Goal: Task Accomplishment & Management: Use online tool/utility

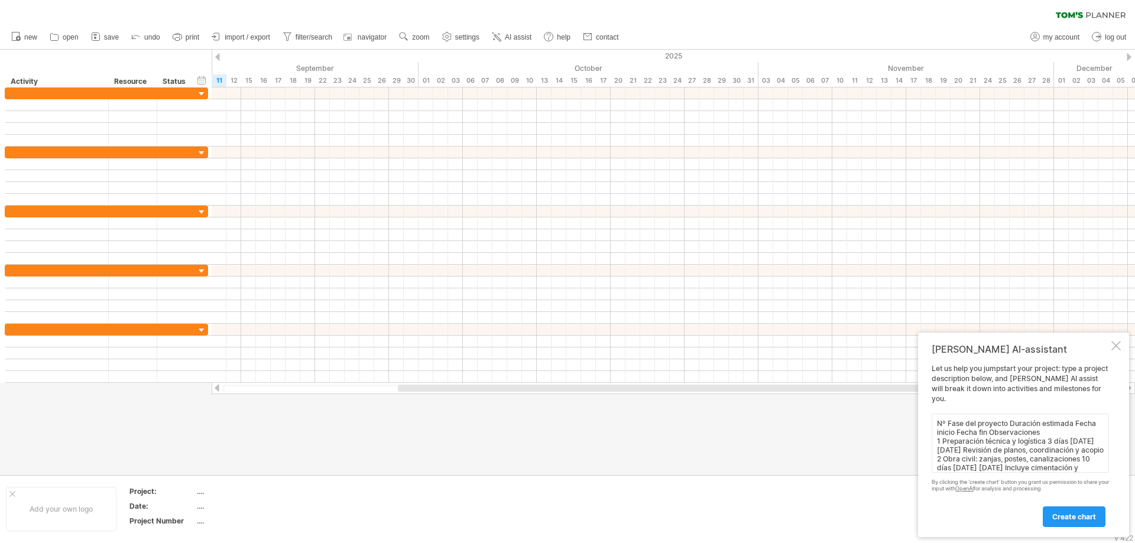
scroll to position [160, 0]
type textarea "Nº Fase del proyecto Duración estimada Fecha inicio Fecha fin Observaciones 1 P…"
click at [1085, 516] on span "create chart" at bounding box center [1074, 516] width 44 height 9
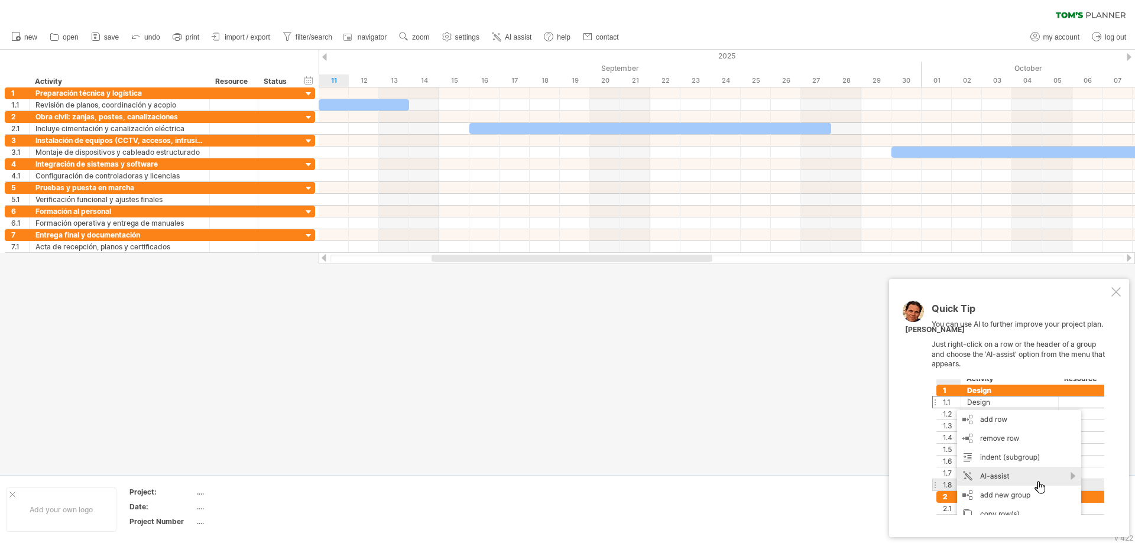
click at [1020, 483] on div at bounding box center [1017, 447] width 173 height 136
click at [1114, 294] on div at bounding box center [1115, 291] width 9 height 9
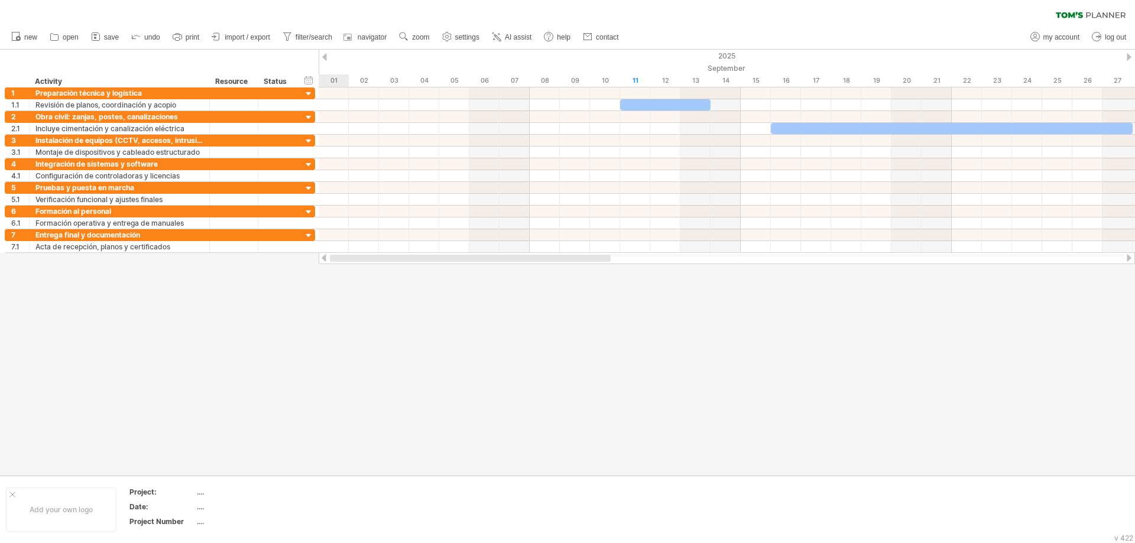
drag, startPoint x: 642, startPoint y: 259, endPoint x: 512, endPoint y: 268, distance: 129.7
click at [512, 268] on div "Trying to reach [DOMAIN_NAME] Connected again... 0% clear filter new 1" at bounding box center [567, 271] width 1135 height 543
click at [311, 83] on div "hide start/end/duration show start/end/duration" at bounding box center [308, 80] width 11 height 12
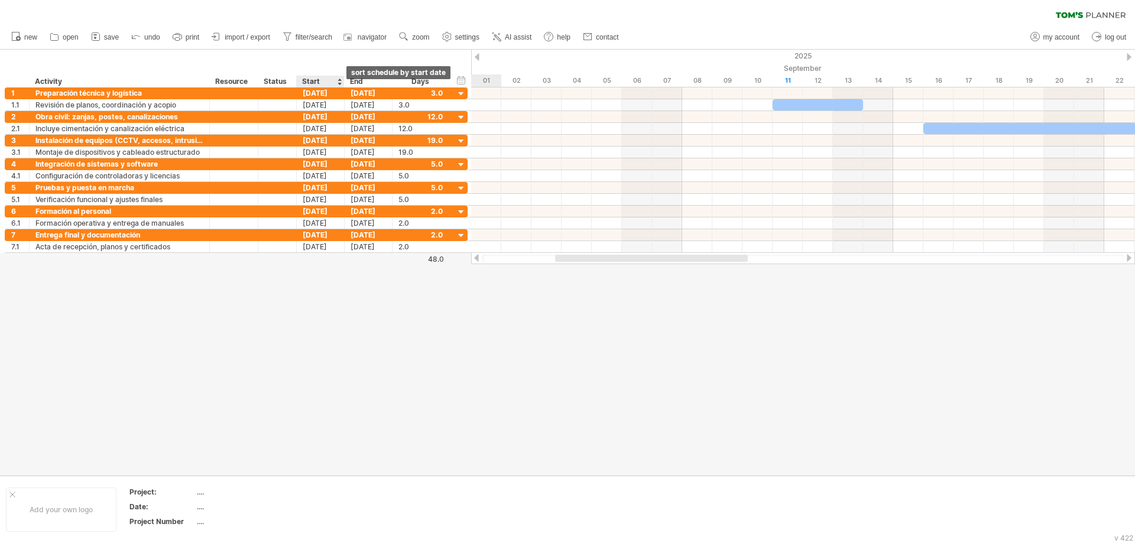
click at [339, 80] on div at bounding box center [339, 82] width 5 height 12
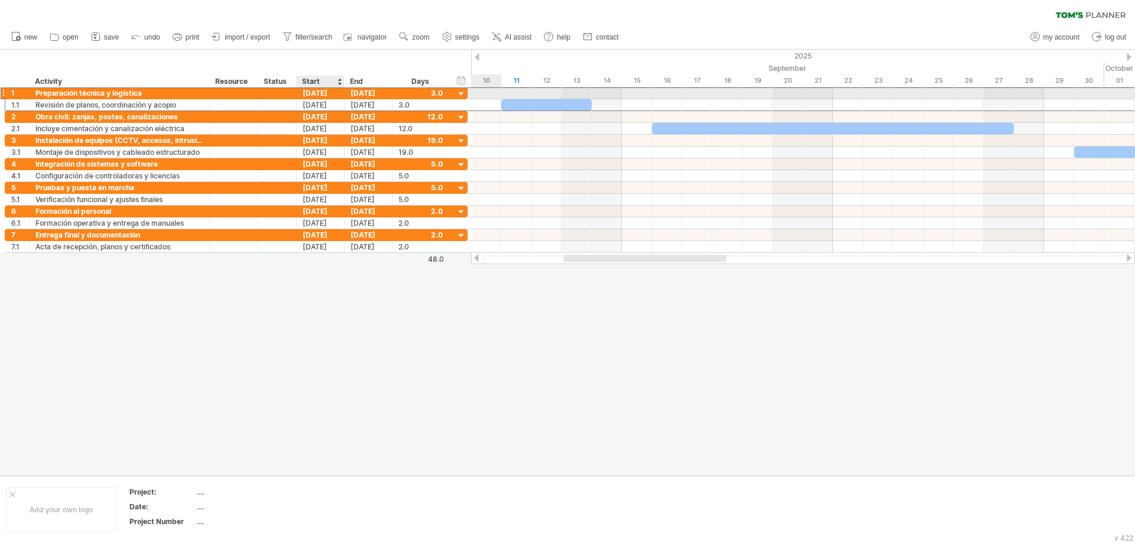
click at [310, 90] on div "[DATE]" at bounding box center [321, 92] width 48 height 11
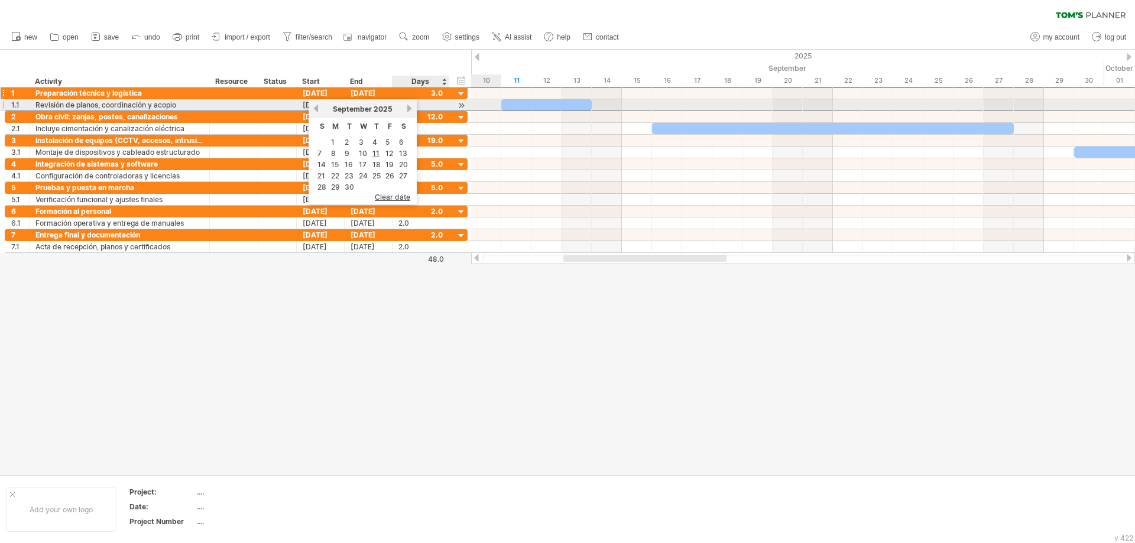
click at [412, 109] on link "next" at bounding box center [409, 108] width 9 height 9
click at [409, 108] on link "next" at bounding box center [409, 108] width 9 height 9
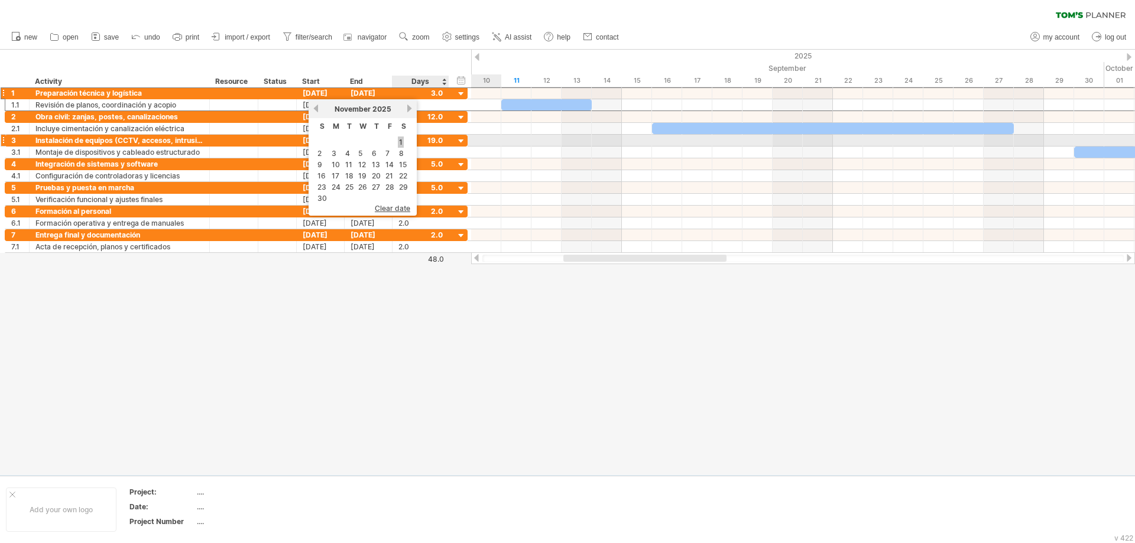
click at [400, 140] on link "1" at bounding box center [401, 141] width 6 height 11
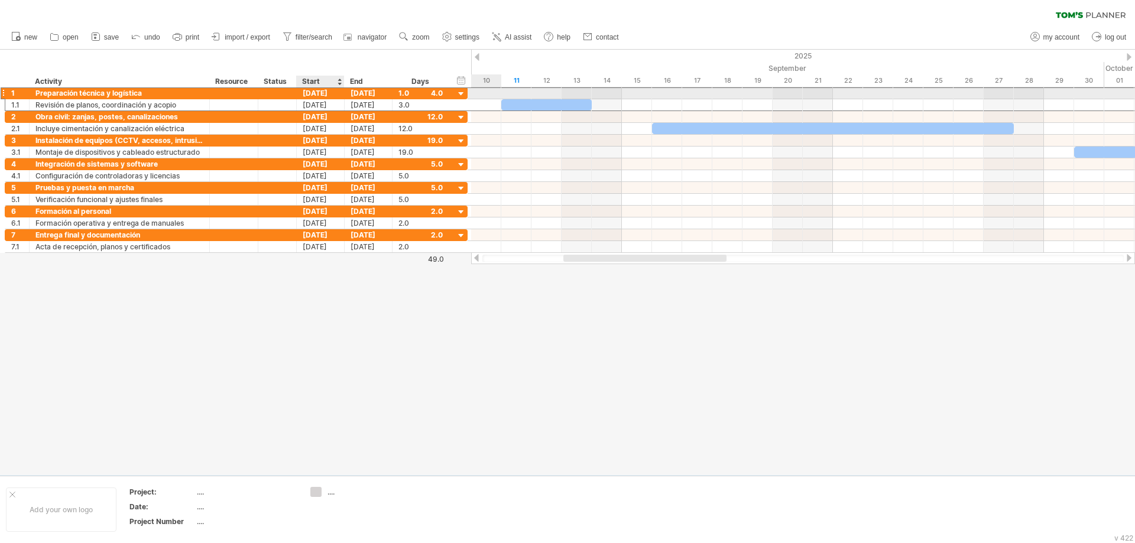
click at [317, 93] on div "[DATE]" at bounding box center [321, 92] width 48 height 11
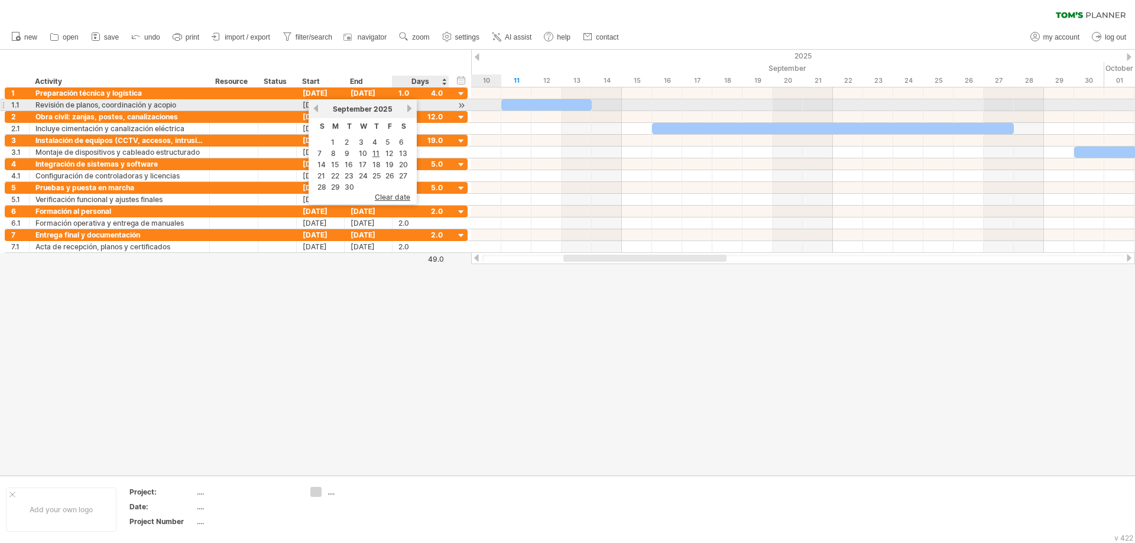
click at [407, 106] on link "next" at bounding box center [409, 108] width 9 height 9
click at [408, 106] on link "next" at bounding box center [409, 108] width 9 height 9
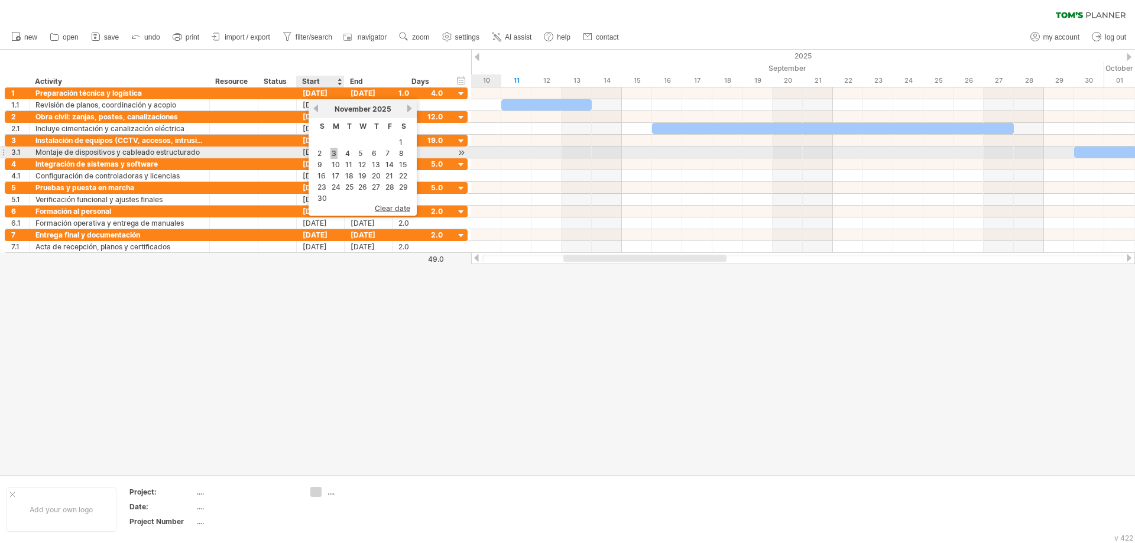
click at [331, 152] on link "3" at bounding box center [333, 153] width 7 height 11
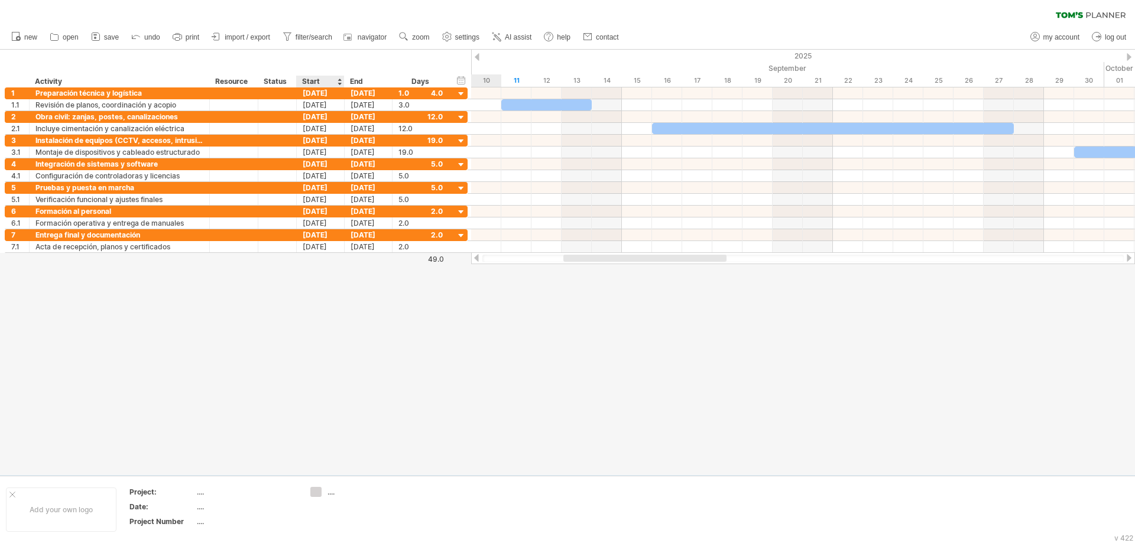
click at [315, 283] on div at bounding box center [567, 262] width 1135 height 425
click at [151, 38] on span "undo" at bounding box center [152, 37] width 16 height 8
click at [151, 37] on span "undo" at bounding box center [152, 37] width 16 height 8
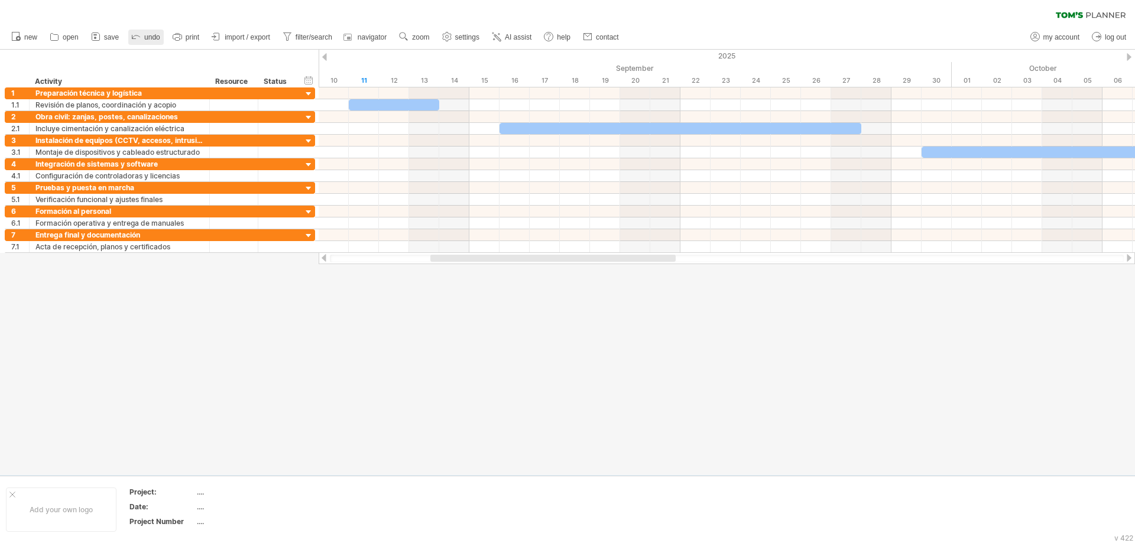
click at [151, 37] on span "undo" at bounding box center [152, 37] width 16 height 8
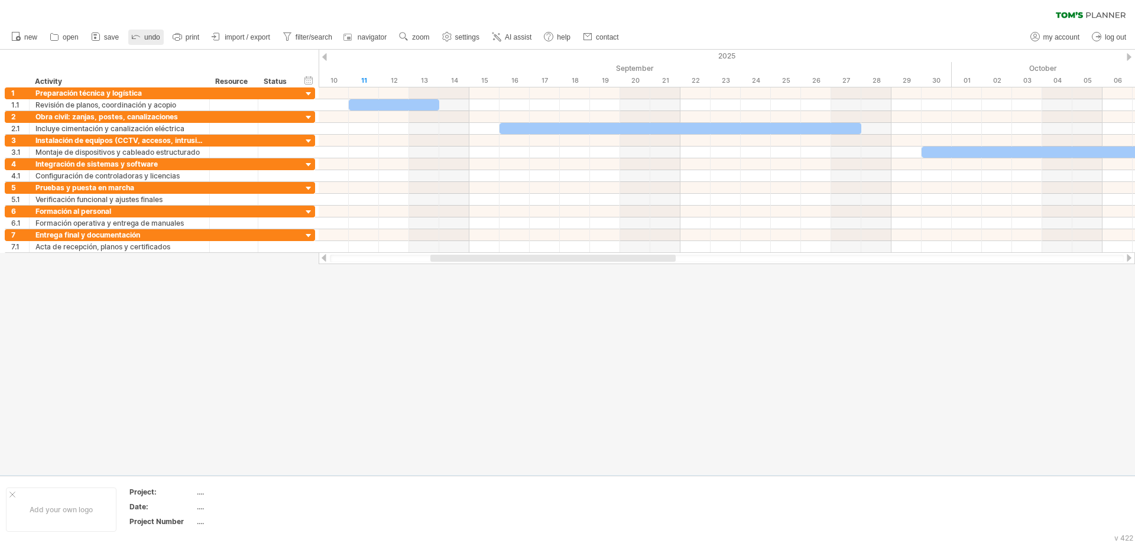
click at [151, 37] on span "undo" at bounding box center [152, 37] width 16 height 8
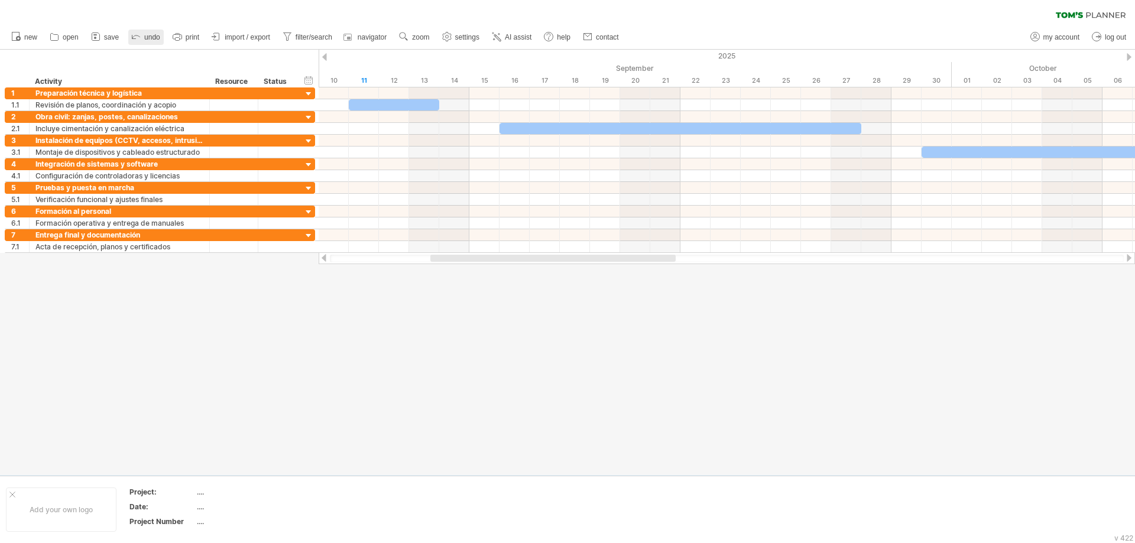
drag, startPoint x: 151, startPoint y: 37, endPoint x: 136, endPoint y: 35, distance: 14.4
click at [148, 37] on span "undo" at bounding box center [152, 37] width 16 height 8
click at [136, 35] on icon at bounding box center [136, 36] width 12 height 12
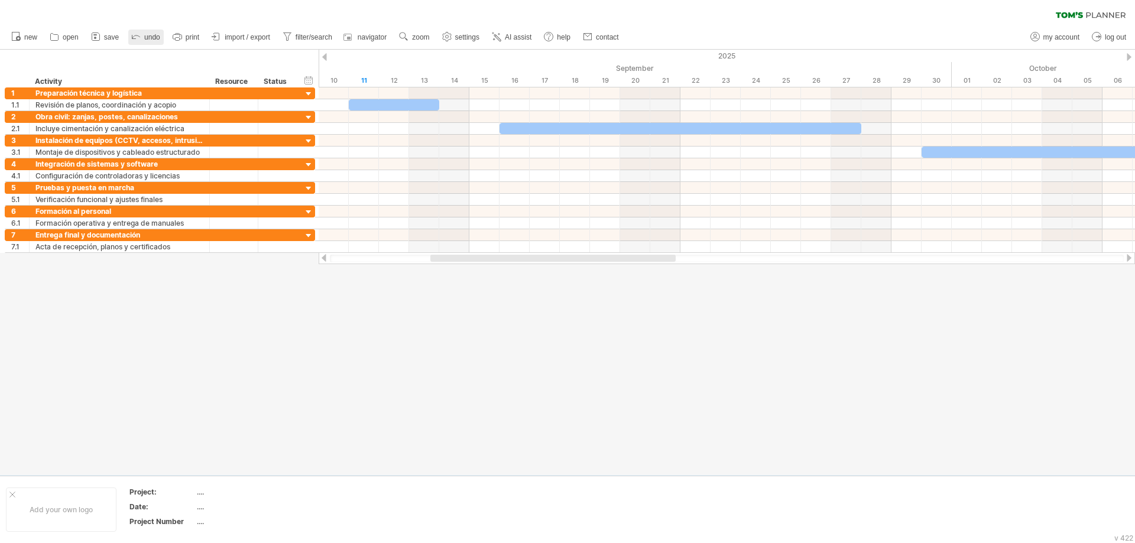
click at [136, 35] on icon at bounding box center [136, 36] width 12 height 12
click at [454, 35] on link "settings" at bounding box center [461, 37] width 44 height 15
select select "*"
select select "**"
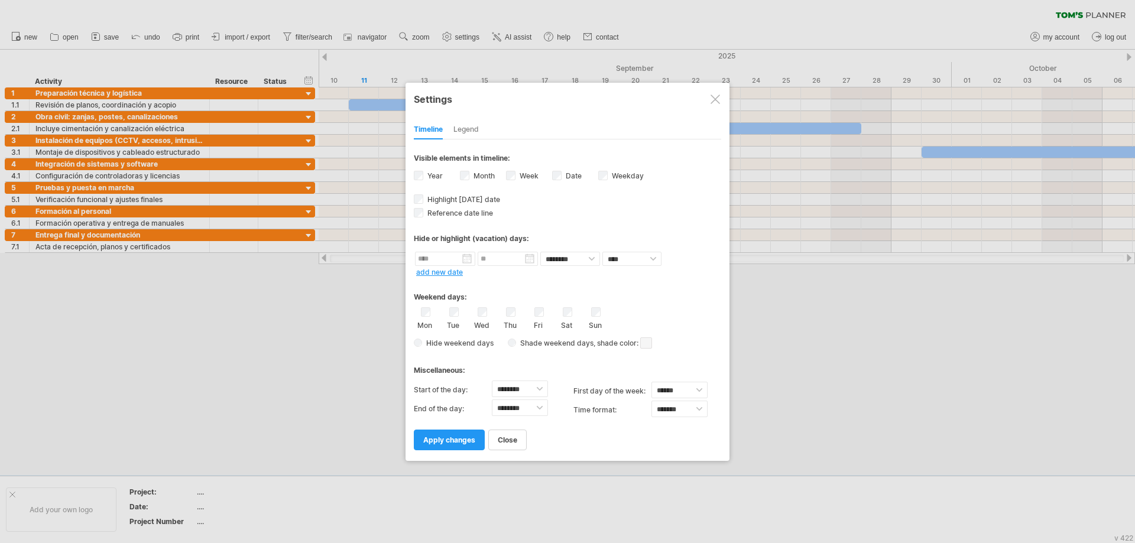
click at [565, 317] on div "Sat" at bounding box center [567, 318] width 15 height 22
drag, startPoint x: 469, startPoint y: 296, endPoint x: 408, endPoint y: 296, distance: 61.5
click at [408, 296] on div "**********" at bounding box center [567, 272] width 324 height 378
click at [541, 388] on select "******** ******** ******** ******** ******** ******** ******** ******** *******…" at bounding box center [520, 389] width 56 height 17
click at [492, 381] on select "******** ******** ******** ******** ******** ******** ******** ******** *******…" at bounding box center [520, 389] width 56 height 17
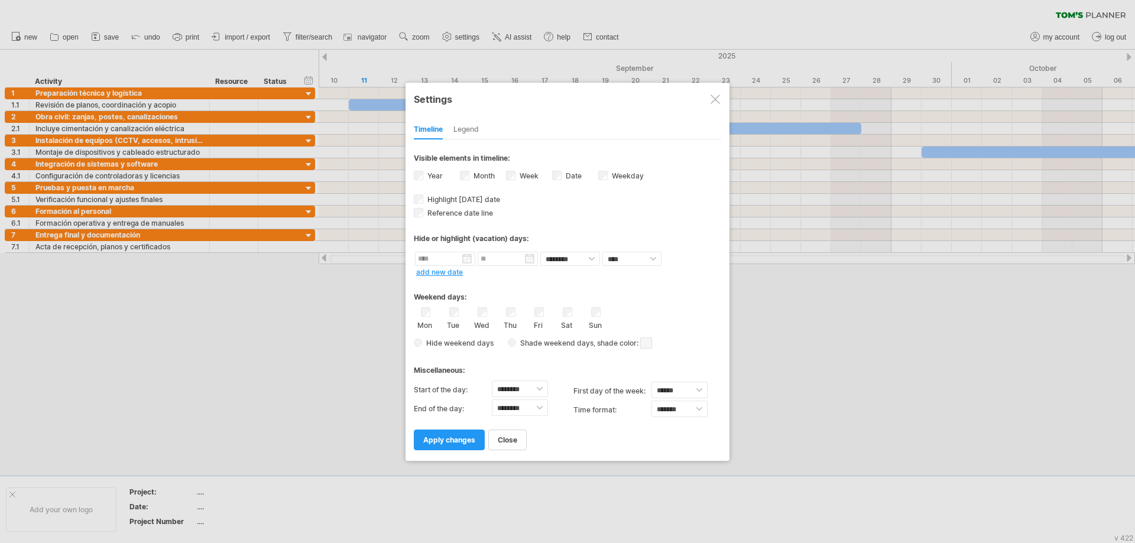
click at [467, 129] on div "Legend" at bounding box center [465, 130] width 25 height 19
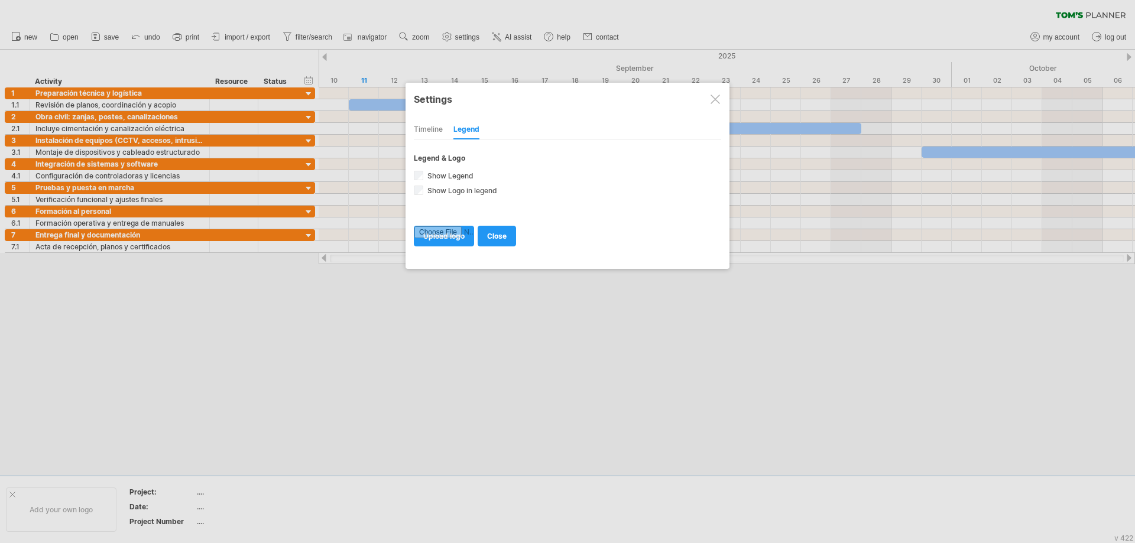
click at [431, 123] on div "Timeline" at bounding box center [428, 130] width 29 height 19
select select "*"
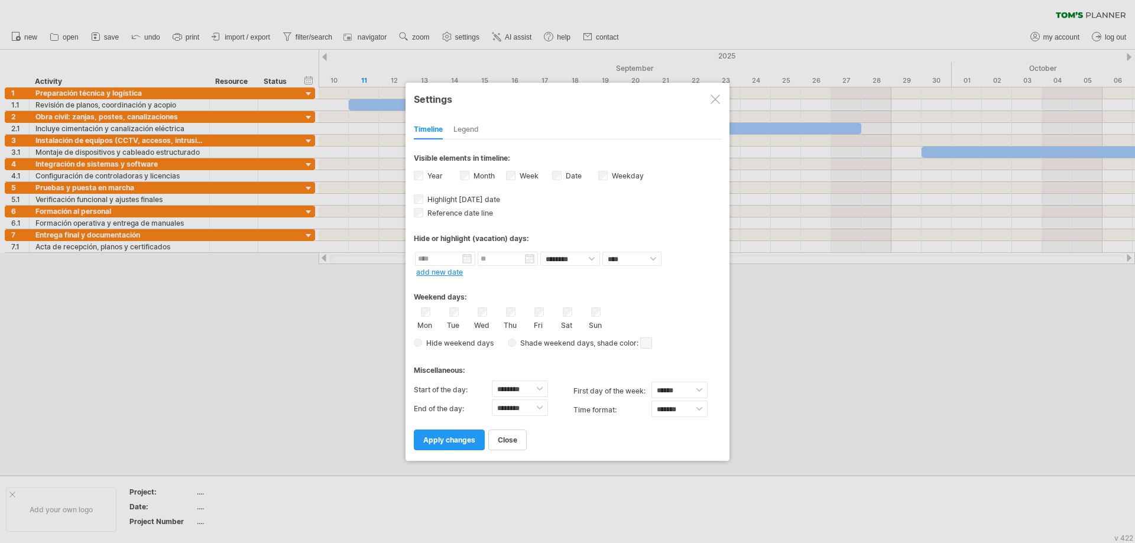
click at [456, 444] on link "apply changes" at bounding box center [449, 440] width 71 height 21
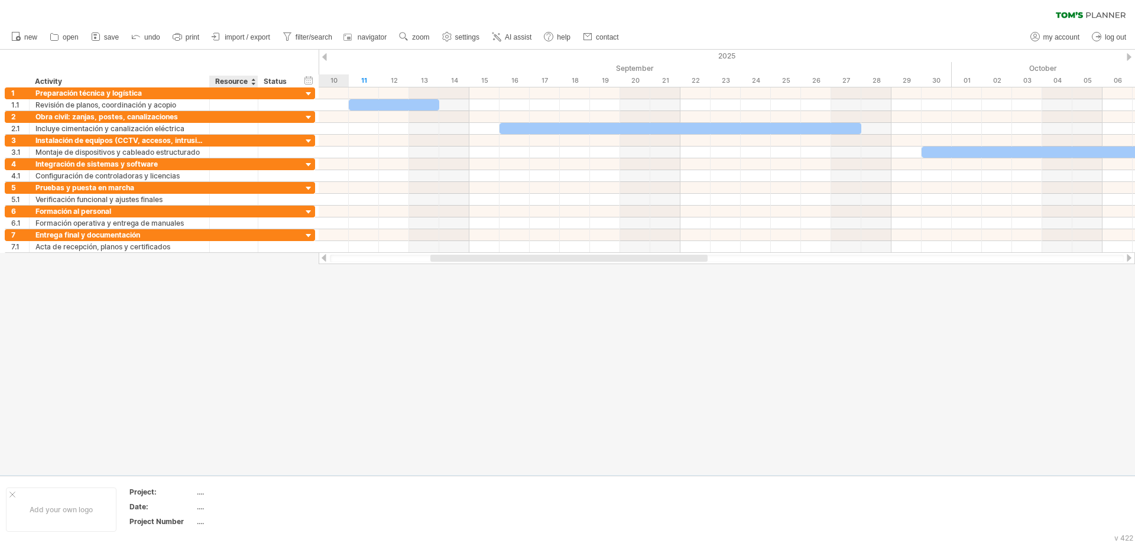
click at [235, 353] on div at bounding box center [567, 262] width 1135 height 425
click at [474, 37] on span "settings" at bounding box center [467, 37] width 24 height 8
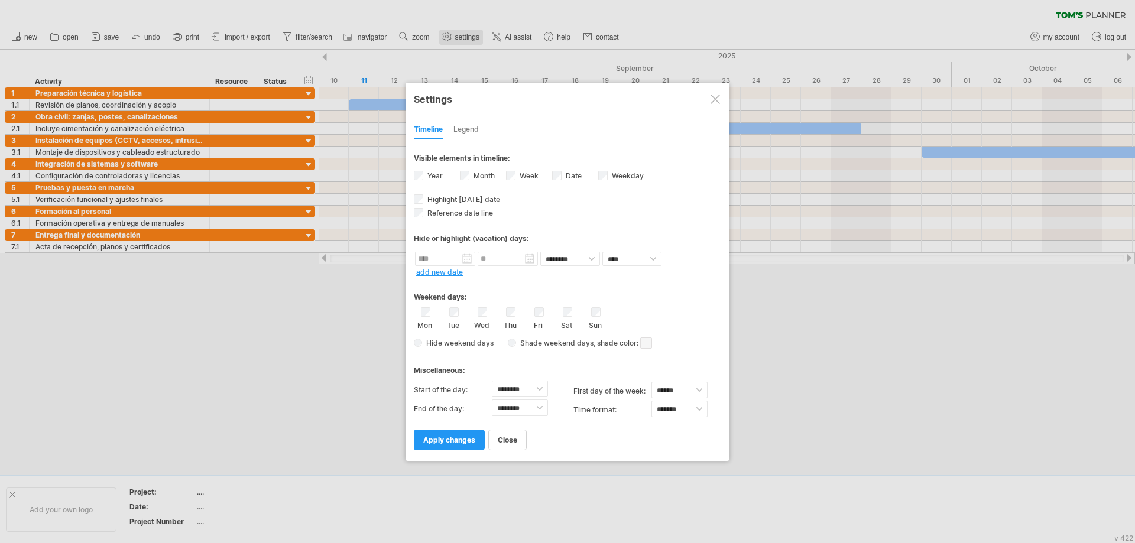
click at [474, 37] on div at bounding box center [567, 271] width 1135 height 543
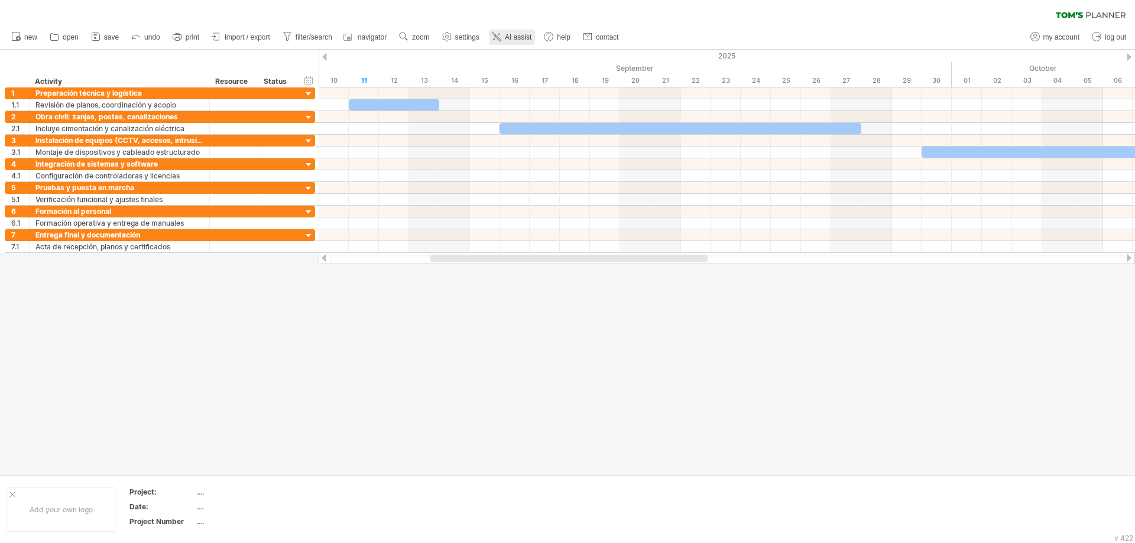
click at [513, 40] on span "AI assist" at bounding box center [518, 37] width 27 height 8
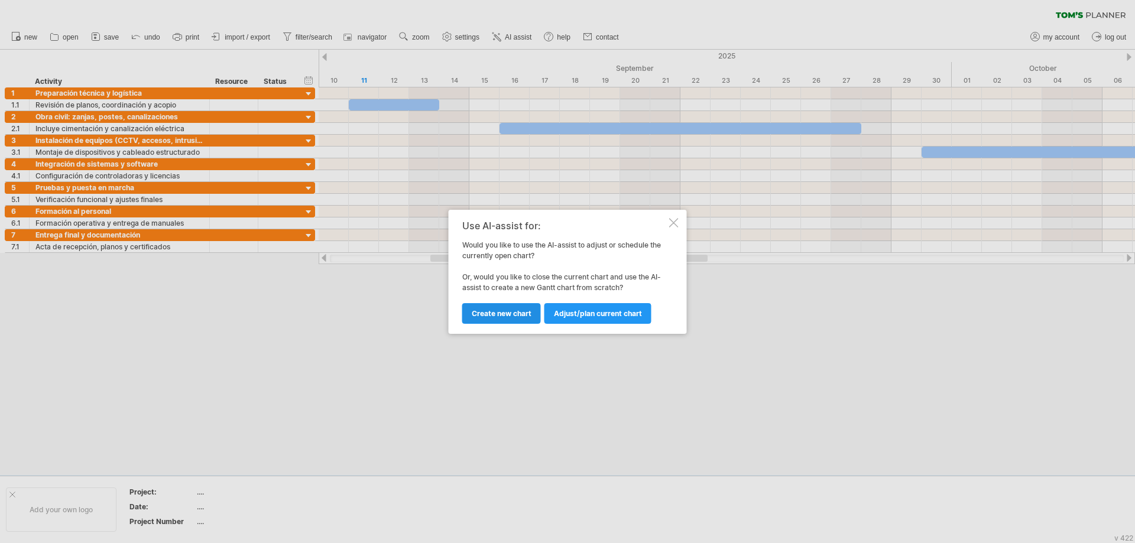
click at [497, 317] on span "Create new chart" at bounding box center [502, 313] width 60 height 9
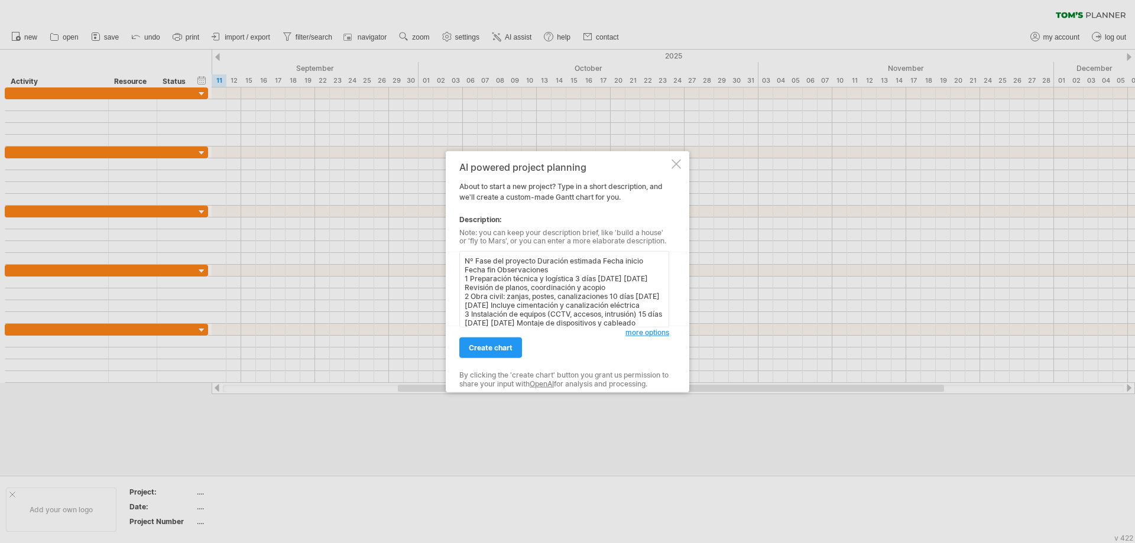
scroll to position [94, 0]
drag, startPoint x: 463, startPoint y: 263, endPoint x: 667, endPoint y: 340, distance: 218.1
click at [667, 340] on div "AI powered project planning About to start a new project? Type in a short descr…" at bounding box center [564, 271] width 210 height 220
paste textarea "Fase del Proyecto Duración Estimada Observaciones 1 Preparación técnica y logís…"
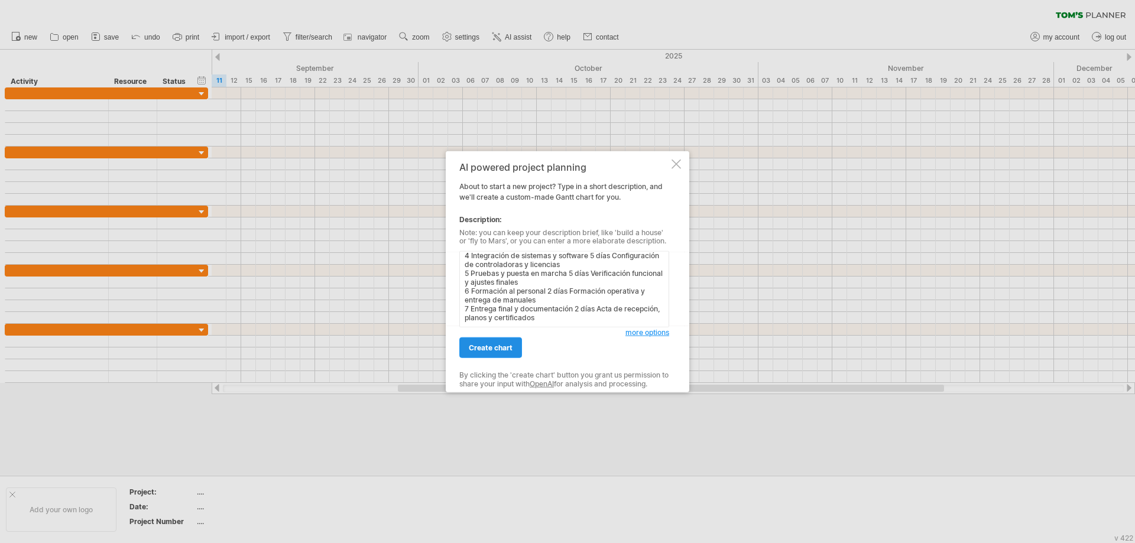
scroll to position [67, 0]
type textarea "Nº Fase del Proyecto Duración Estimada Observaciones 1 Preparación técnica y lo…"
click at [508, 350] on span "create chart" at bounding box center [491, 347] width 44 height 9
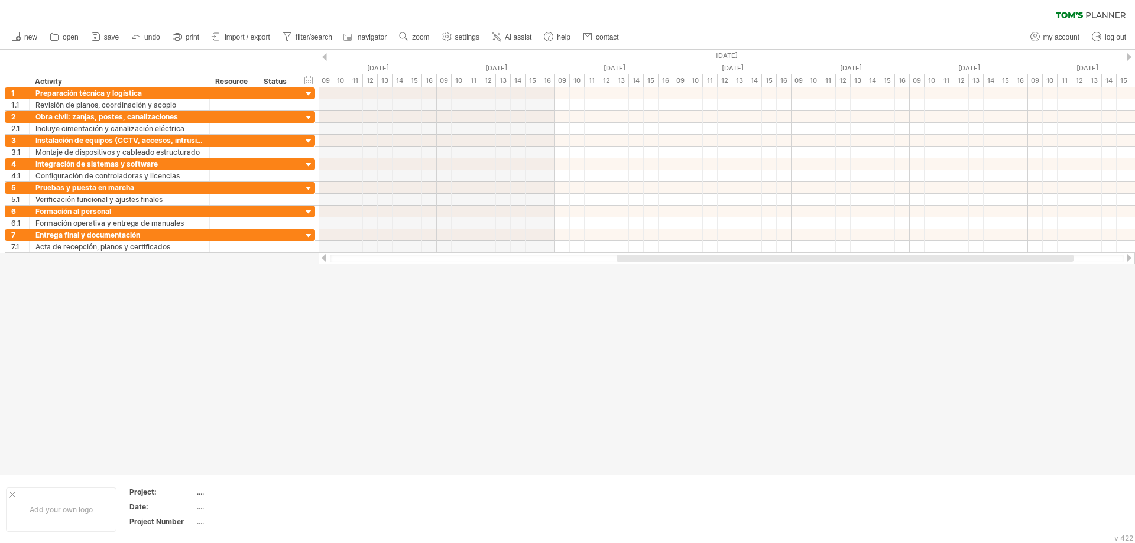
drag, startPoint x: 897, startPoint y: 259, endPoint x: 1018, endPoint y: 262, distance: 121.2
click at [1018, 262] on div at bounding box center [727, 259] width 794 height 8
click at [310, 96] on div at bounding box center [308, 94] width 11 height 11
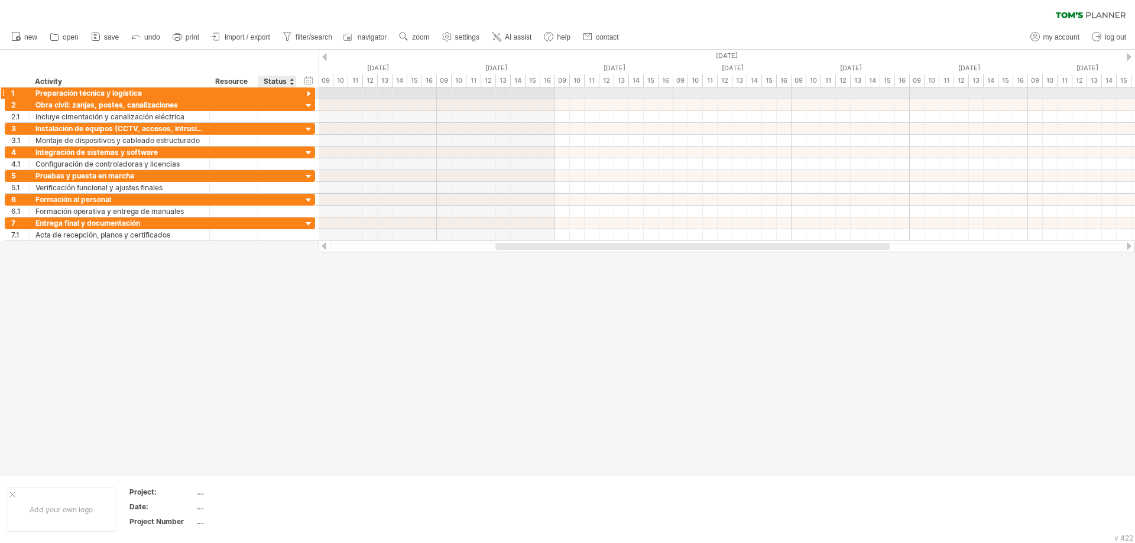
click at [310, 96] on div at bounding box center [308, 94] width 11 height 11
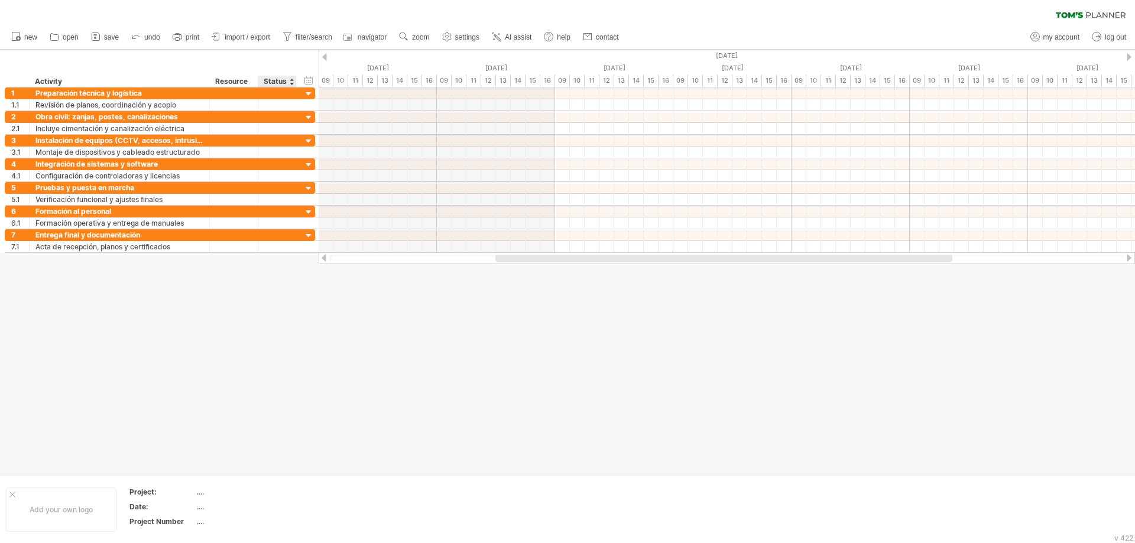
click at [278, 83] on div "Status" at bounding box center [277, 82] width 26 height 12
click at [248, 83] on div "Resource" at bounding box center [233, 82] width 36 height 12
click at [254, 79] on div at bounding box center [253, 82] width 5 height 12
click at [203, 416] on div at bounding box center [567, 262] width 1135 height 425
click at [31, 37] on span "new" at bounding box center [30, 37] width 13 height 8
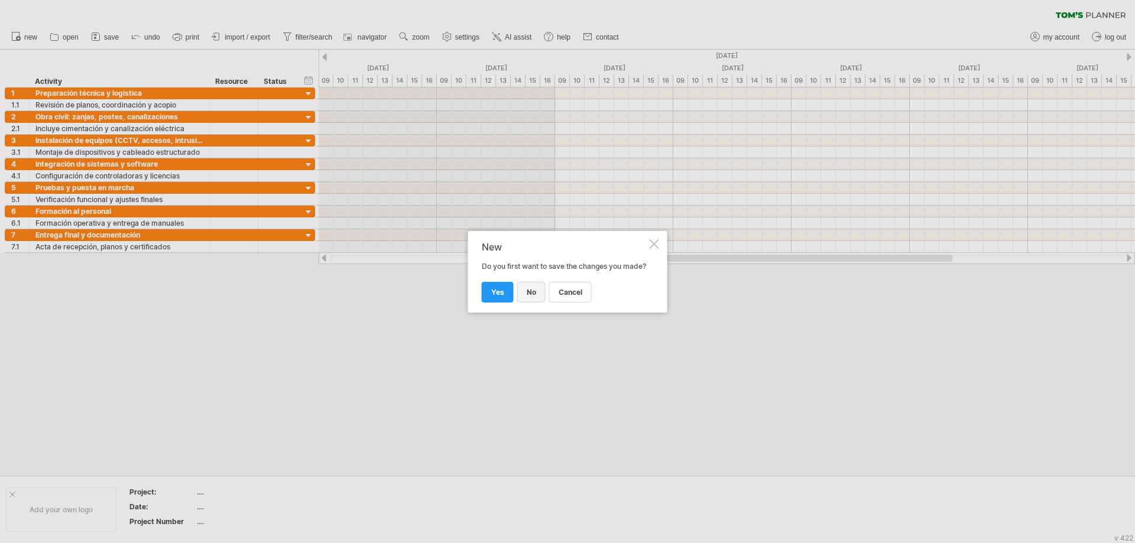
click at [526, 297] on span "no" at bounding box center [530, 292] width 9 height 9
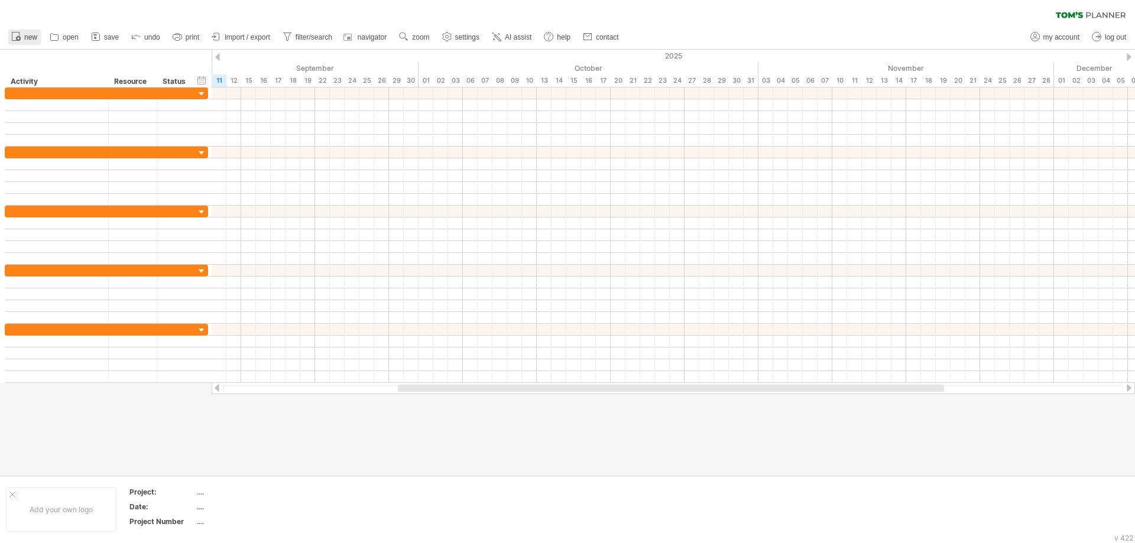
click at [31, 38] on span "new" at bounding box center [30, 37] width 13 height 8
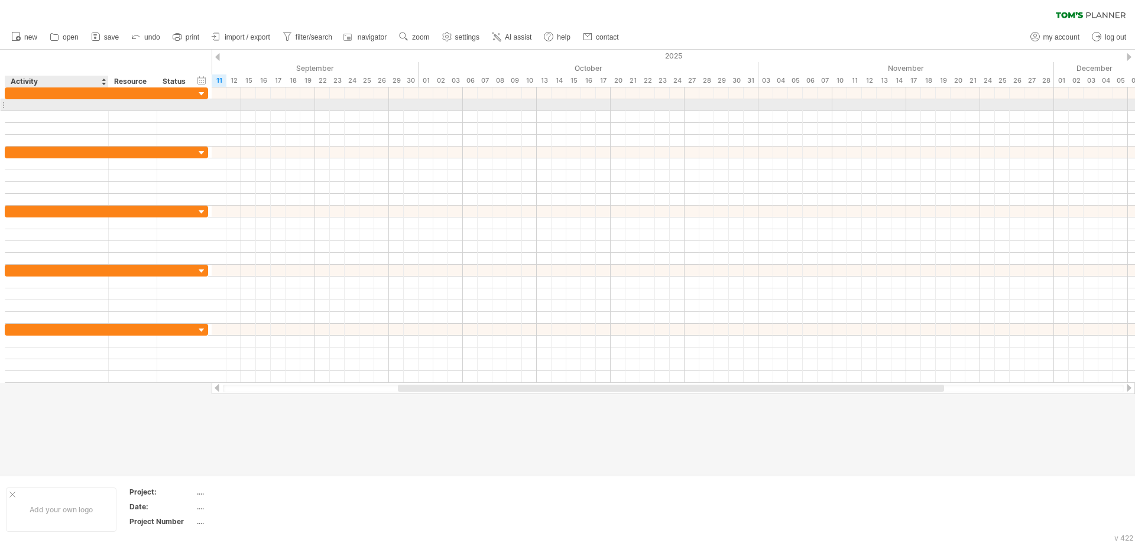
click at [54, 107] on div at bounding box center [56, 104] width 91 height 11
drag, startPoint x: 141, startPoint y: 455, endPoint x: 147, endPoint y: 455, distance: 6.5
click at [141, 455] on div at bounding box center [567, 262] width 1135 height 425
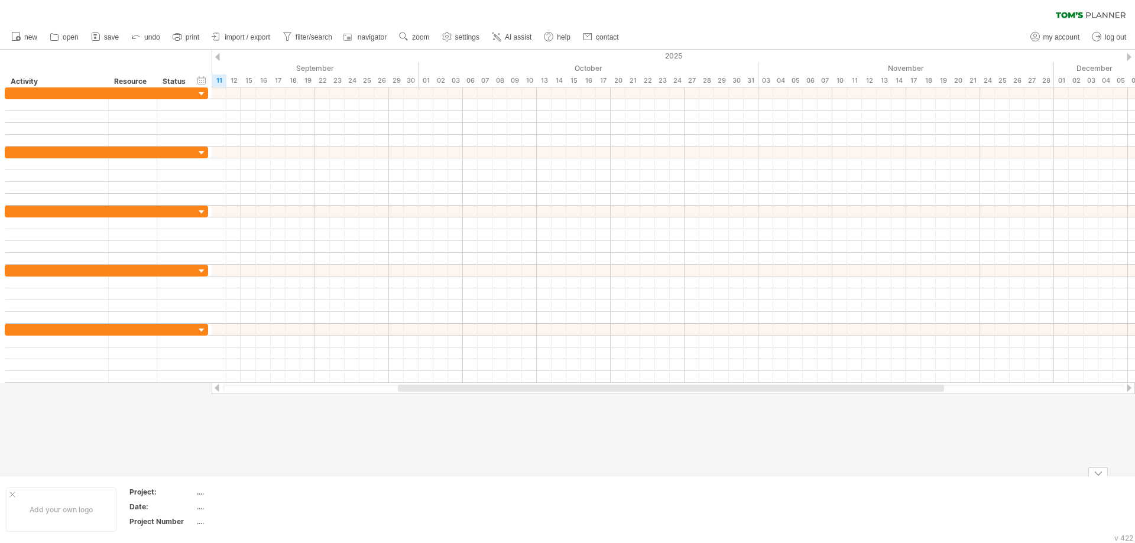
drag, startPoint x: 451, startPoint y: 498, endPoint x: 427, endPoint y: 308, distance: 190.6
click at [451, 498] on td at bounding box center [444, 509] width 93 height 45
click at [356, 41] on link "navigator" at bounding box center [366, 37] width 48 height 15
click at [1121, 441] on div at bounding box center [1120, 442] width 9 height 9
click at [510, 41] on link "AI assist" at bounding box center [512, 37] width 46 height 15
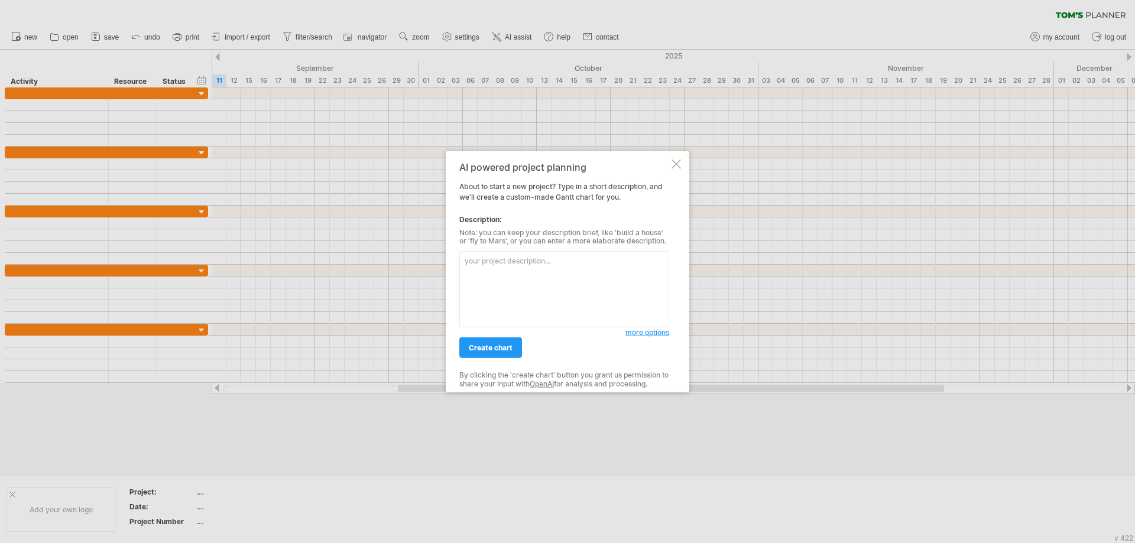
click at [511, 279] on textarea at bounding box center [564, 289] width 210 height 76
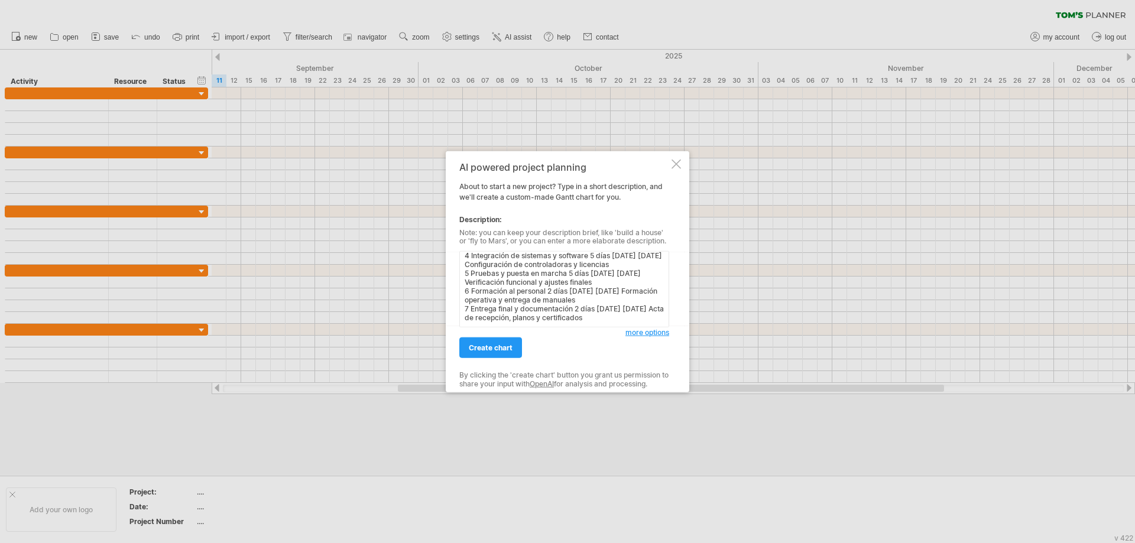
scroll to position [85, 0]
type textarea "1 Preparación técnica y logística 3 días [DATE] [DATE] Revisión de planos, coor…"
click at [647, 334] on span "more options" at bounding box center [647, 332] width 44 height 9
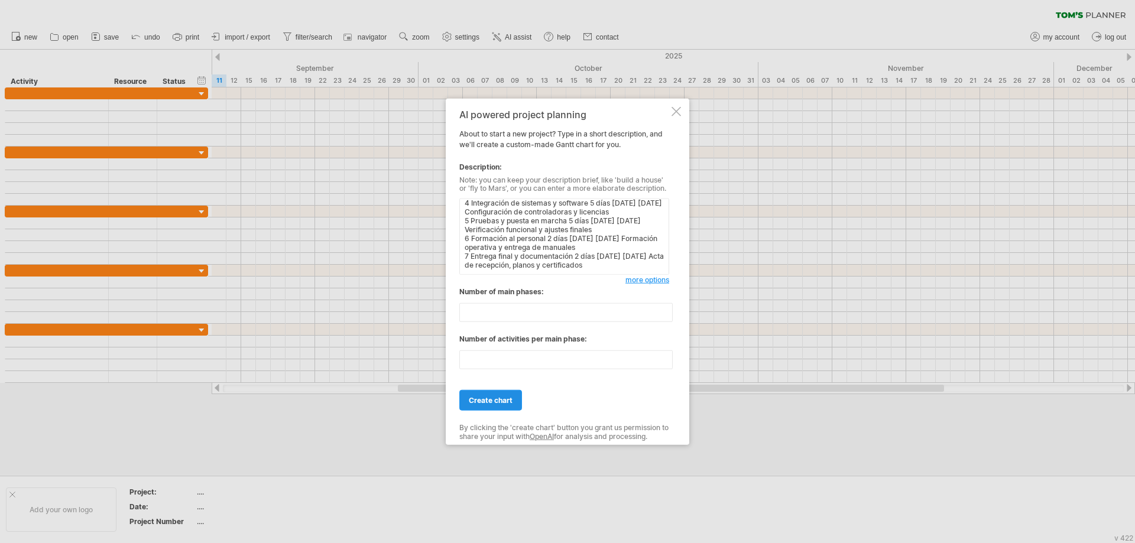
click at [498, 404] on span "create chart" at bounding box center [491, 400] width 44 height 9
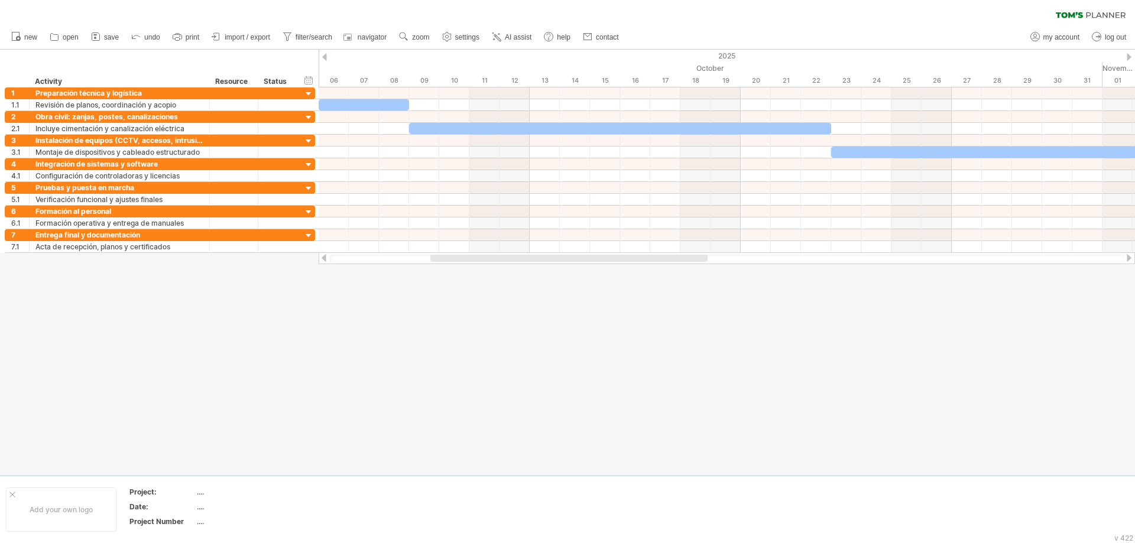
click at [566, 352] on div at bounding box center [567, 262] width 1135 height 425
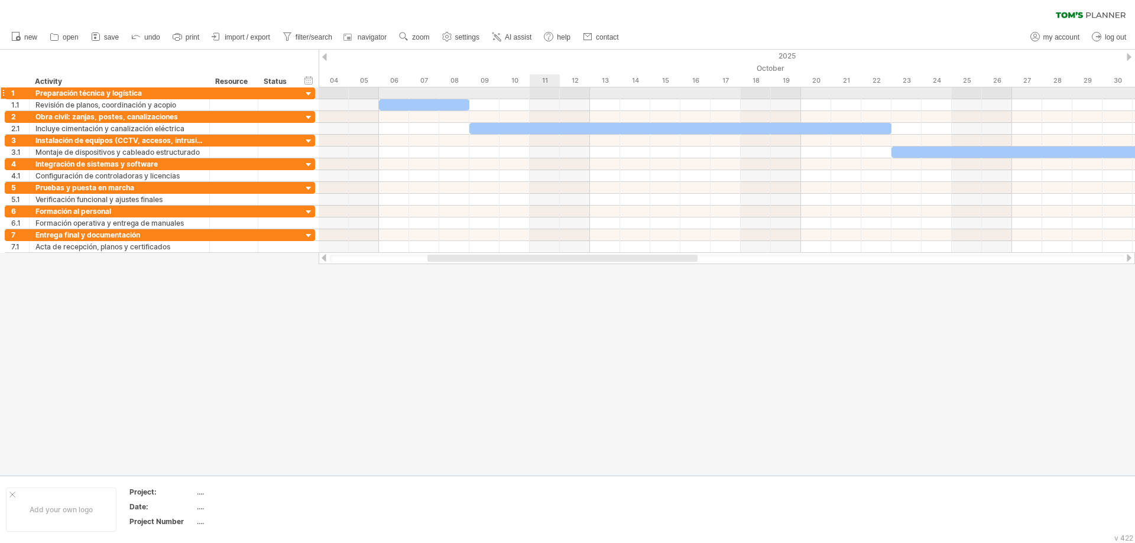
drag, startPoint x: 485, startPoint y: 83, endPoint x: 551, endPoint y: 88, distance: 65.8
click at [551, 88] on div "Trying to reach [DOMAIN_NAME] Connected again... 0% clear filter new 1" at bounding box center [567, 271] width 1135 height 543
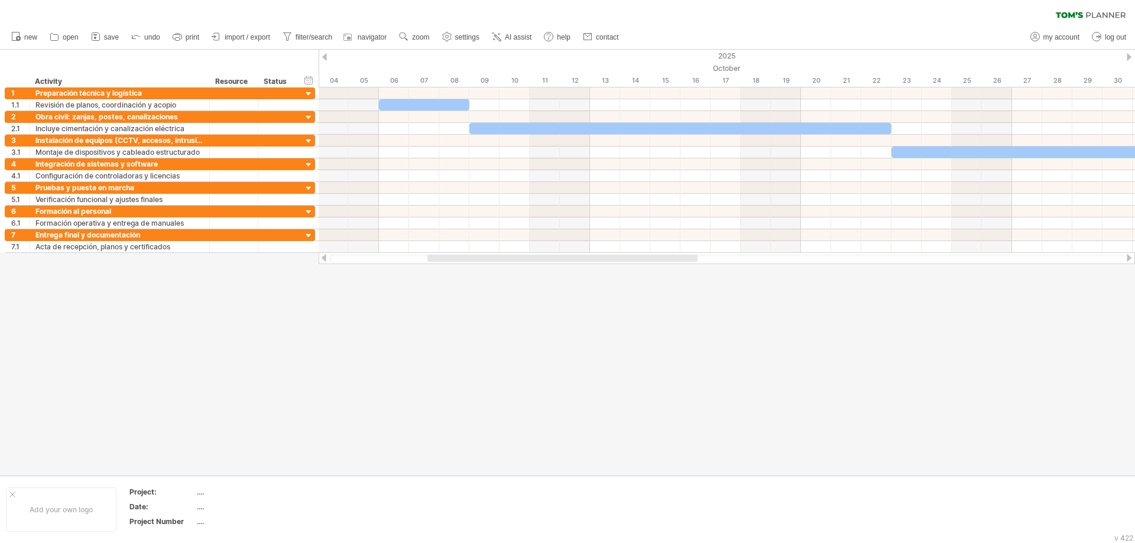
click at [543, 355] on div at bounding box center [567, 262] width 1135 height 425
click at [463, 38] on span "settings" at bounding box center [467, 37] width 24 height 8
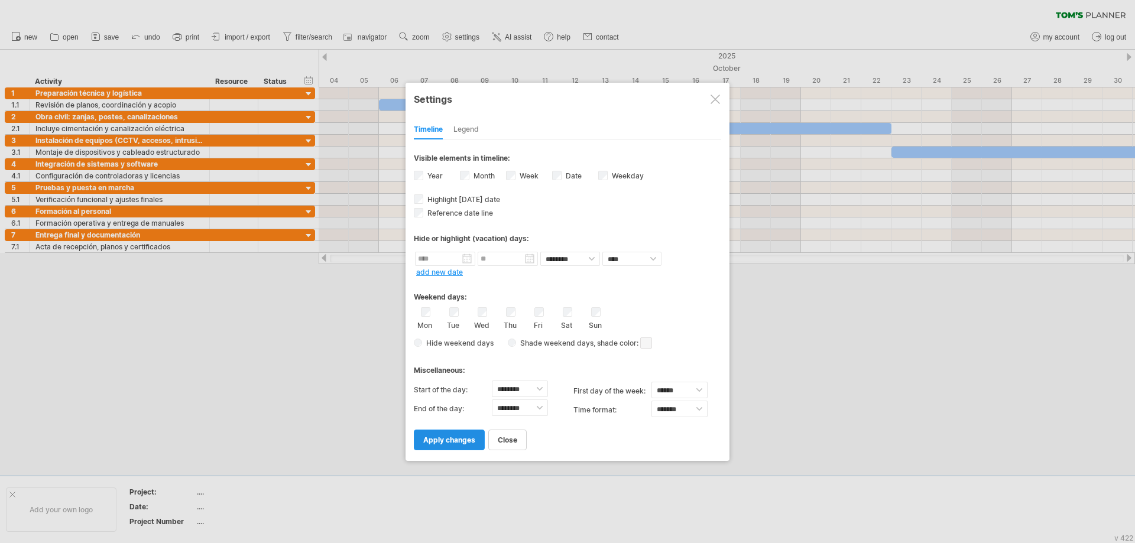
click at [455, 439] on span "apply changes" at bounding box center [449, 439] width 52 height 9
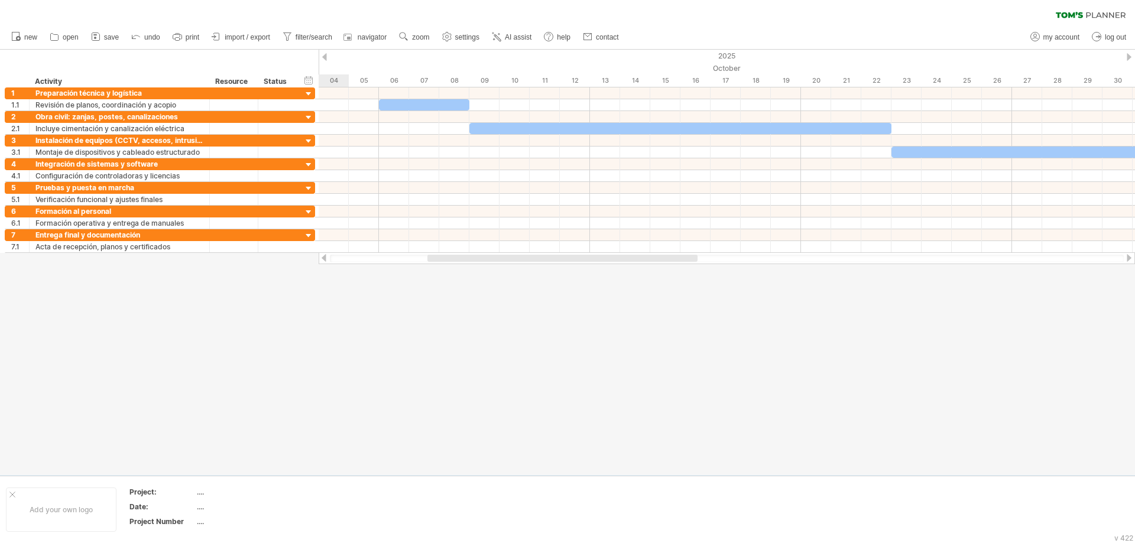
drag, startPoint x: 531, startPoint y: 321, endPoint x: 541, endPoint y: 284, distance: 38.6
click at [533, 321] on div at bounding box center [567, 262] width 1135 height 425
click at [469, 38] on span "settings" at bounding box center [467, 37] width 24 height 8
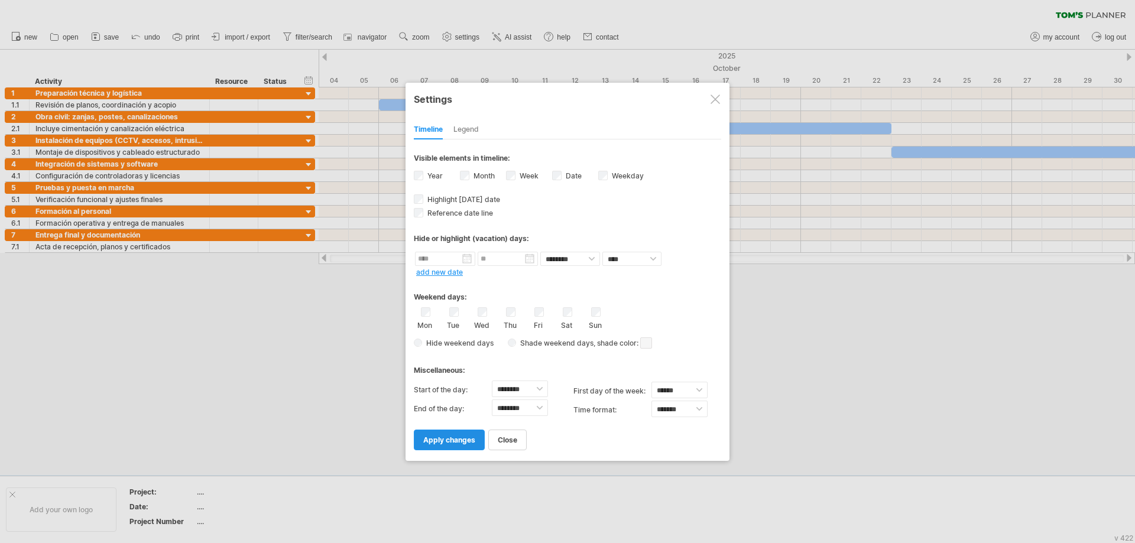
click at [458, 440] on span "apply changes" at bounding box center [449, 439] width 52 height 9
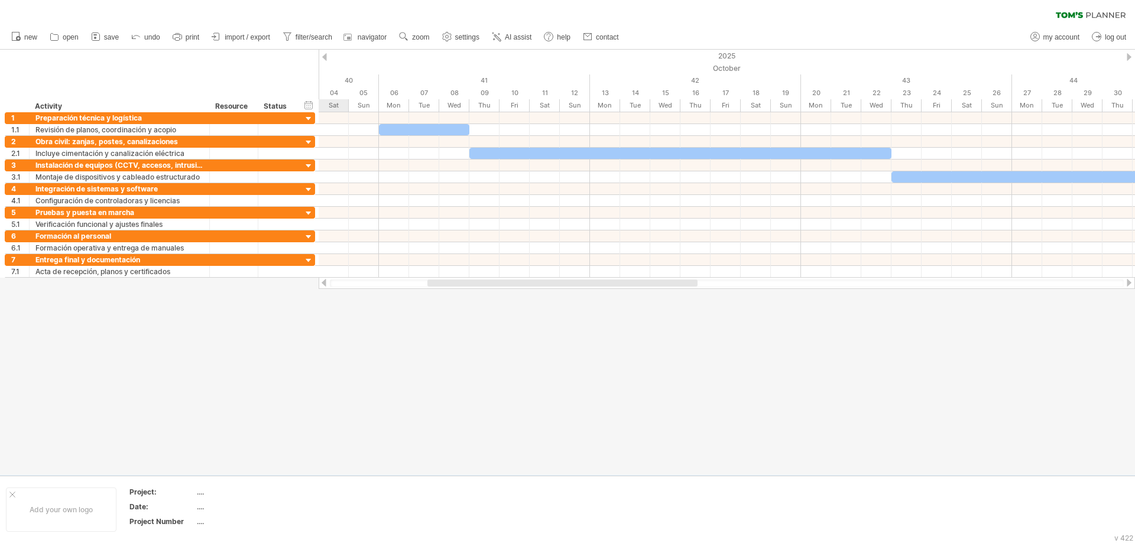
click at [487, 415] on div at bounding box center [567, 262] width 1135 height 425
click at [473, 38] on span "settings" at bounding box center [467, 37] width 24 height 8
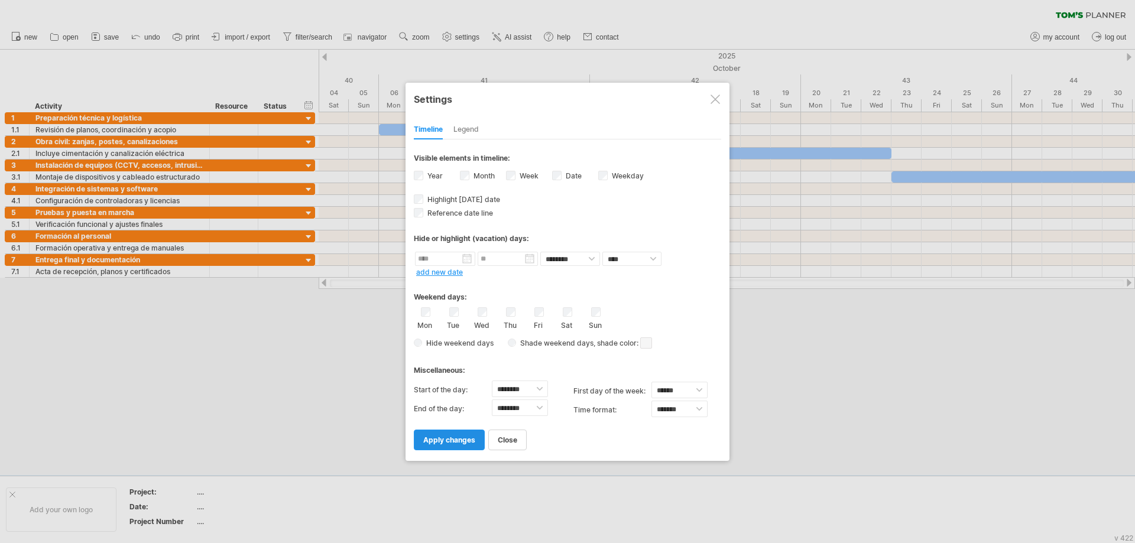
click at [456, 440] on span "apply changes" at bounding box center [449, 439] width 52 height 9
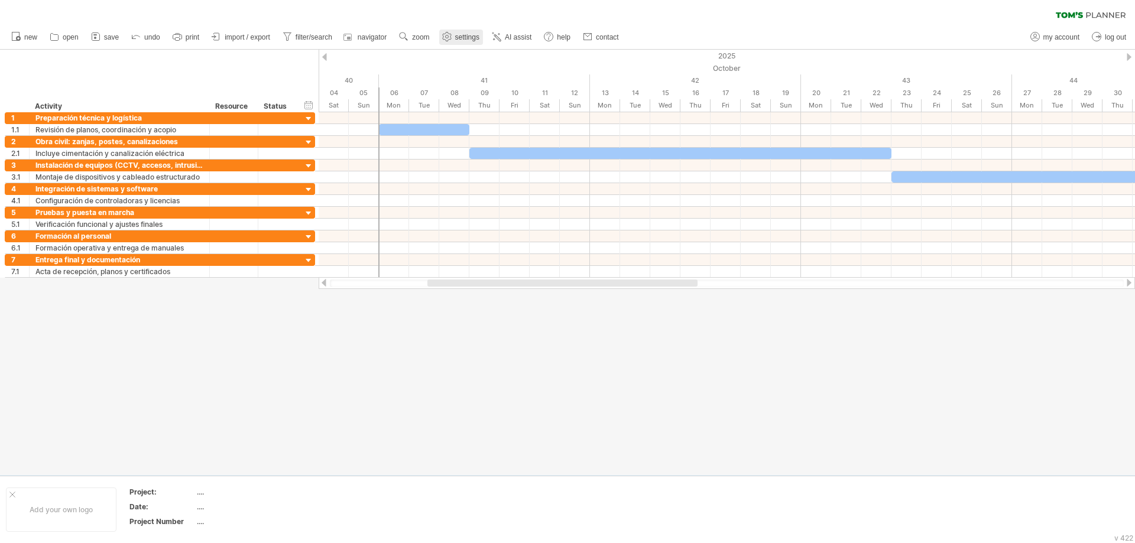
click at [464, 32] on link "settings" at bounding box center [461, 37] width 44 height 15
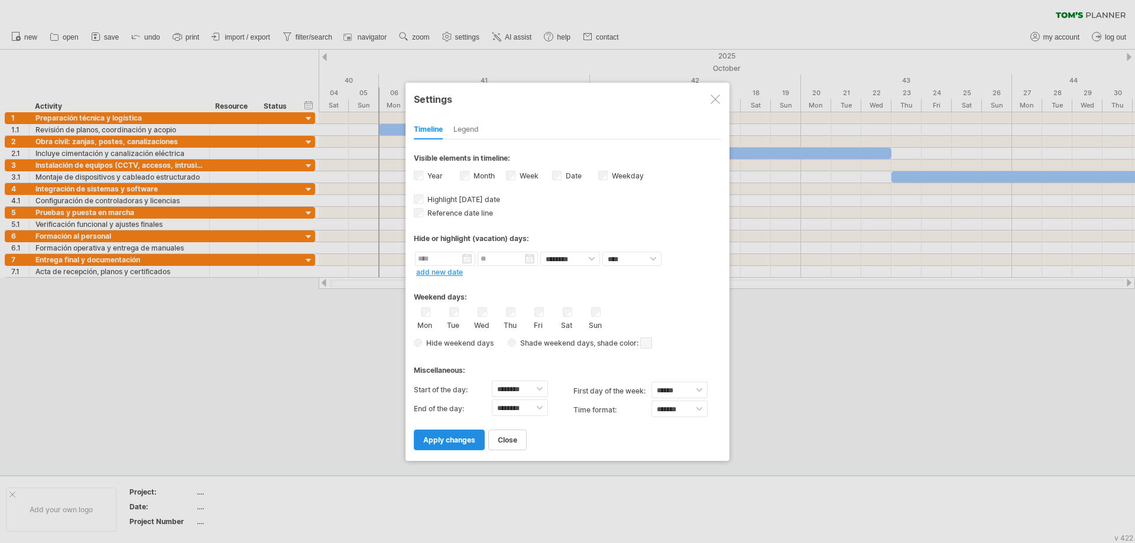
click at [458, 439] on span "apply changes" at bounding box center [449, 439] width 52 height 9
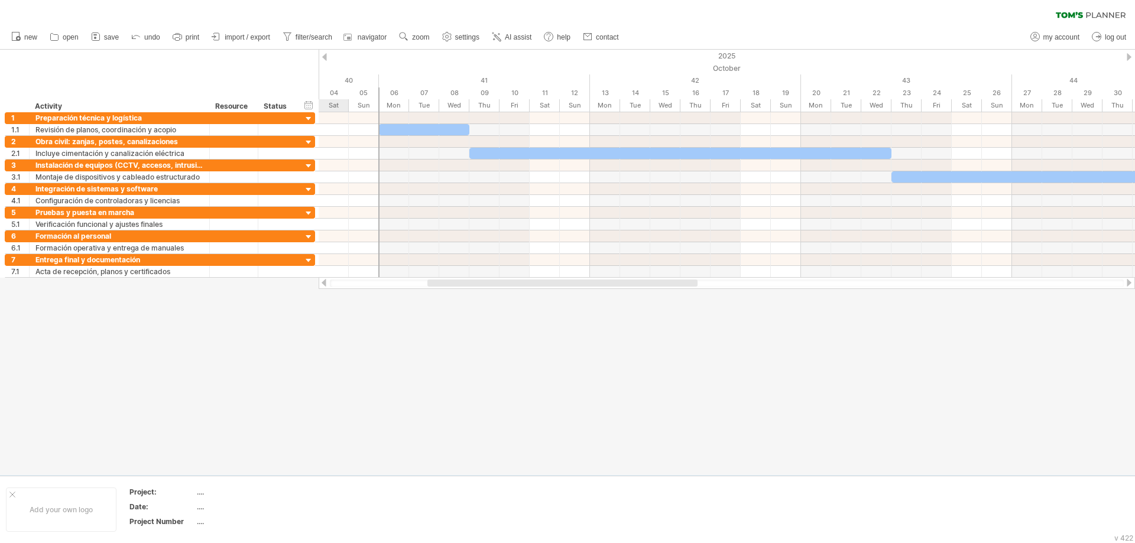
click at [535, 371] on div at bounding box center [567, 262] width 1135 height 425
click at [680, 475] on div "Trying to reach [DOMAIN_NAME] Connected again... 0% clear filter new 1" at bounding box center [567, 271] width 1135 height 543
click at [459, 35] on span "settings" at bounding box center [467, 37] width 24 height 8
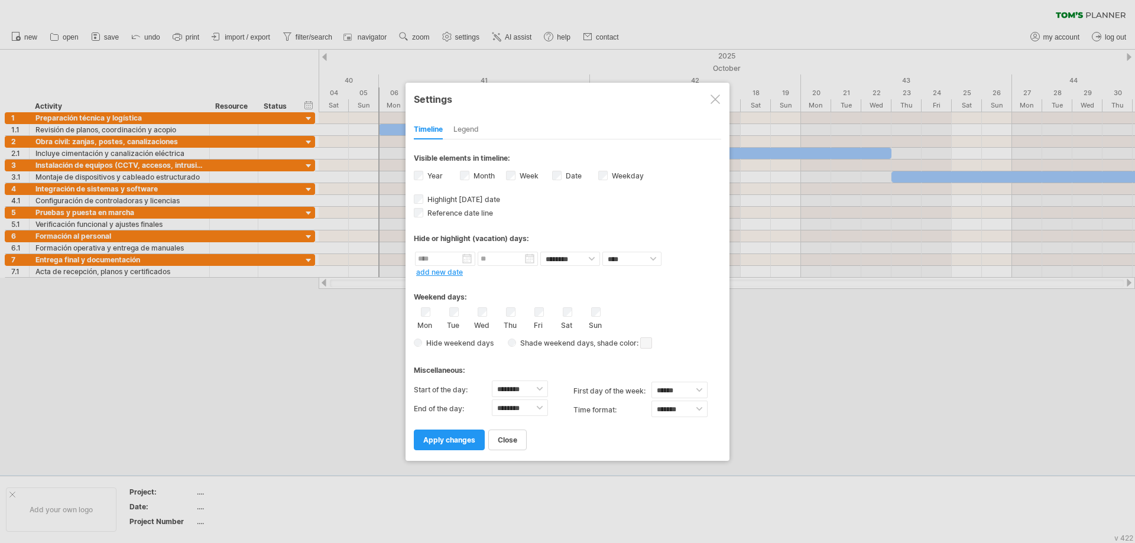
click at [649, 346] on span at bounding box center [646, 342] width 12 height 11
click at [695, 366] on span at bounding box center [690, 364] width 9 height 9
click at [603, 313] on div "Mon Tue Wed Thu Fri Sat Sun" at bounding box center [567, 318] width 307 height 22
click at [511, 317] on div "Thu" at bounding box center [510, 318] width 15 height 22
click at [482, 317] on div "Wed" at bounding box center [481, 318] width 15 height 22
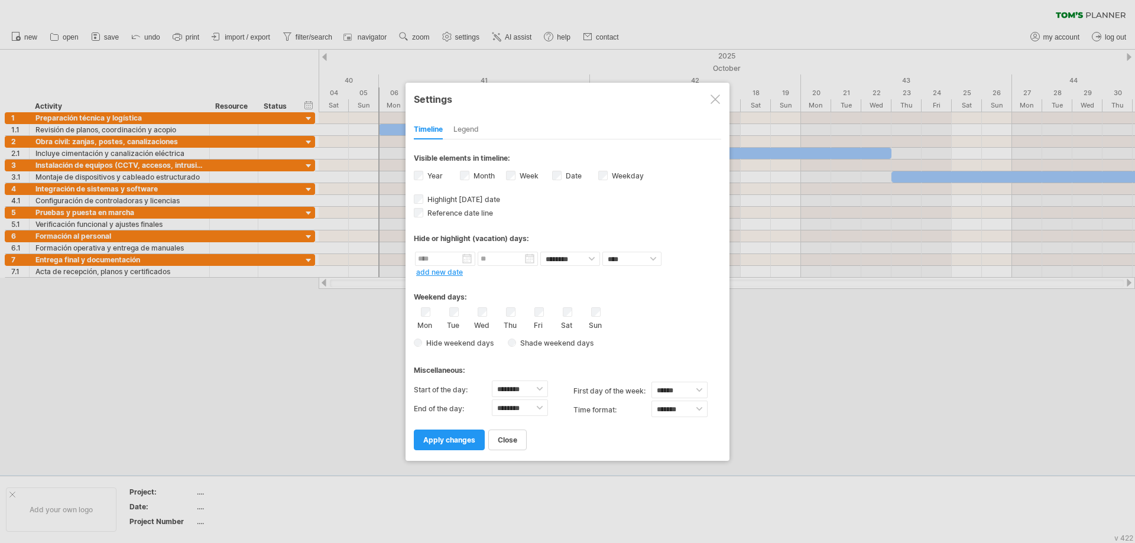
drag, startPoint x: 448, startPoint y: 314, endPoint x: 469, endPoint y: 314, distance: 20.7
click at [467, 314] on div "Mon Tue Wed Thu Fri Sat Sun" at bounding box center [567, 318] width 307 height 22
click at [448, 442] on span "apply changes" at bounding box center [449, 439] width 52 height 9
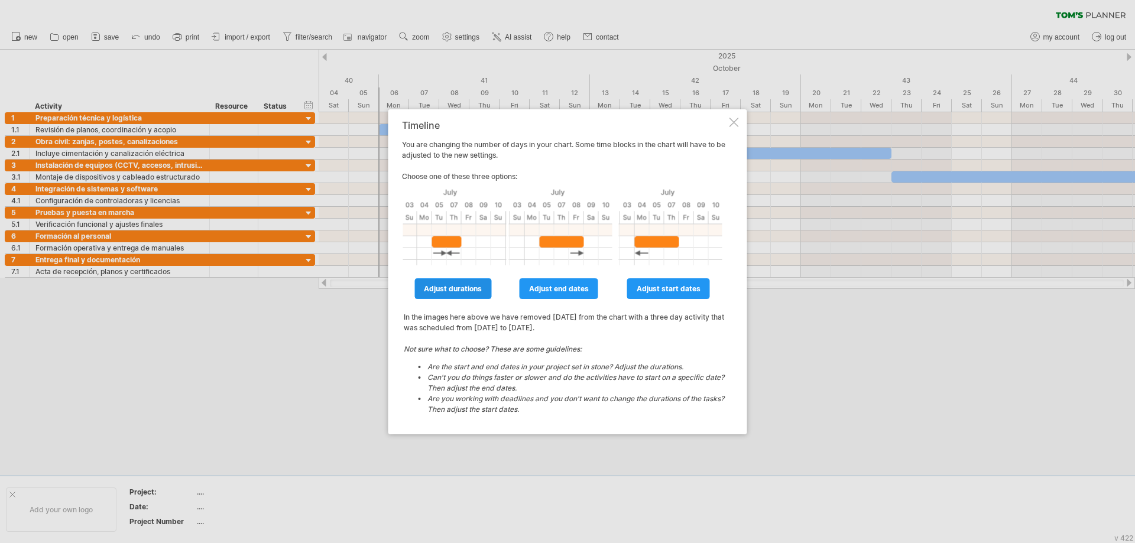
click at [448, 288] on span "adjust durations" at bounding box center [453, 288] width 58 height 9
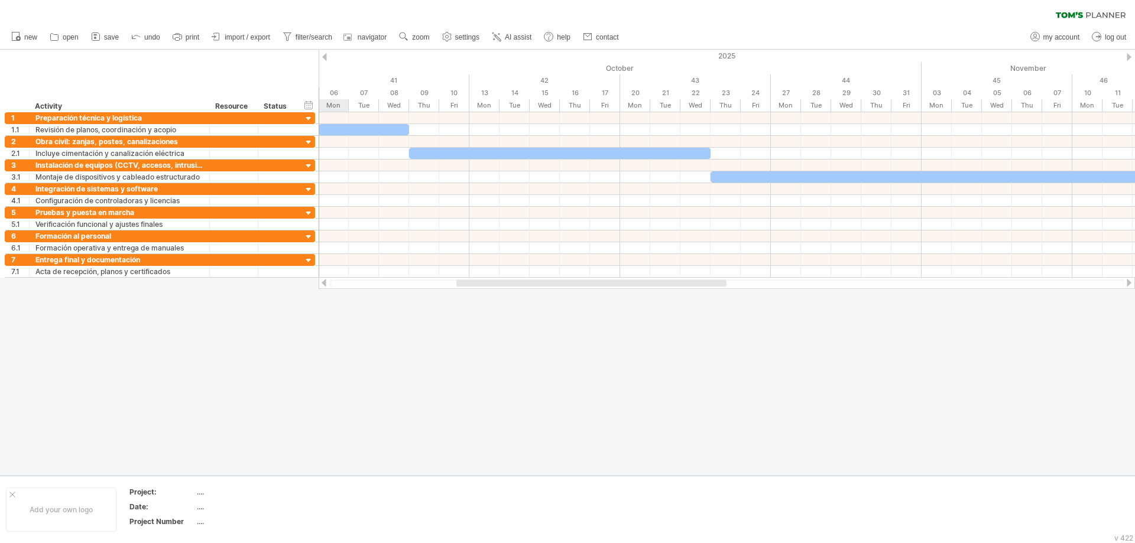
click at [402, 423] on div at bounding box center [567, 262] width 1135 height 425
drag, startPoint x: 740, startPoint y: 279, endPoint x: 867, endPoint y: 278, distance: 127.0
click at [867, 278] on div at bounding box center [726, 283] width 816 height 12
click at [867, 282] on div at bounding box center [726, 283] width 816 height 12
drag, startPoint x: 867, startPoint y: 287, endPoint x: 908, endPoint y: 282, distance: 40.4
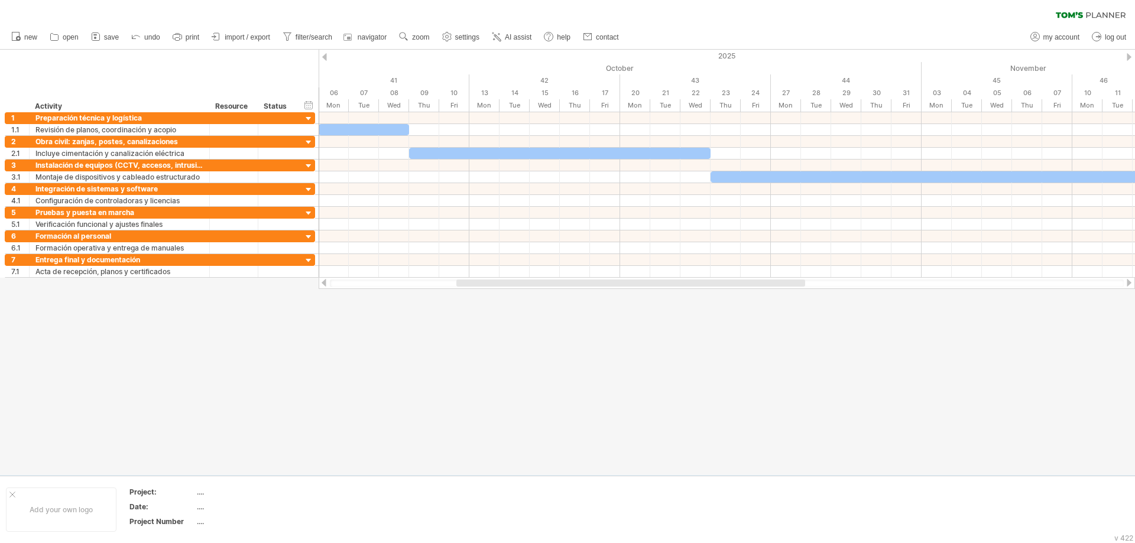
click at [880, 286] on div at bounding box center [727, 283] width 794 height 8
click at [1018, 291] on div "Trying to reach [DOMAIN_NAME] Connected again... 0% clear filter new 1" at bounding box center [567, 271] width 1135 height 543
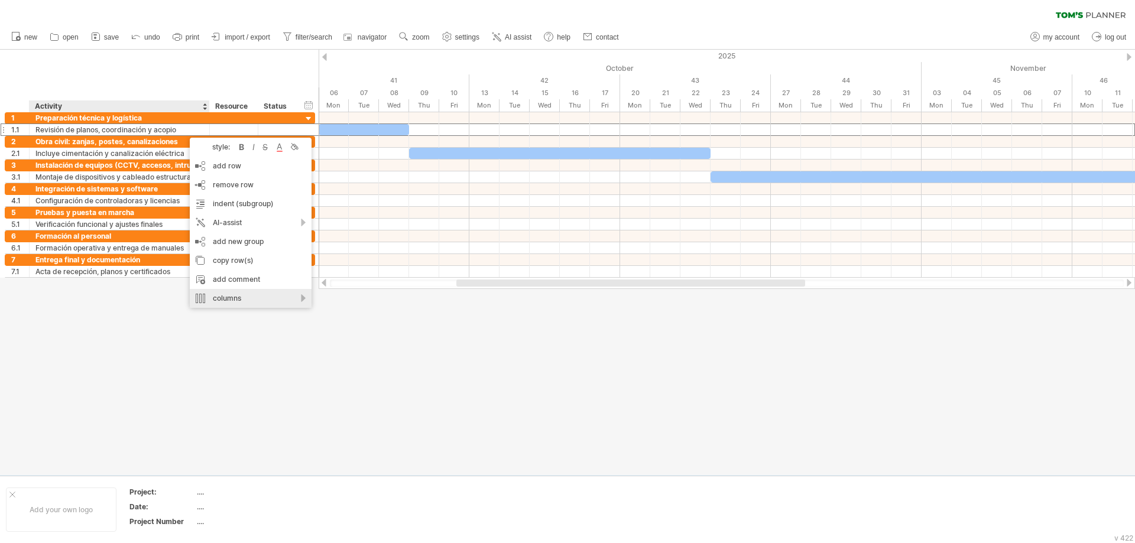
click at [221, 294] on div "columns" at bounding box center [251, 298] width 122 height 19
click at [257, 400] on div "add special column" at bounding box center [281, 403] width 109 height 19
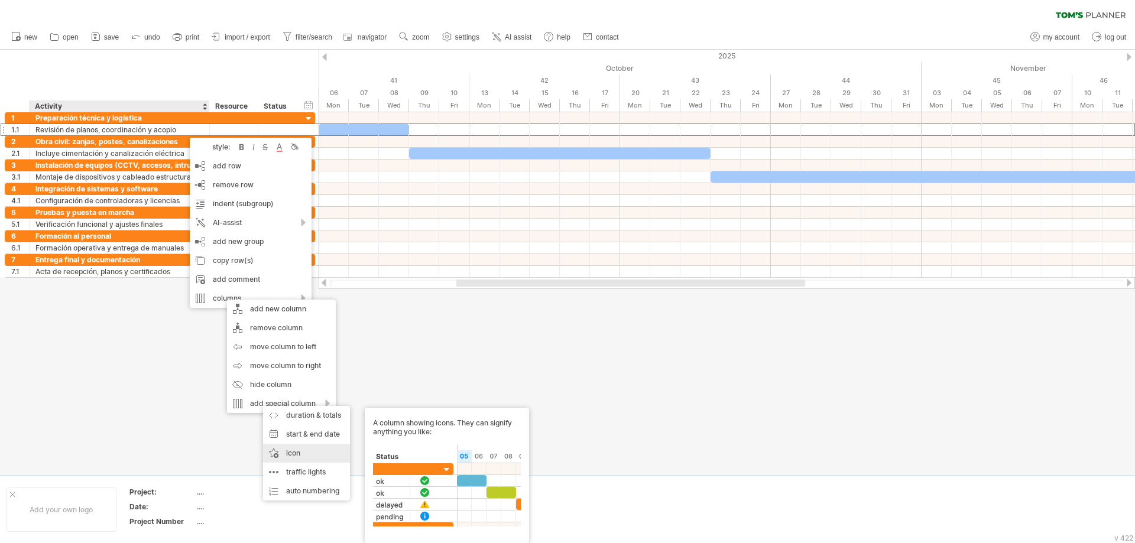
click at [298, 450] on div "icon A column showing icons. They can signify anything you like:" at bounding box center [306, 453] width 87 height 19
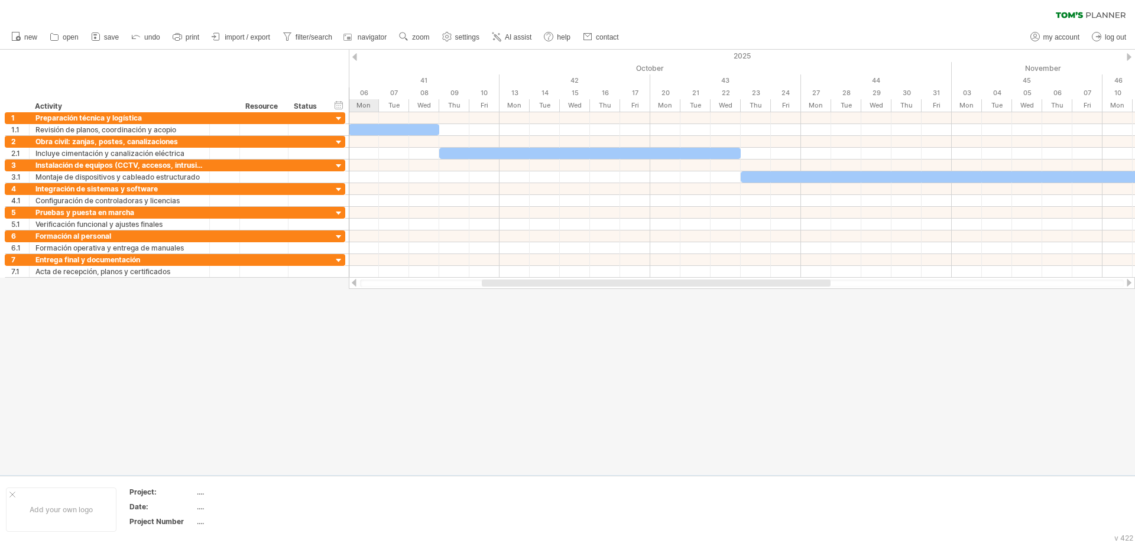
click at [362, 415] on div at bounding box center [567, 262] width 1135 height 425
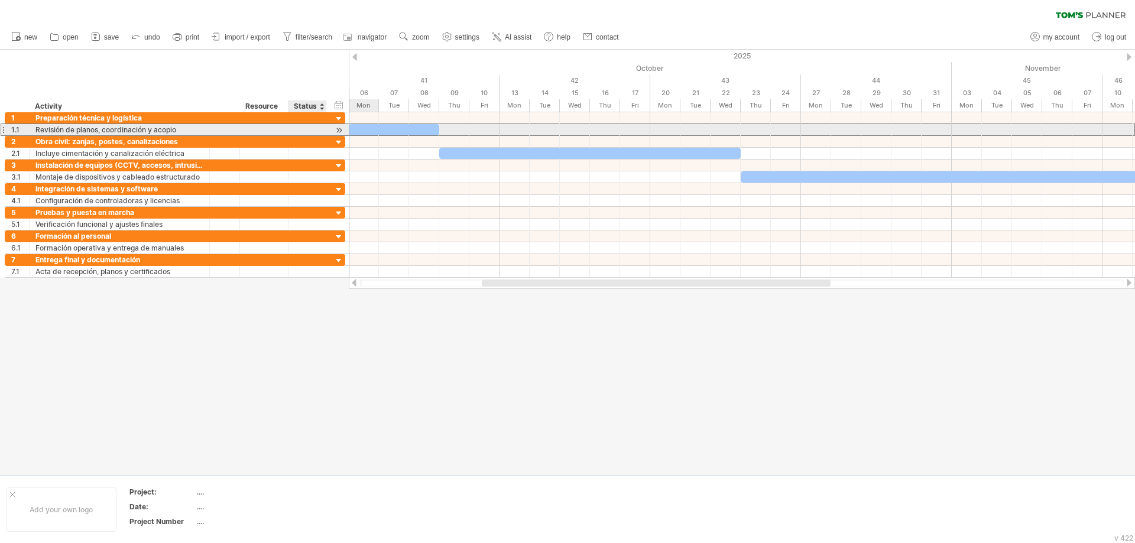
click at [331, 128] on div "**********" at bounding box center [175, 129] width 340 height 12
click at [337, 131] on div at bounding box center [338, 130] width 11 height 12
click at [337, 132] on div at bounding box center [338, 130] width 11 height 12
click at [269, 131] on div at bounding box center [264, 129] width 36 height 11
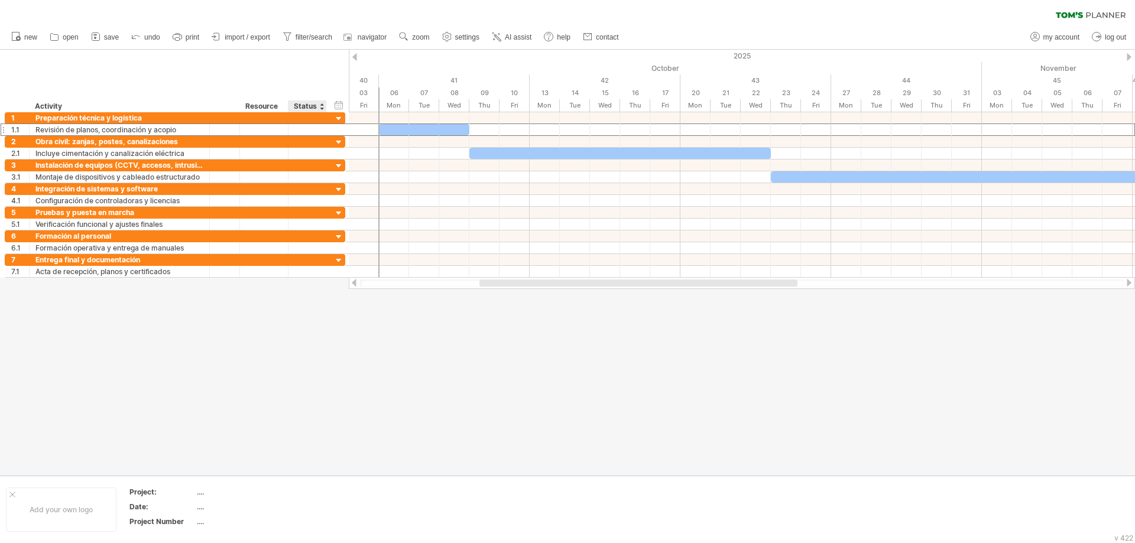
click at [313, 382] on div at bounding box center [567, 262] width 1135 height 425
drag, startPoint x: 495, startPoint y: 282, endPoint x: 509, endPoint y: 281, distance: 14.2
click at [509, 281] on div at bounding box center [652, 282] width 318 height 7
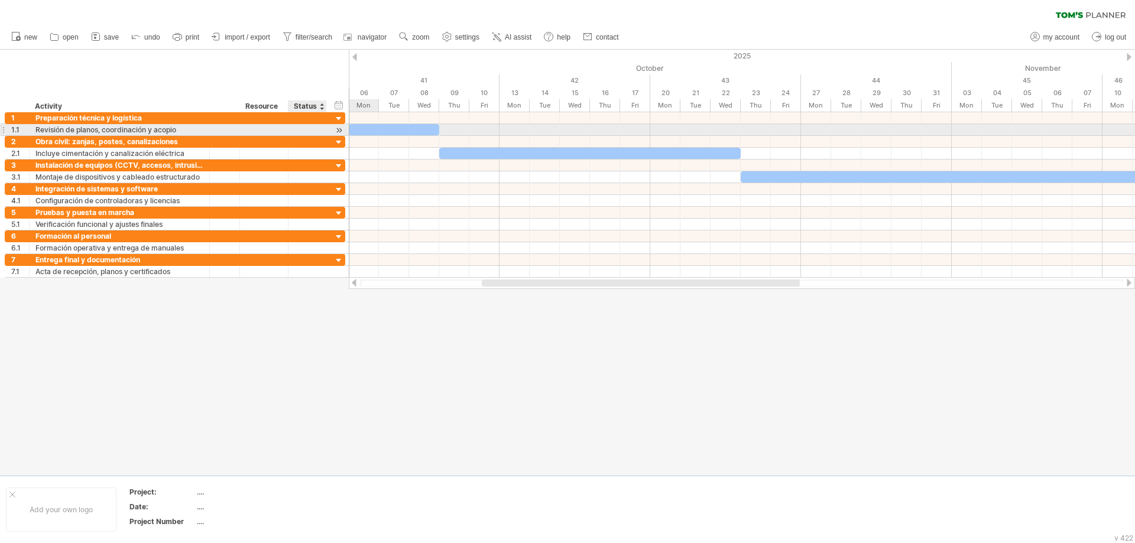
click at [338, 132] on div at bounding box center [338, 130] width 11 height 12
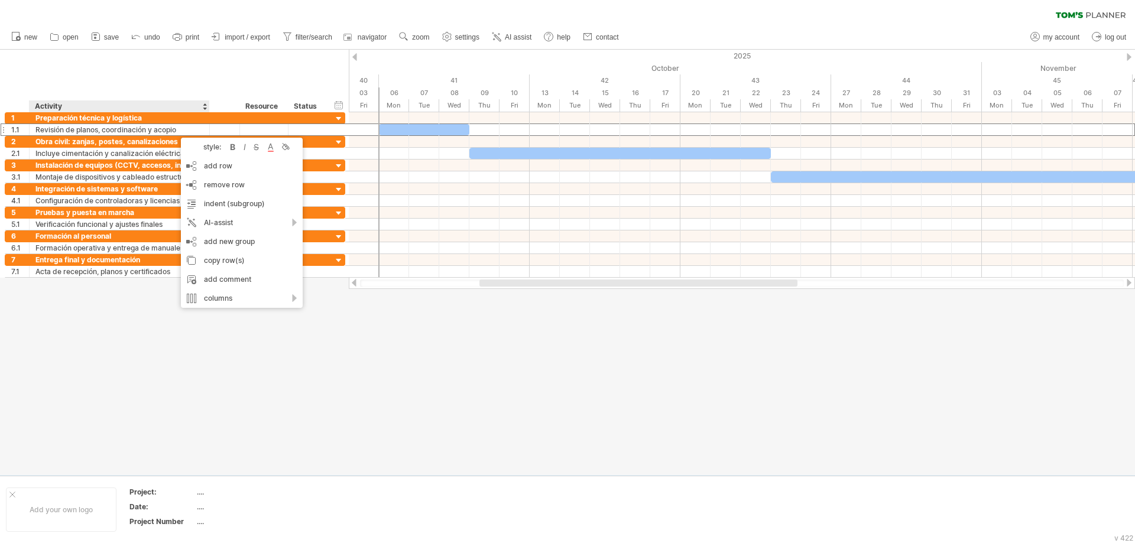
drag, startPoint x: 121, startPoint y: 419, endPoint x: 136, endPoint y: 401, distance: 23.9
click at [130, 413] on div at bounding box center [567, 262] width 1135 height 425
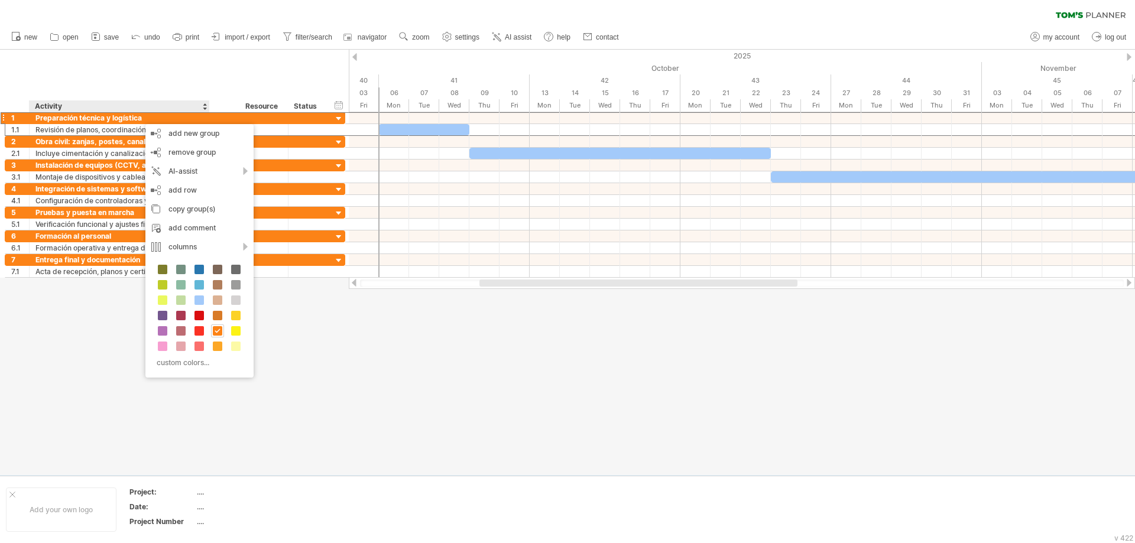
click at [326, 377] on div at bounding box center [567, 262] width 1135 height 425
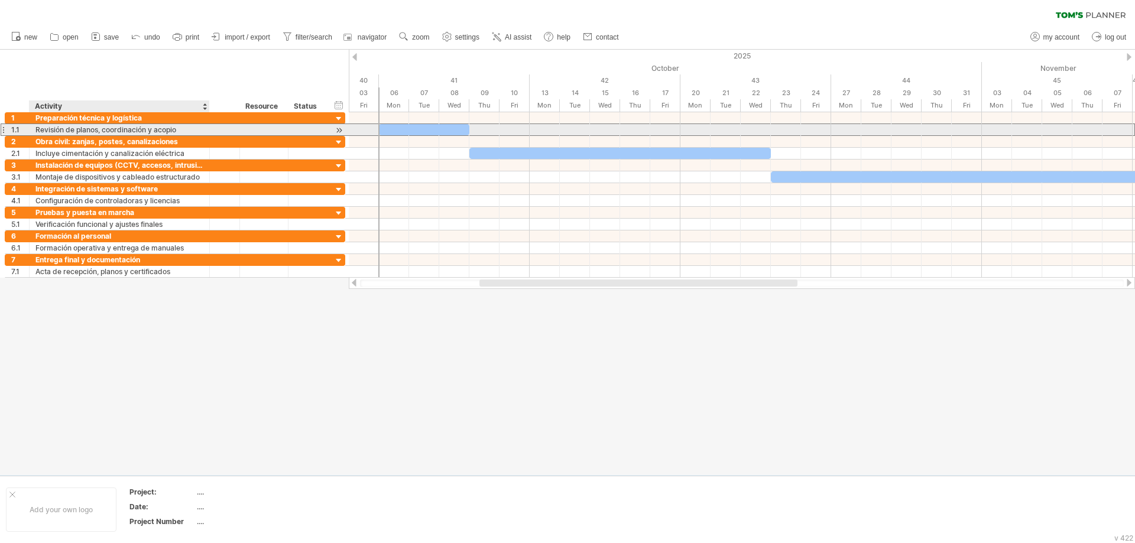
click at [186, 130] on div "Revisión de planos, coordinación y acopio" at bounding box center [119, 129] width 168 height 11
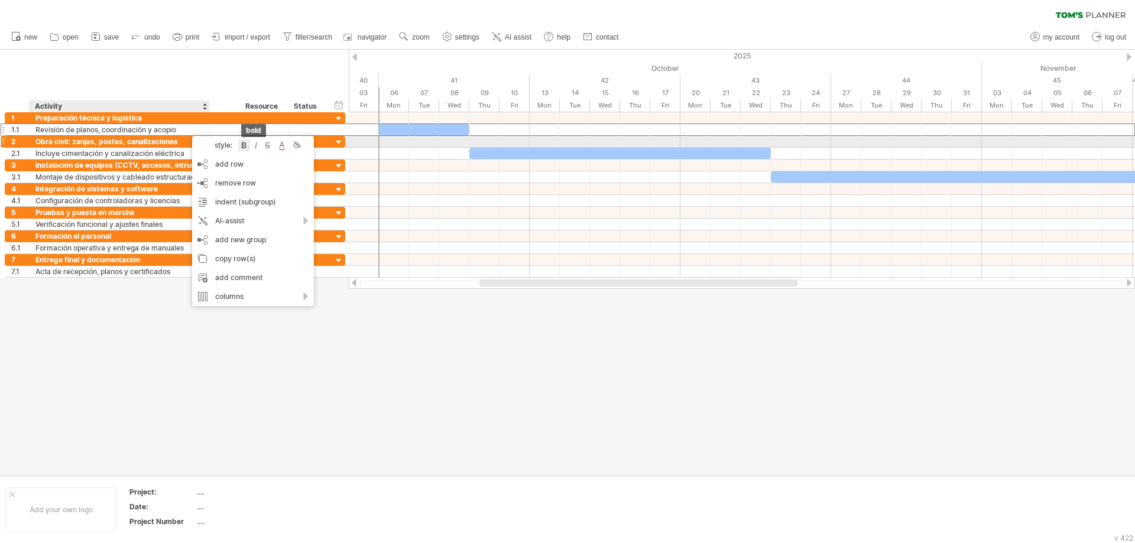
click at [240, 145] on div at bounding box center [244, 145] width 12 height 12
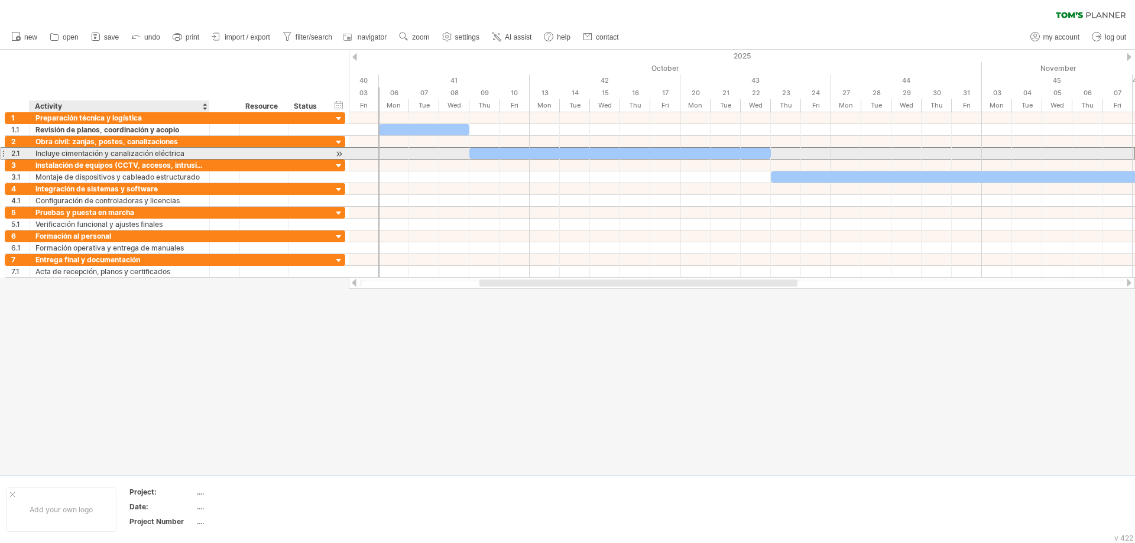
click at [194, 153] on div "Incluye cimentación y canalización eléctrica" at bounding box center [119, 153] width 168 height 11
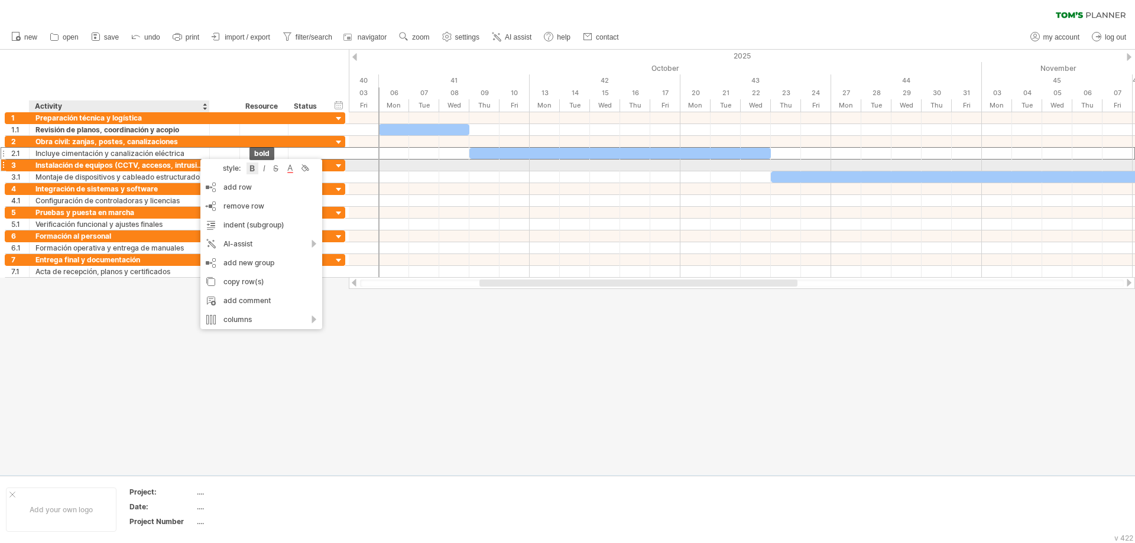
click at [250, 170] on div at bounding box center [252, 168] width 12 height 12
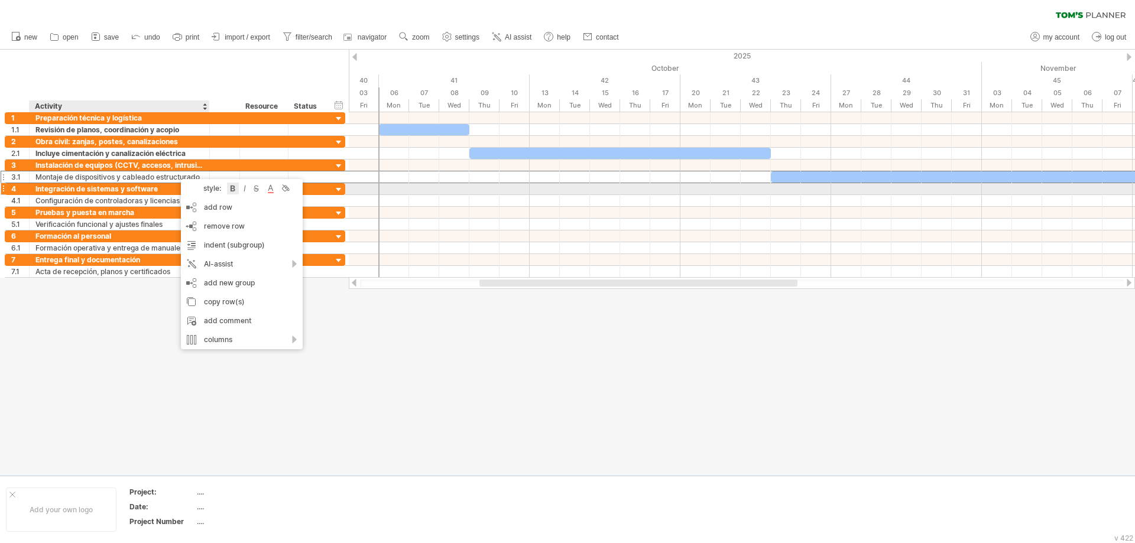
click at [232, 190] on div at bounding box center [233, 189] width 12 height 12
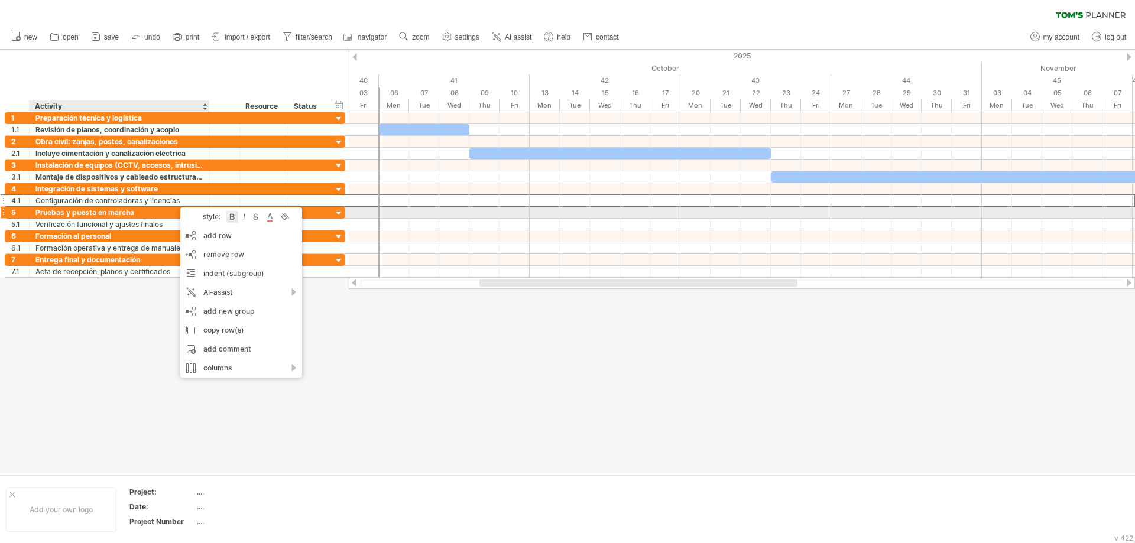
click at [230, 213] on div at bounding box center [232, 217] width 12 height 12
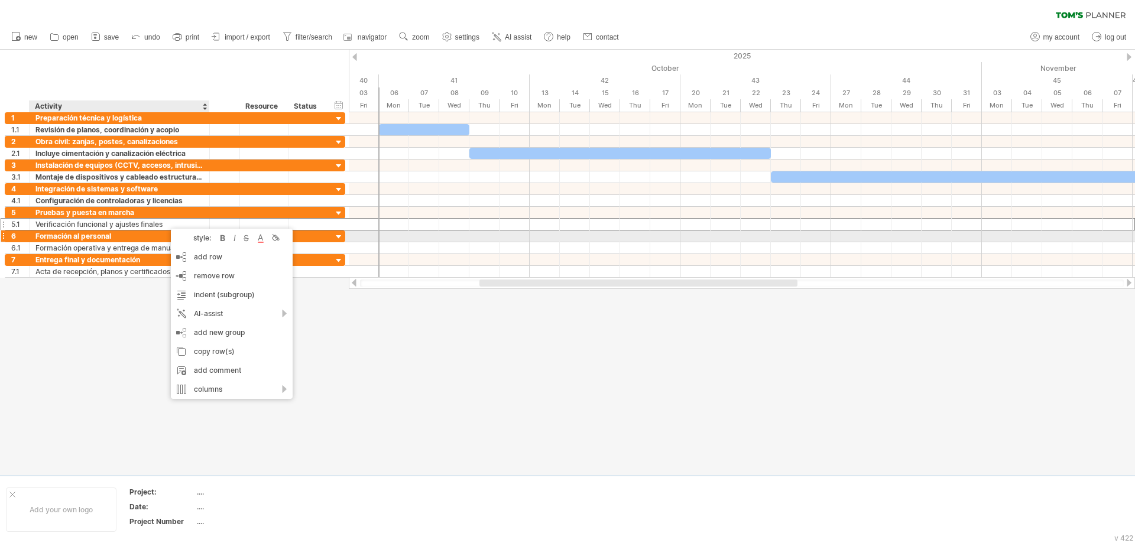
drag, startPoint x: 225, startPoint y: 238, endPoint x: 213, endPoint y: 238, distance: 11.2
click at [224, 237] on div at bounding box center [223, 238] width 12 height 12
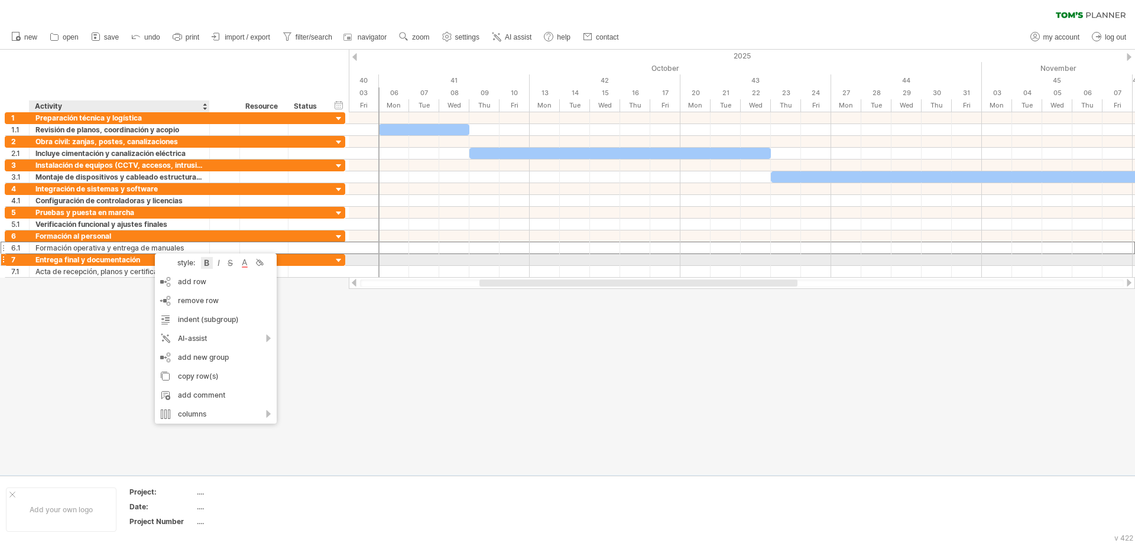
click at [209, 259] on div at bounding box center [207, 263] width 12 height 12
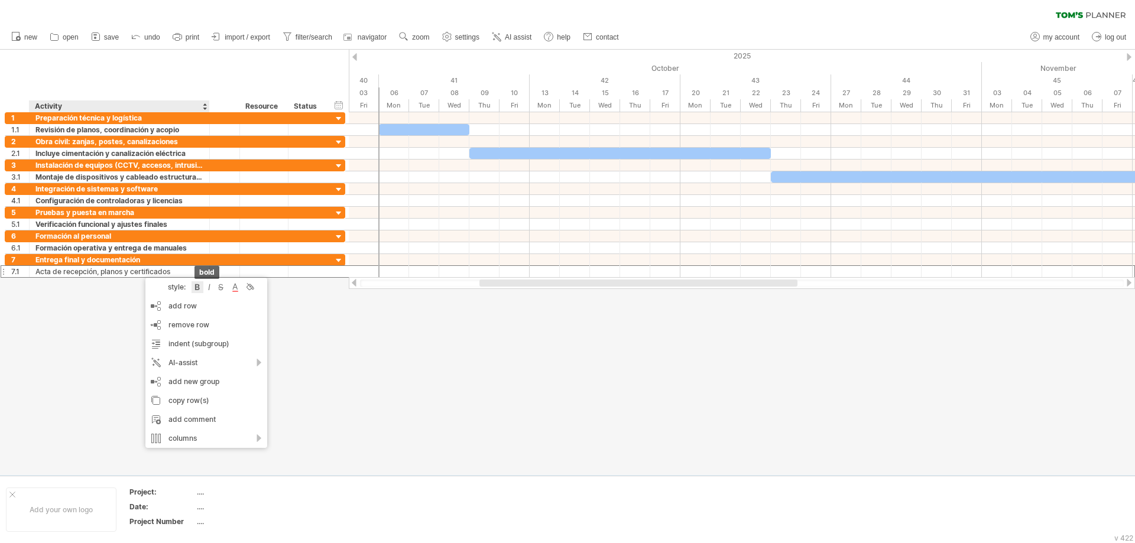
click at [198, 285] on div at bounding box center [197, 287] width 12 height 12
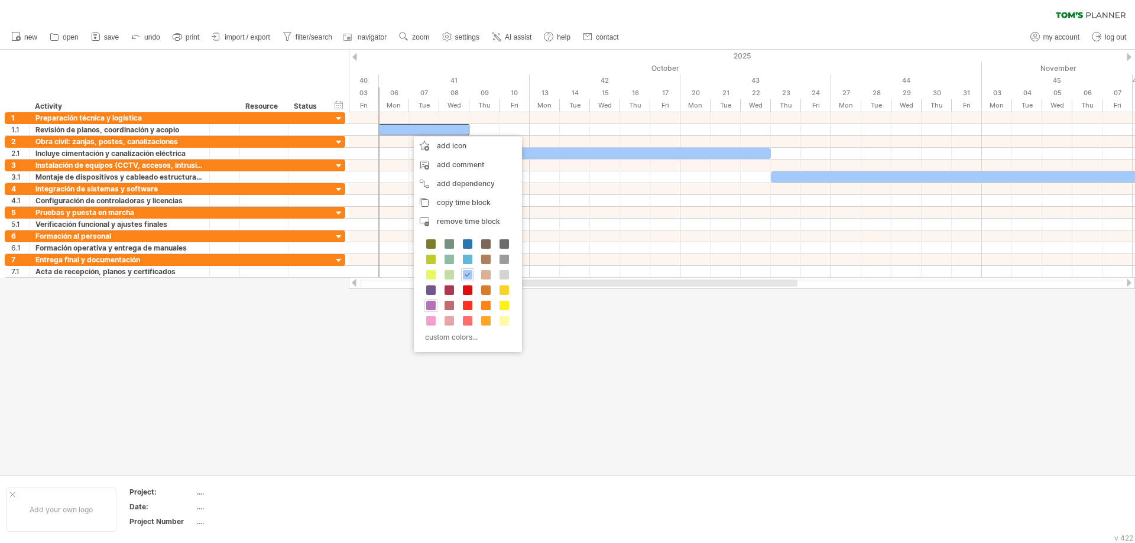
click at [430, 306] on span at bounding box center [430, 305] width 9 height 9
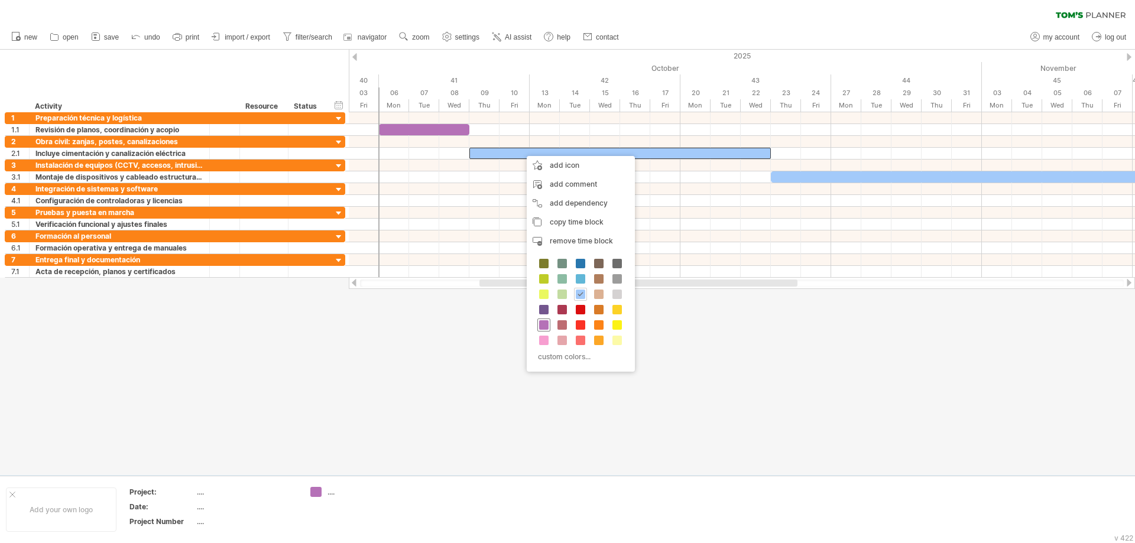
click at [542, 323] on span at bounding box center [543, 324] width 9 height 9
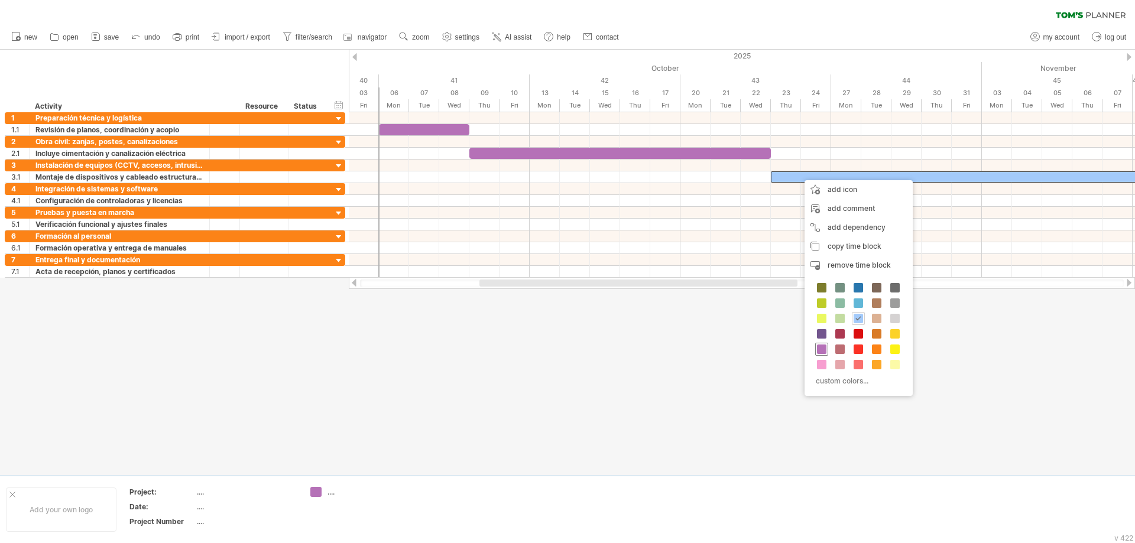
click at [819, 350] on span at bounding box center [821, 348] width 9 height 9
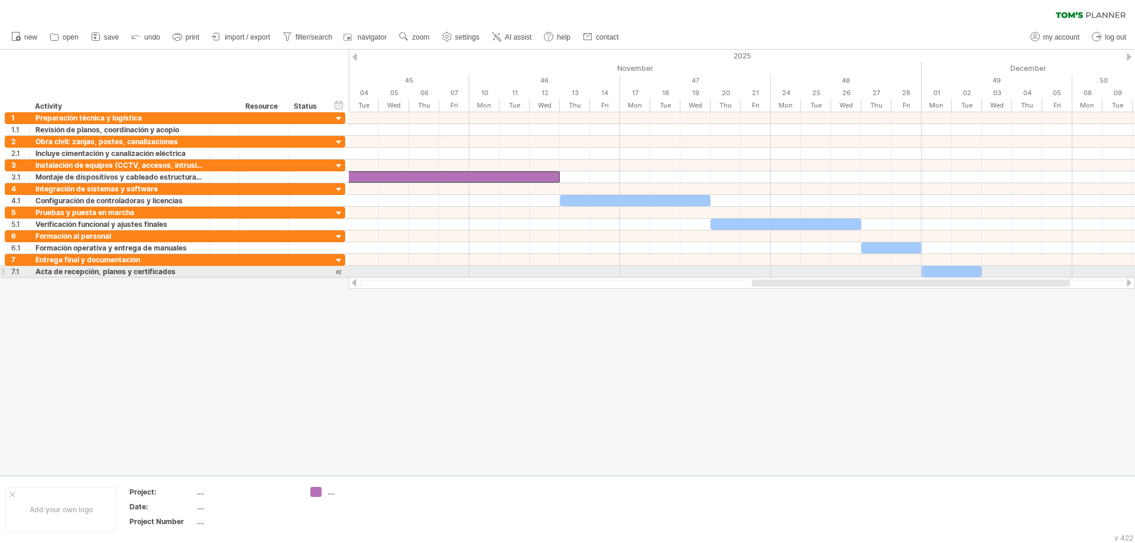
drag, startPoint x: 772, startPoint y: 283, endPoint x: 1045, endPoint y: 277, distance: 272.5
click at [1045, 277] on div at bounding box center [742, 283] width 786 height 12
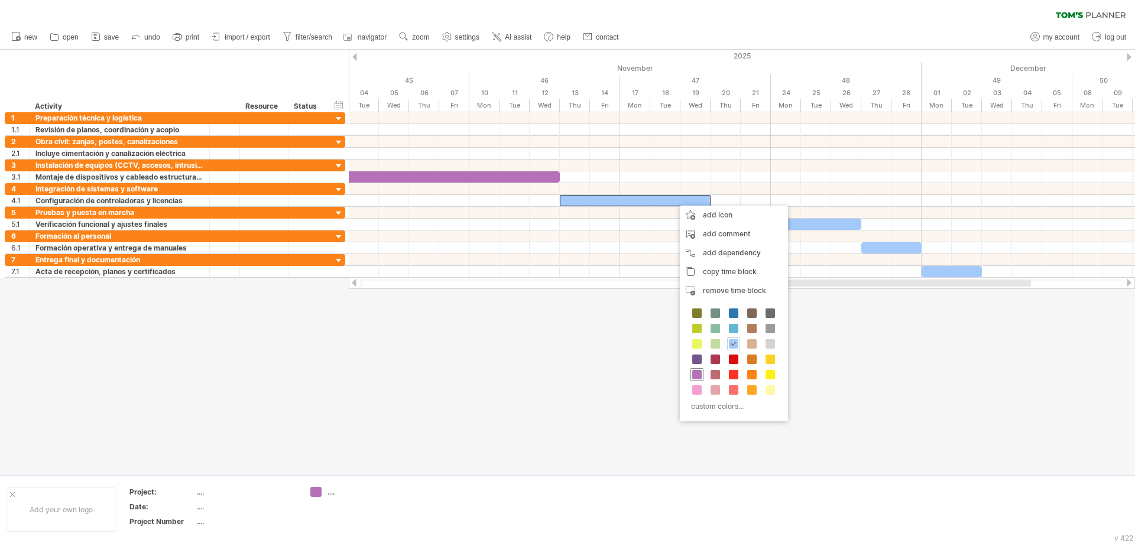
click at [695, 376] on span at bounding box center [696, 374] width 9 height 9
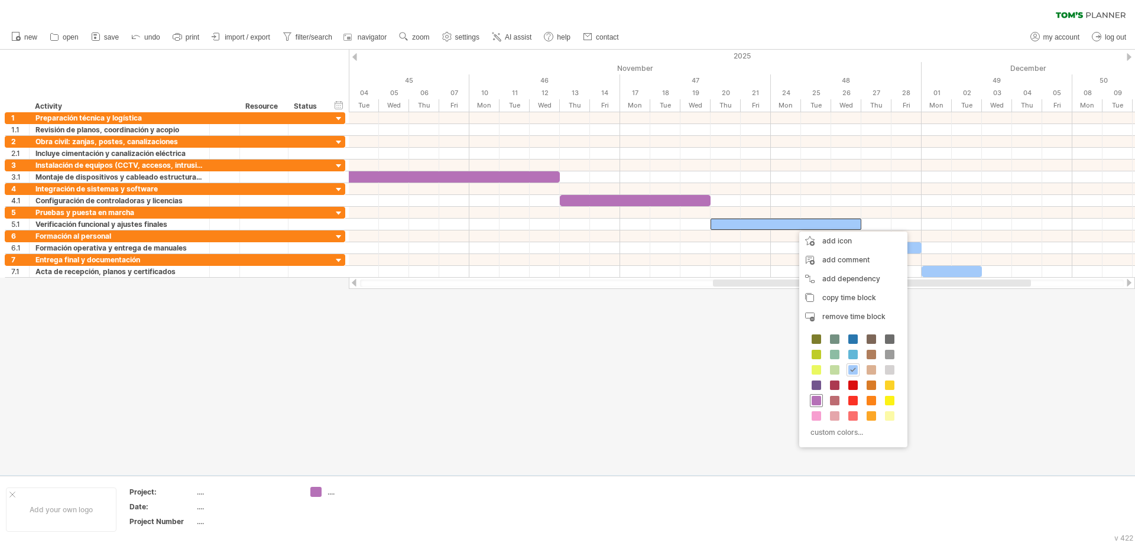
click at [812, 399] on span at bounding box center [815, 400] width 9 height 9
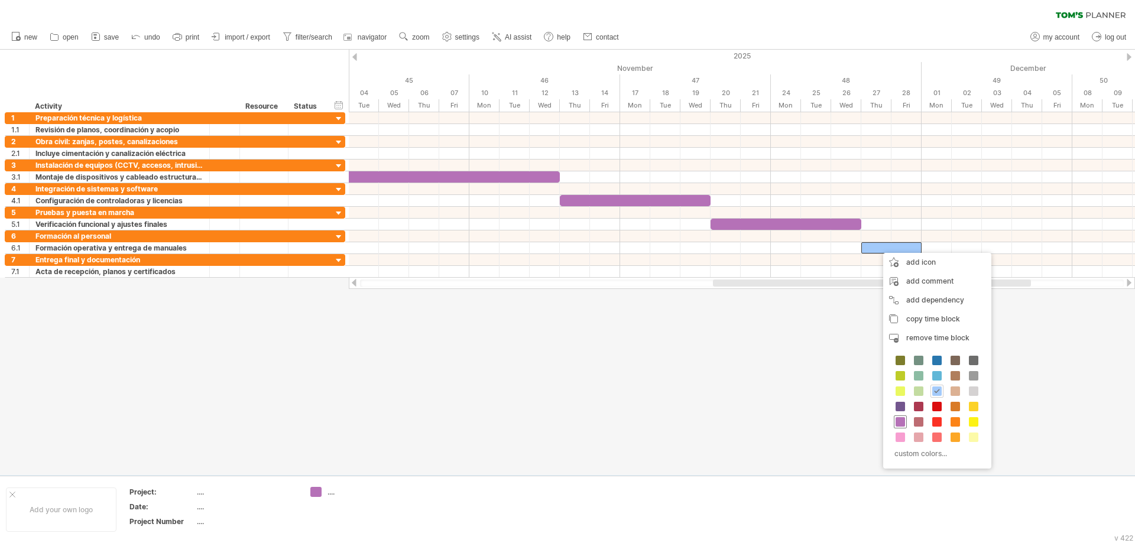
click at [902, 421] on span at bounding box center [899, 421] width 9 height 9
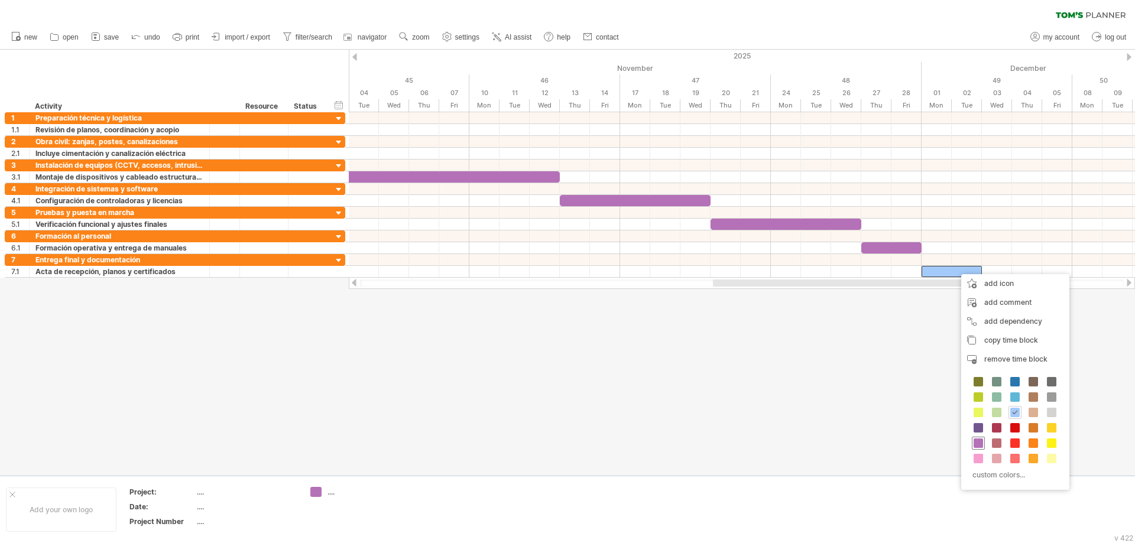
click at [978, 444] on span at bounding box center [977, 442] width 9 height 9
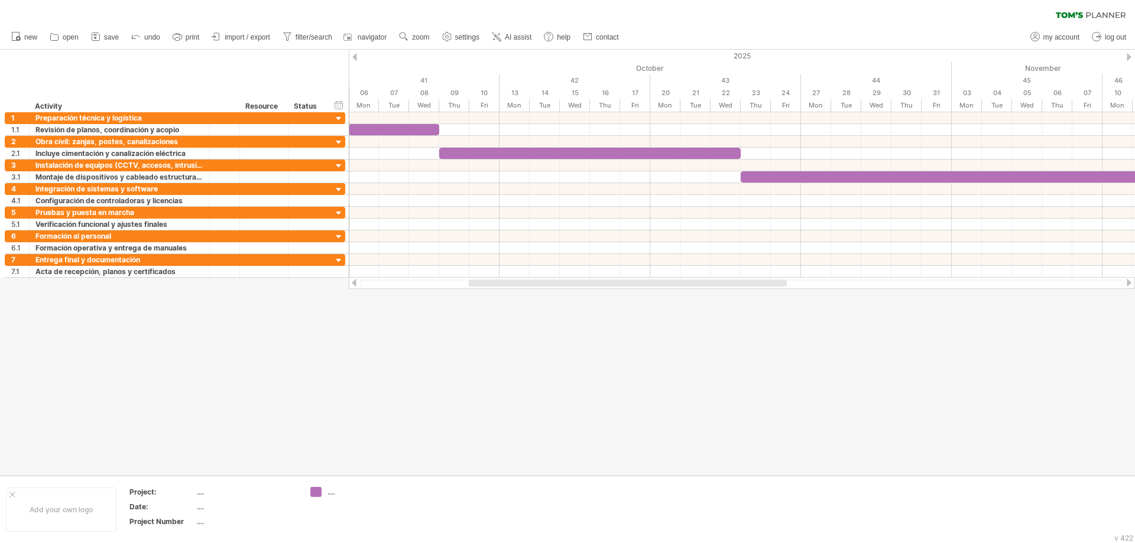
drag, startPoint x: 943, startPoint y: 281, endPoint x: 699, endPoint y: 280, distance: 244.0
click at [699, 280] on div at bounding box center [628, 282] width 318 height 7
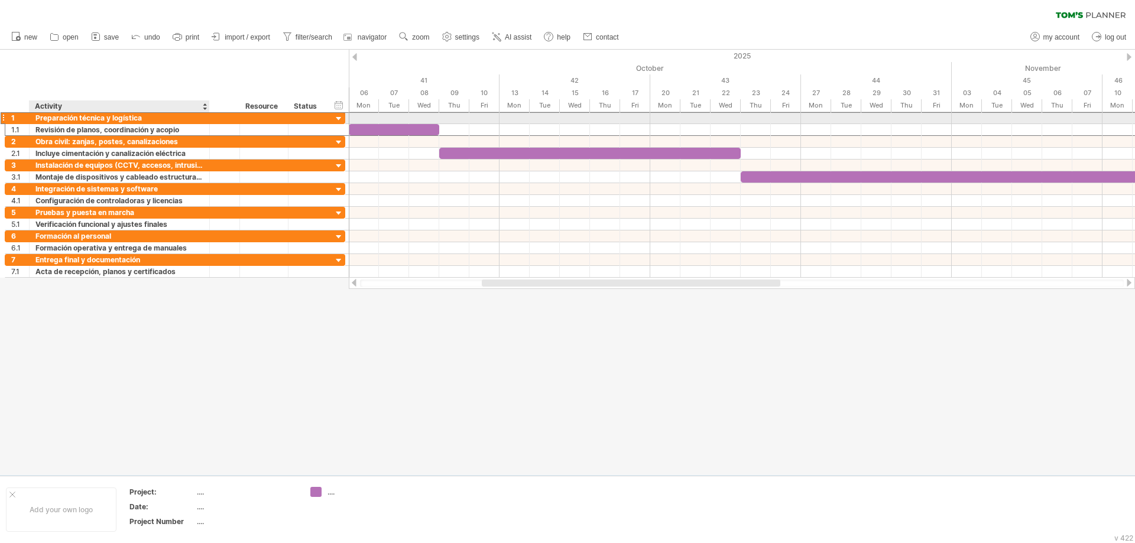
click at [197, 113] on div "Preparación técnica y logística" at bounding box center [119, 117] width 168 height 11
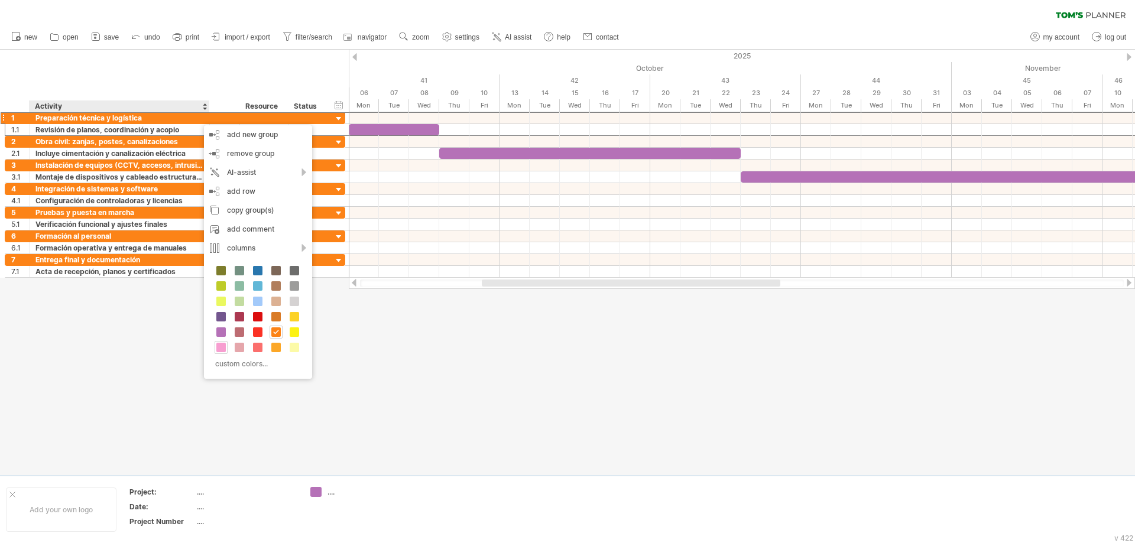
click at [218, 348] on span at bounding box center [220, 347] width 9 height 9
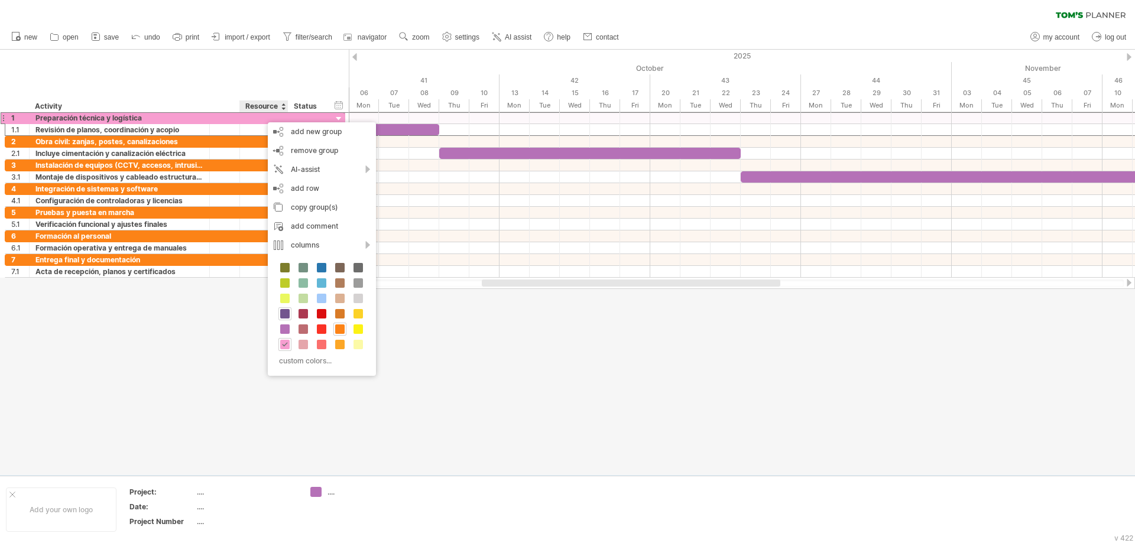
click at [283, 313] on span at bounding box center [284, 313] width 9 height 9
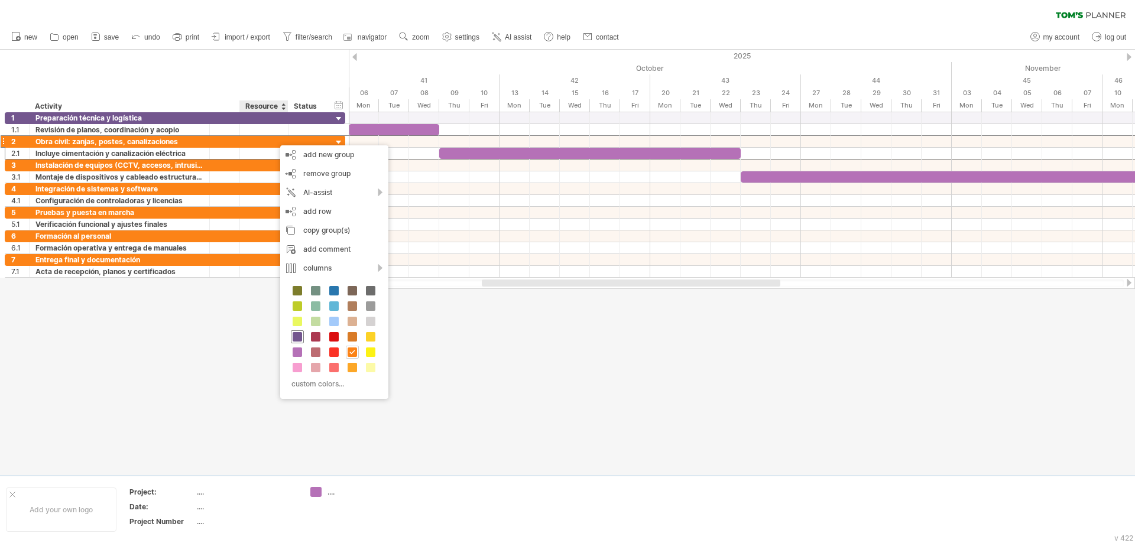
click at [295, 339] on span at bounding box center [296, 336] width 9 height 9
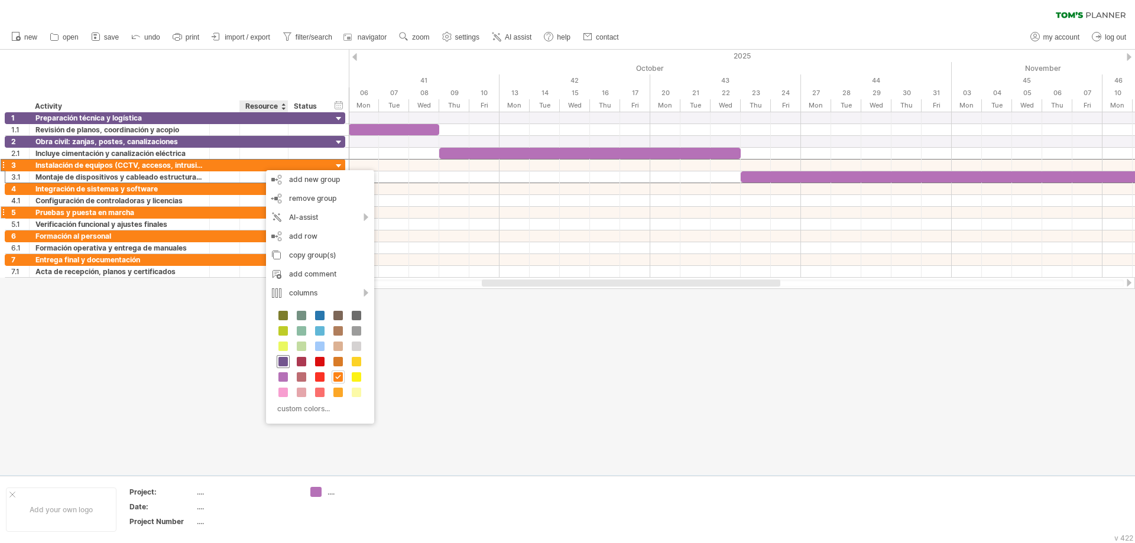
drag, startPoint x: 282, startPoint y: 361, endPoint x: 259, endPoint y: 210, distance: 153.1
click at [283, 361] on span at bounding box center [282, 361] width 9 height 9
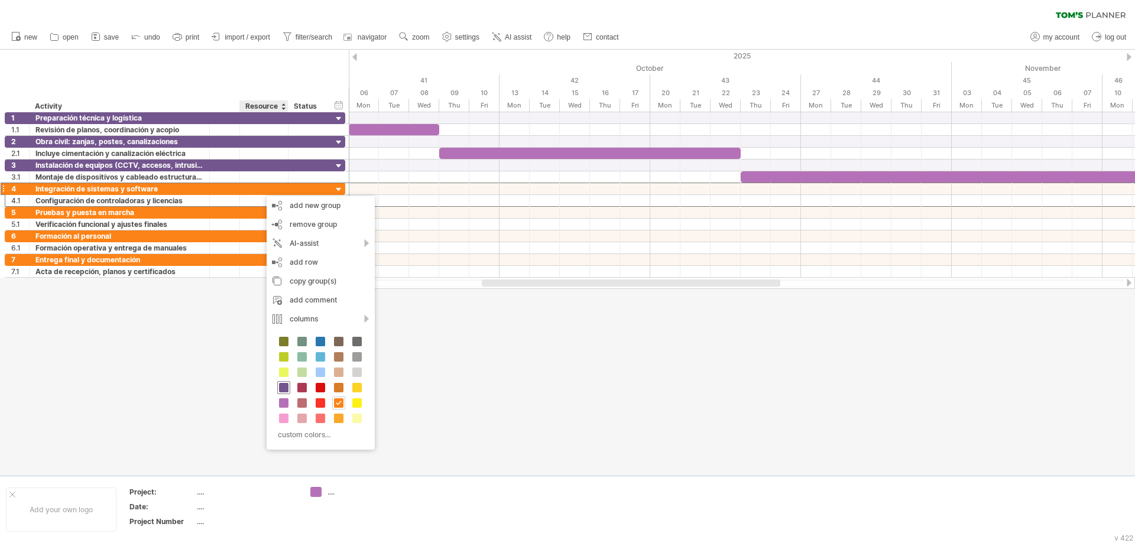
click at [286, 386] on span at bounding box center [283, 387] width 9 height 9
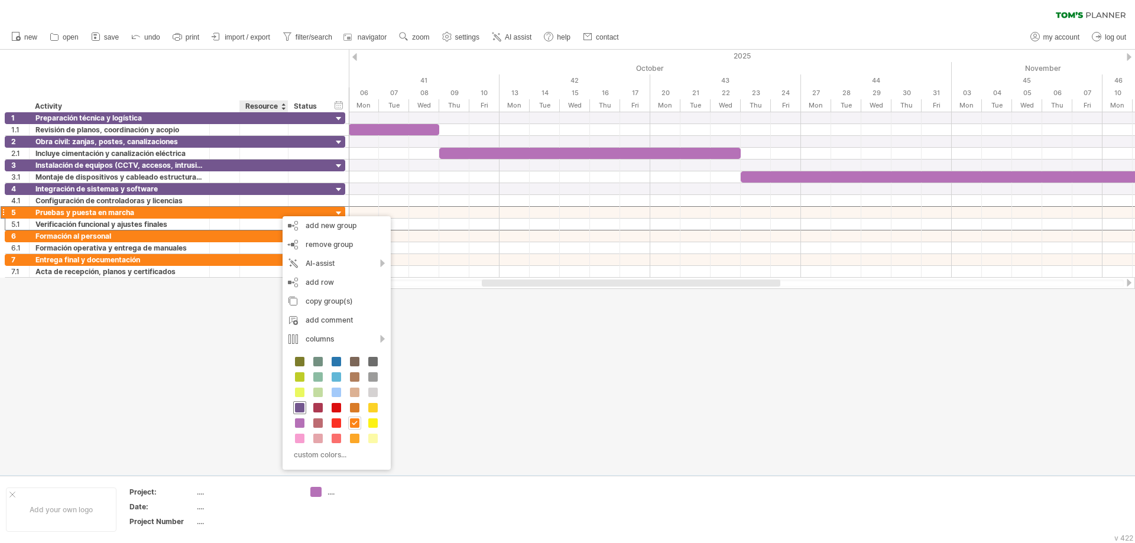
click at [301, 407] on span at bounding box center [299, 407] width 9 height 9
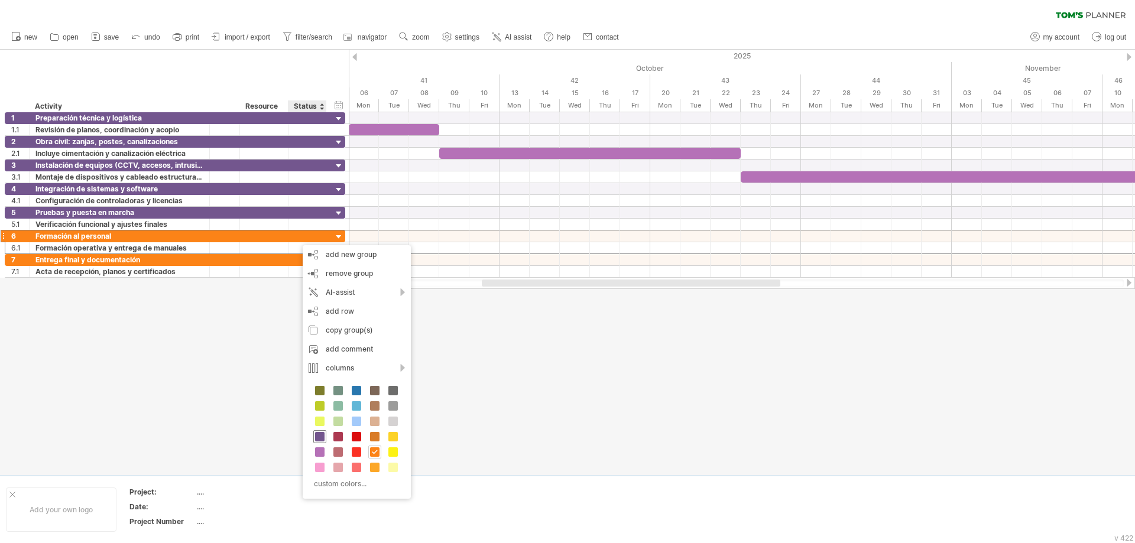
click at [321, 436] on span at bounding box center [319, 436] width 9 height 9
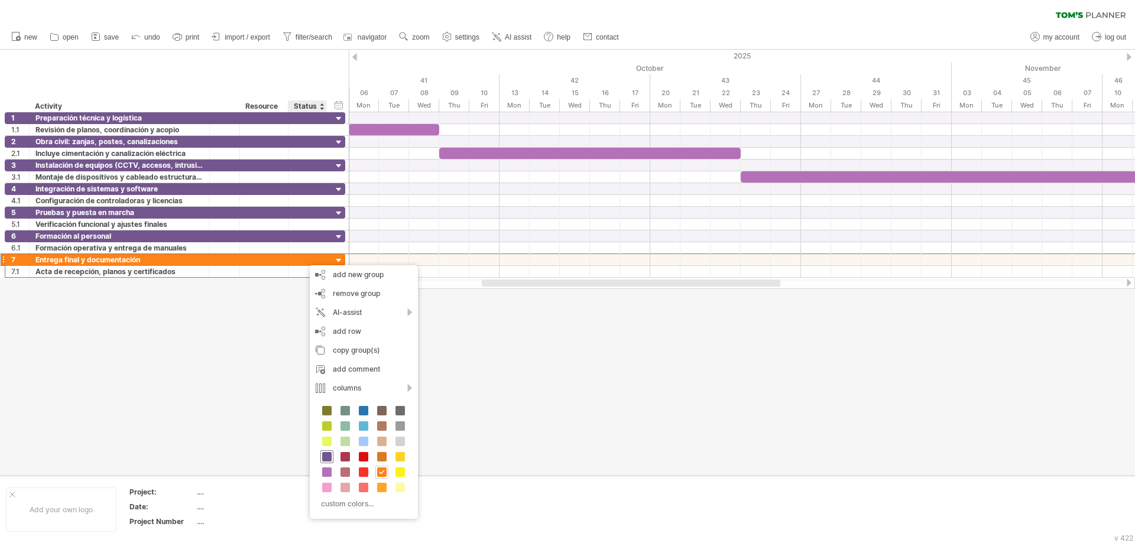
click at [327, 459] on span at bounding box center [326, 456] width 9 height 9
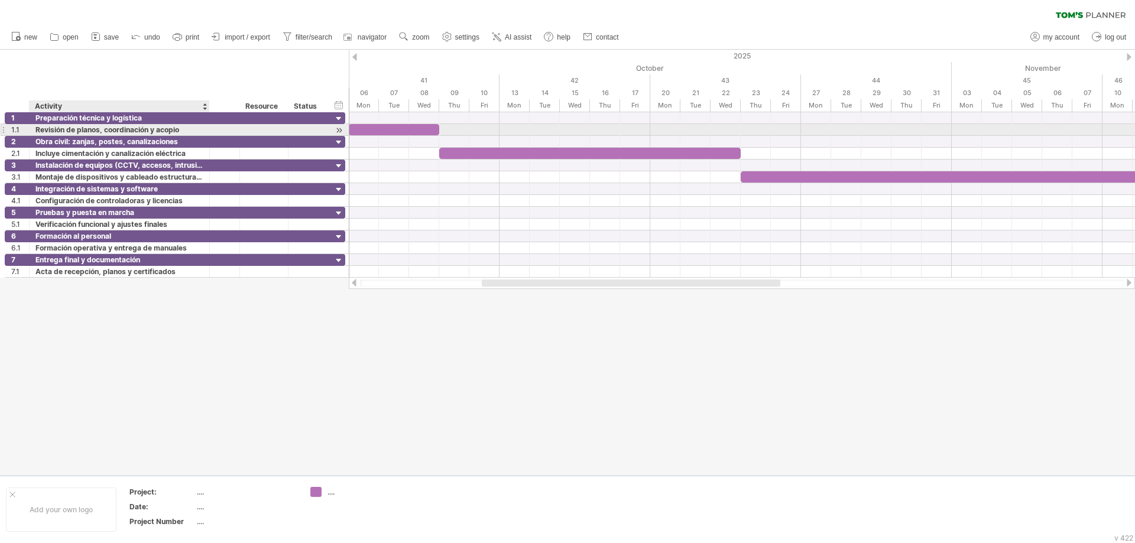
click at [191, 132] on div "Revisión de planos, coordinación y acopio" at bounding box center [119, 129] width 168 height 11
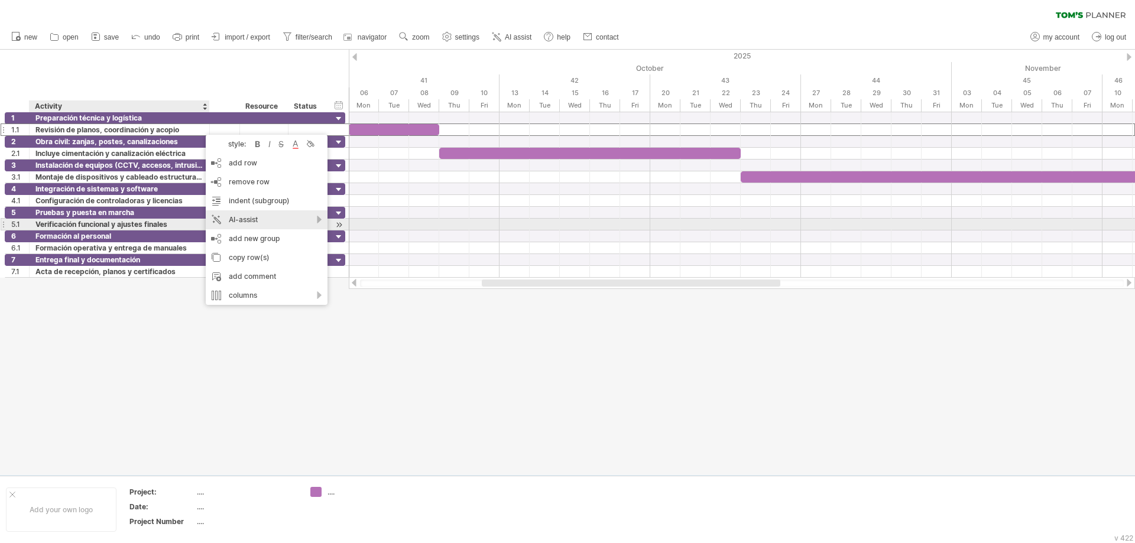
click at [264, 220] on div "AI-assist" at bounding box center [267, 219] width 122 height 19
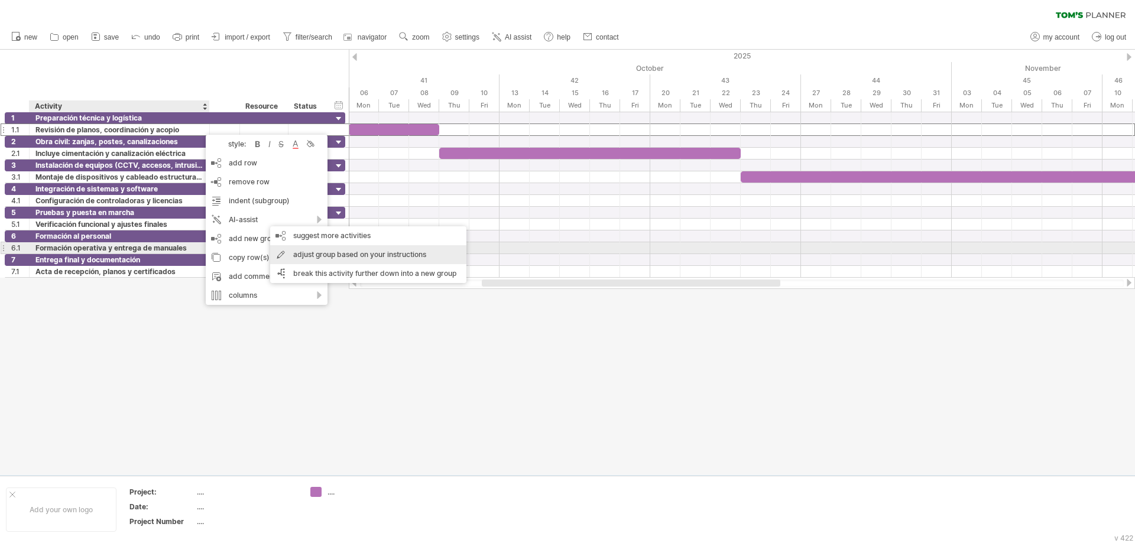
click at [304, 254] on div "adjust group based on your instructions" at bounding box center [368, 254] width 196 height 19
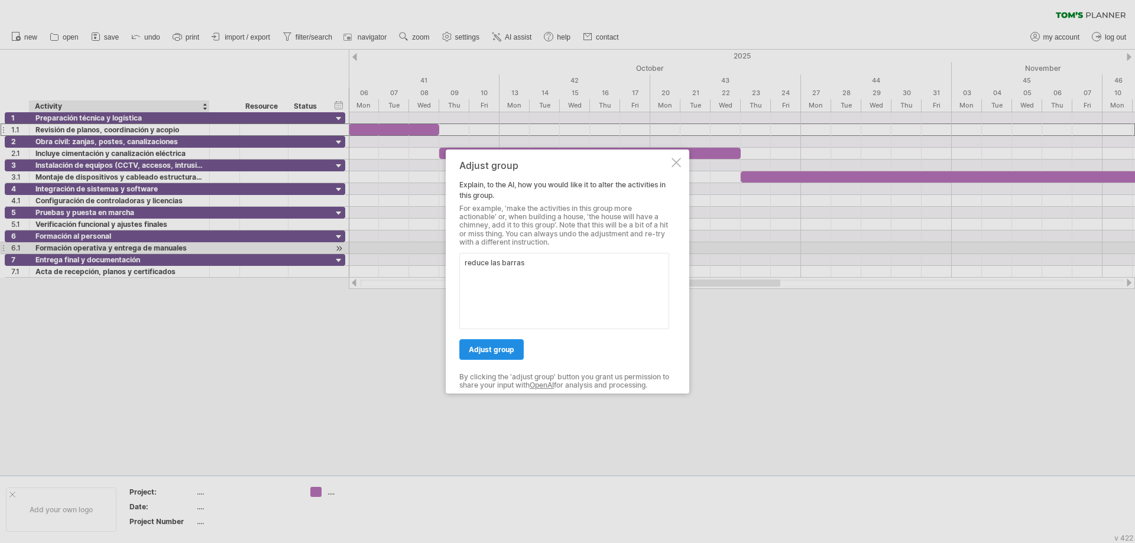
type textarea "reduce las barras"
click at [485, 354] on link "adjust group" at bounding box center [491, 349] width 64 height 21
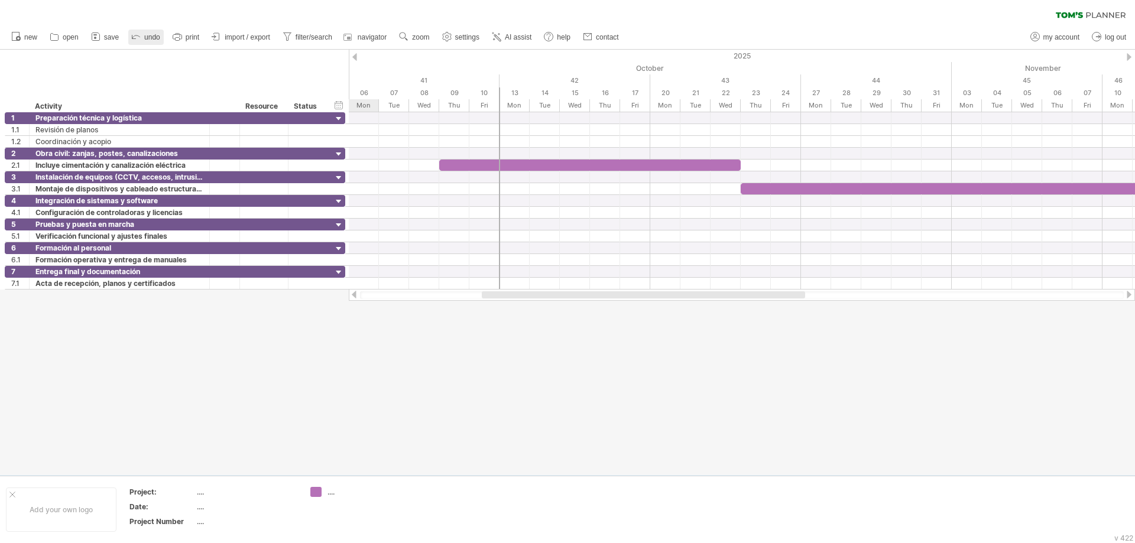
click at [144, 37] on link "undo" at bounding box center [145, 37] width 35 height 15
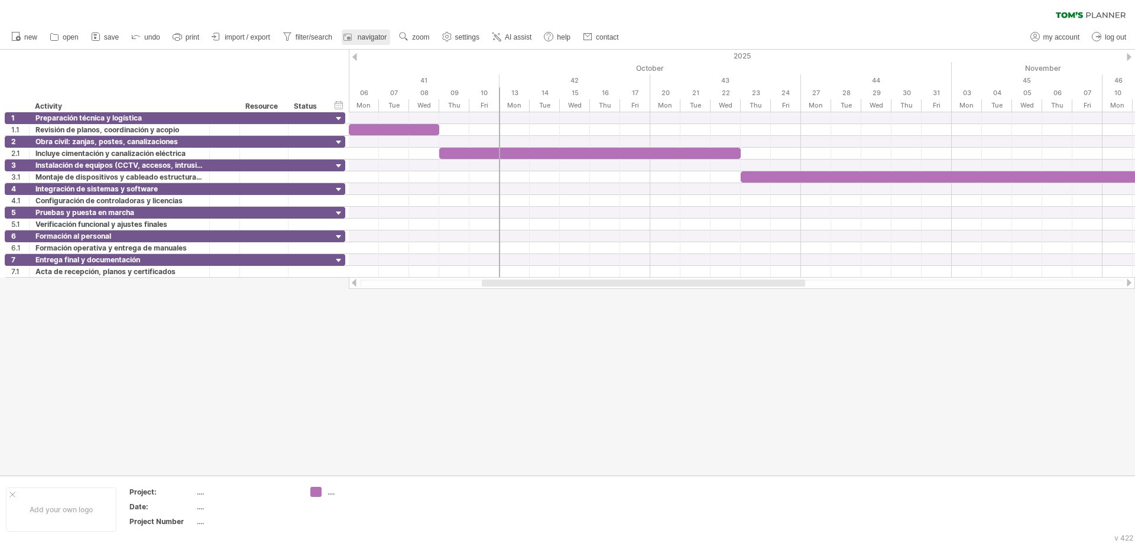
click at [368, 40] on link "navigator" at bounding box center [366, 37] width 48 height 15
click at [368, 40] on span "navigator" at bounding box center [371, 37] width 29 height 8
click at [418, 37] on span "zoom" at bounding box center [420, 37] width 17 height 8
drag, startPoint x: 226, startPoint y: 447, endPoint x: 246, endPoint y: 435, distance: 23.3
click at [236, 444] on div at bounding box center [567, 262] width 1135 height 425
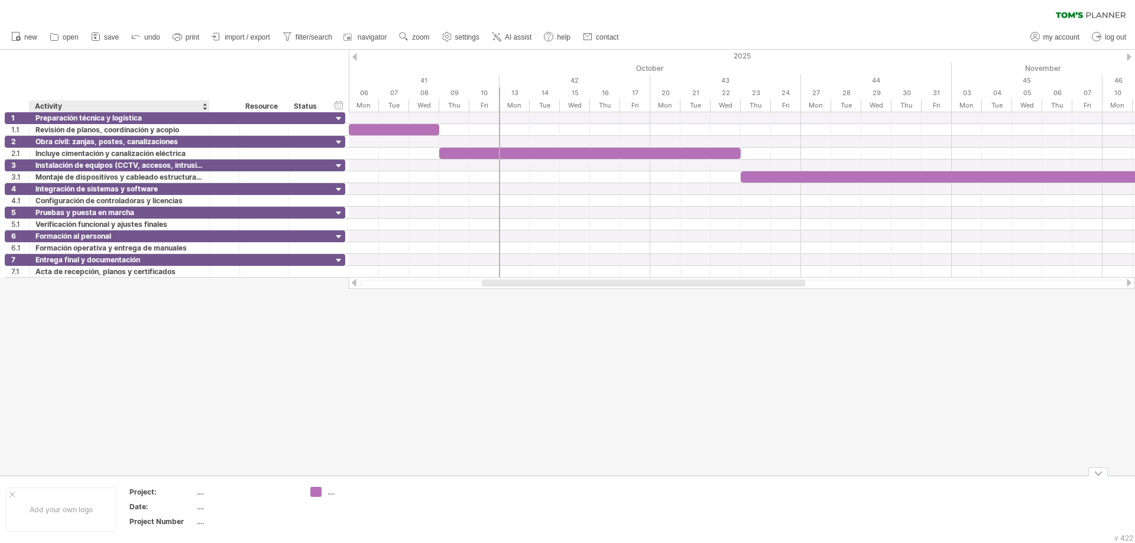
click at [200, 492] on div "...." at bounding box center [246, 492] width 99 height 10
type input "**********"
click at [197, 508] on tr "Date: ...." at bounding box center [213, 509] width 168 height 14
click at [201, 508] on div "...." at bounding box center [246, 507] width 99 height 10
type input "**********"
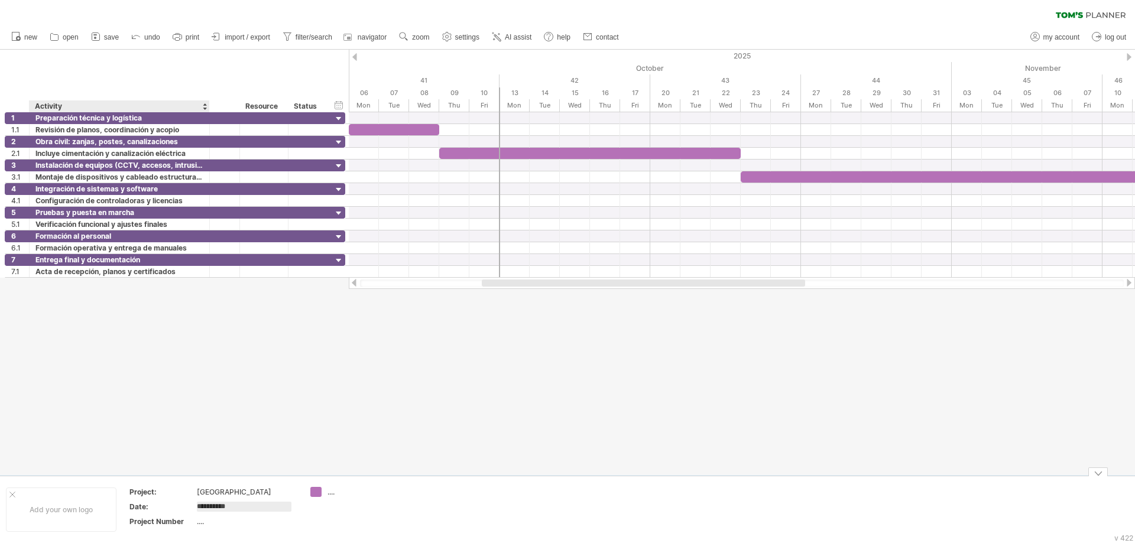
click at [199, 524] on div "...." at bounding box center [246, 521] width 99 height 10
type input "******"
click at [385, 495] on div "...." at bounding box center [359, 492] width 64 height 10
click at [382, 415] on div at bounding box center [567, 262] width 1135 height 425
click at [698, 87] on div "timeline settings" at bounding box center [702, 86] width 87 height 19
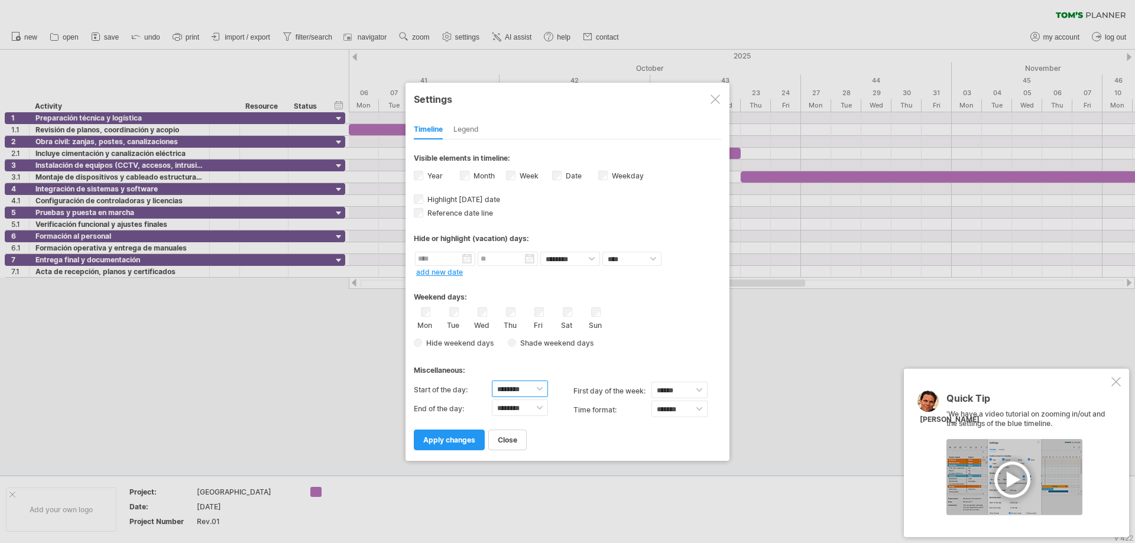
click at [539, 387] on select "******** ******** ******** ******** ******** ******** ******** ******** *******…" at bounding box center [520, 389] width 56 height 17
select select "*"
click at [492, 381] on select "******** ******** ******** ******** ******** ******** ******** ******** *******…" at bounding box center [520, 389] width 56 height 17
click at [437, 439] on span "apply changes" at bounding box center [449, 439] width 52 height 9
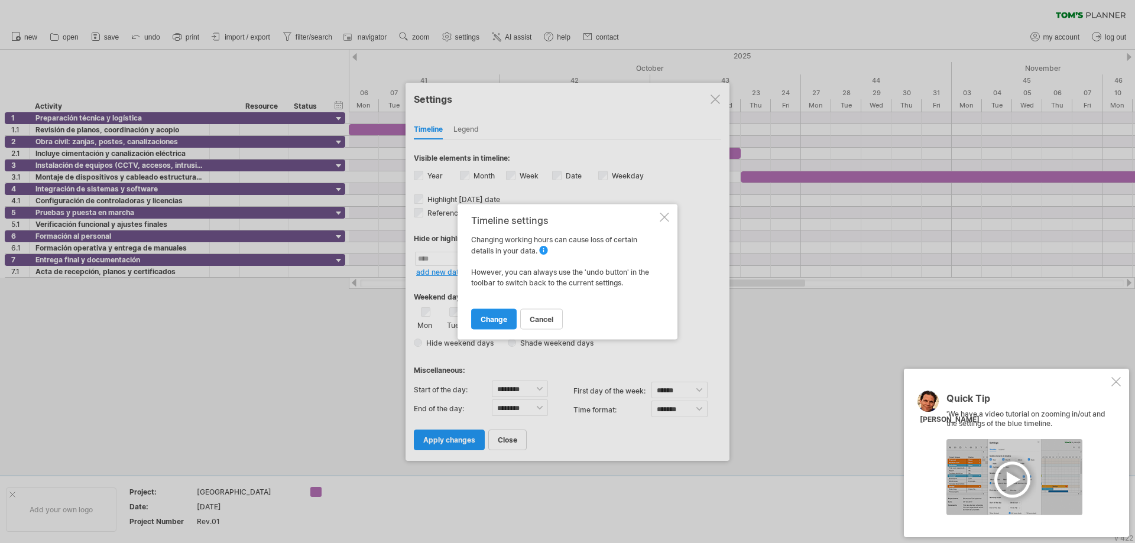
click at [489, 314] on span "change" at bounding box center [493, 318] width 27 height 9
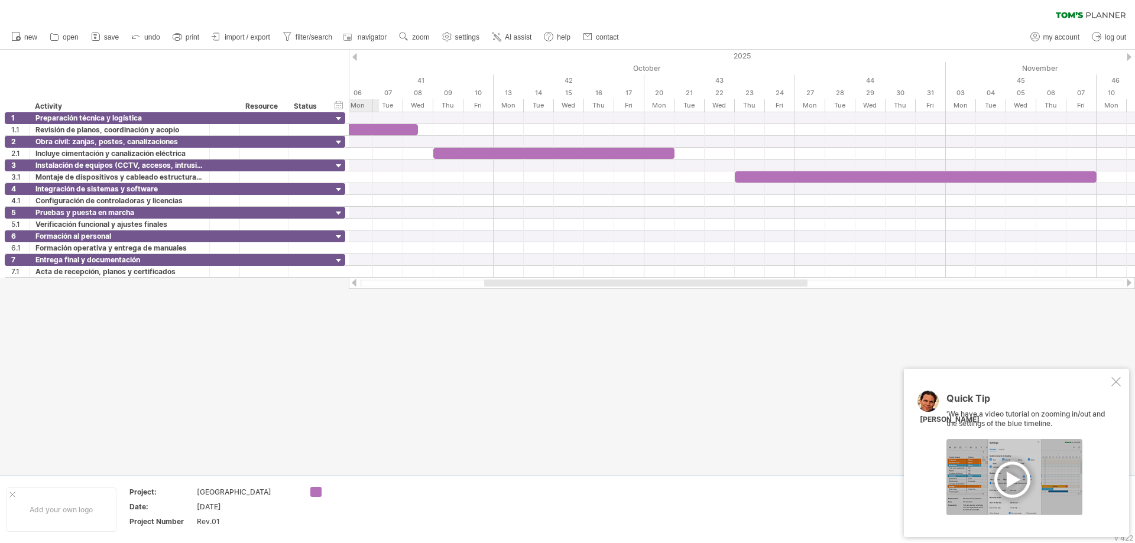
click at [507, 349] on div at bounding box center [567, 262] width 1135 height 425
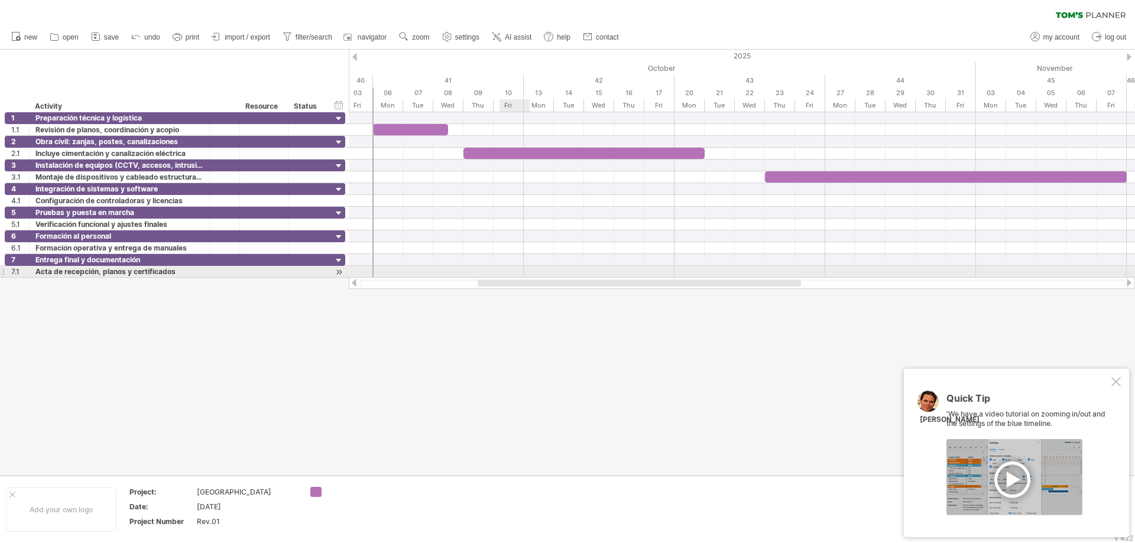
drag, startPoint x: 524, startPoint y: 283, endPoint x: 518, endPoint y: 277, distance: 9.2
click at [518, 277] on div "Trying to reach [DOMAIN_NAME] Connected again... 0% clear filter new 1" at bounding box center [567, 271] width 1135 height 543
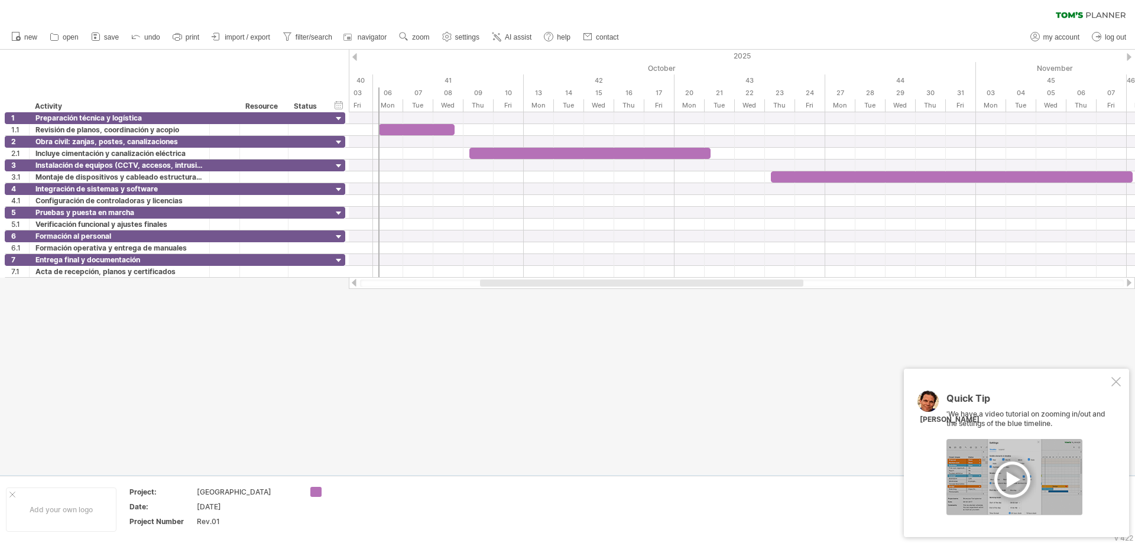
click at [1117, 377] on div at bounding box center [1115, 381] width 9 height 9
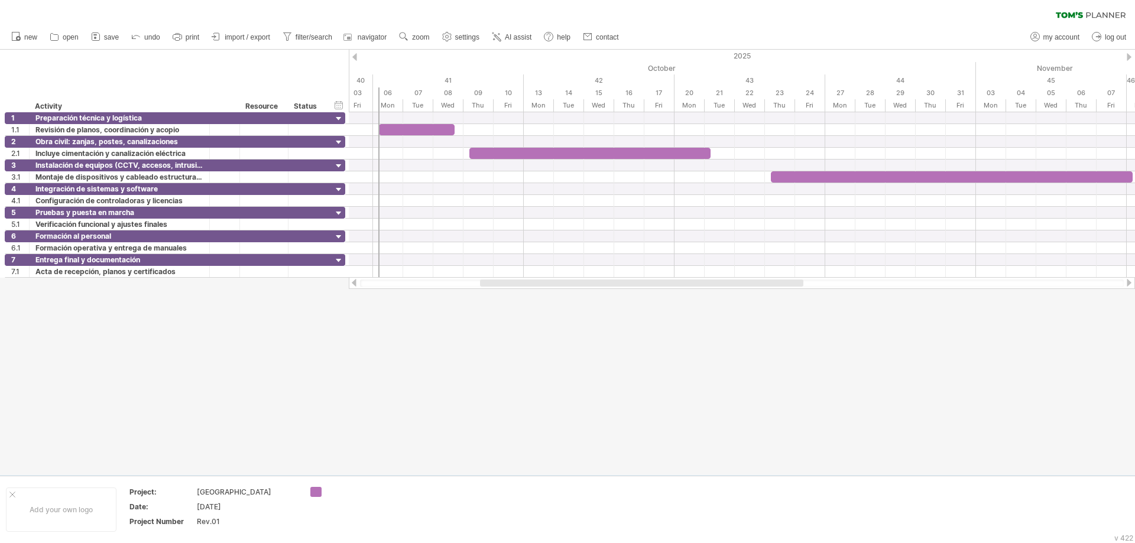
click at [1133, 282] on div at bounding box center [742, 283] width 786 height 12
click at [1128, 283] on div at bounding box center [1128, 283] width 9 height 8
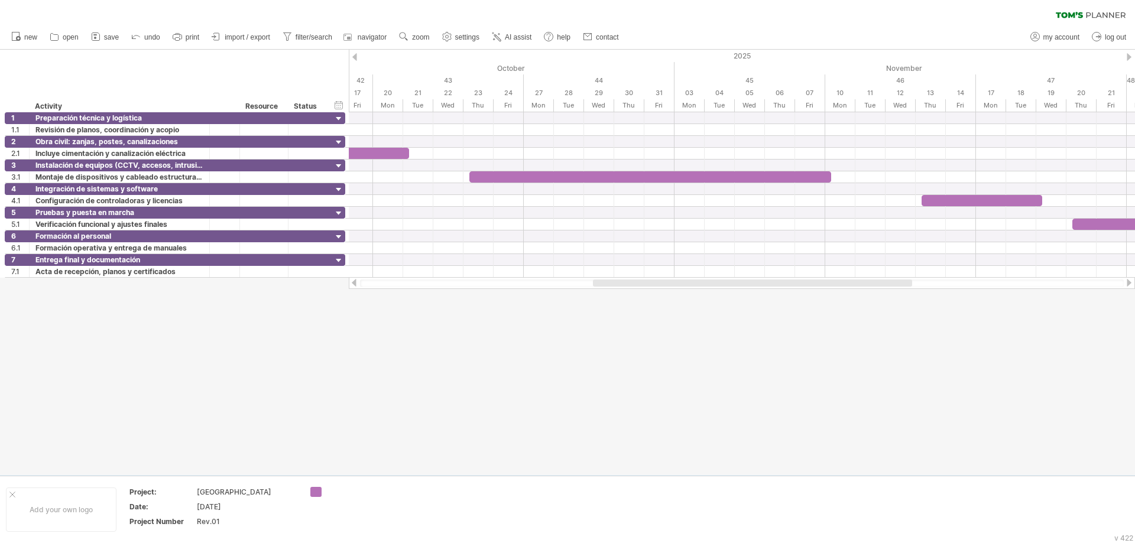
click at [352, 281] on div at bounding box center [353, 283] width 9 height 8
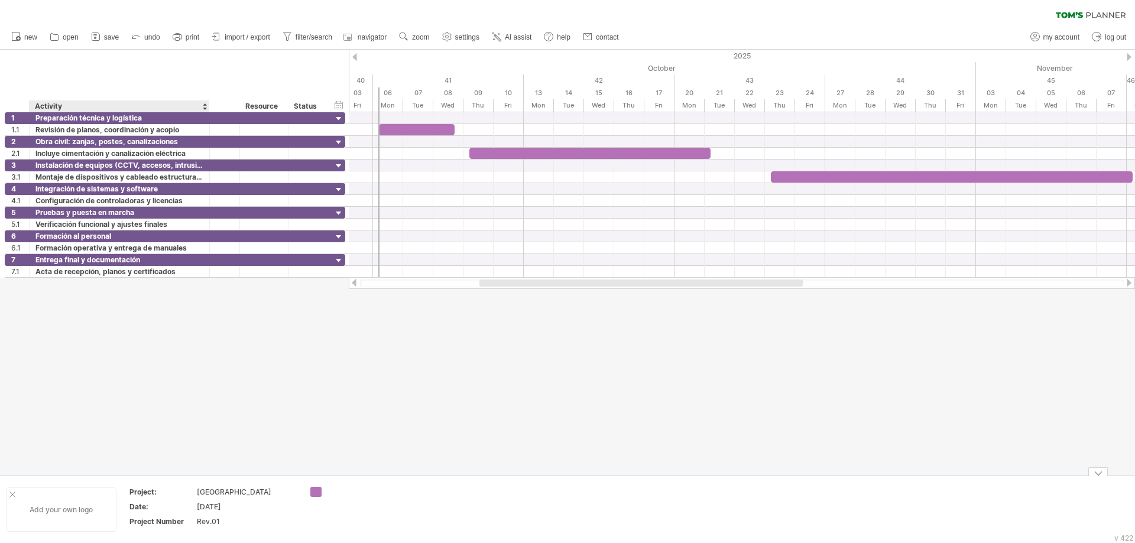
click at [52, 514] on div "Add your own logo" at bounding box center [61, 509] width 110 height 44
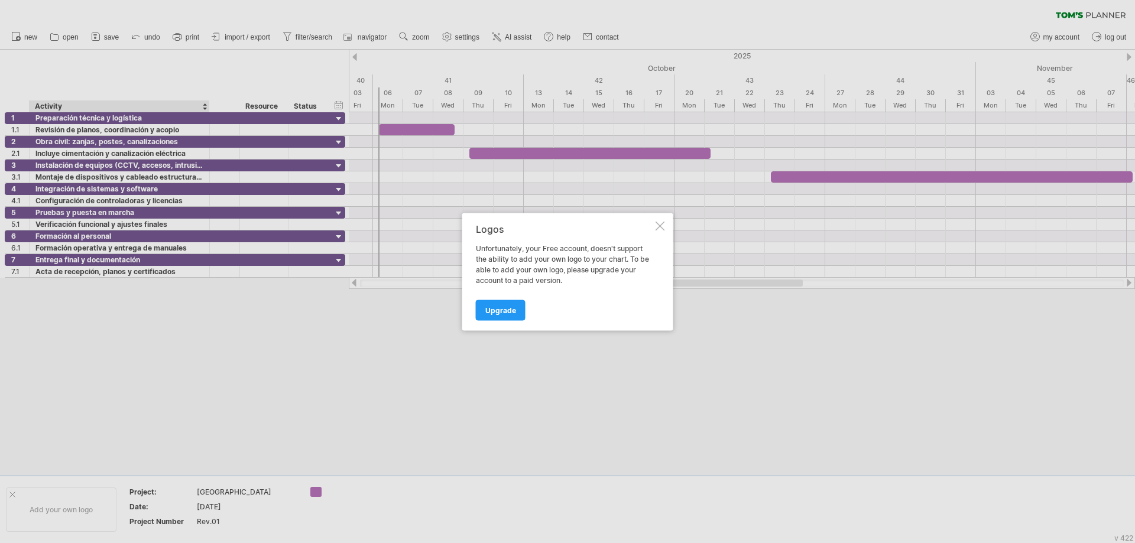
click at [664, 226] on div at bounding box center [659, 225] width 9 height 9
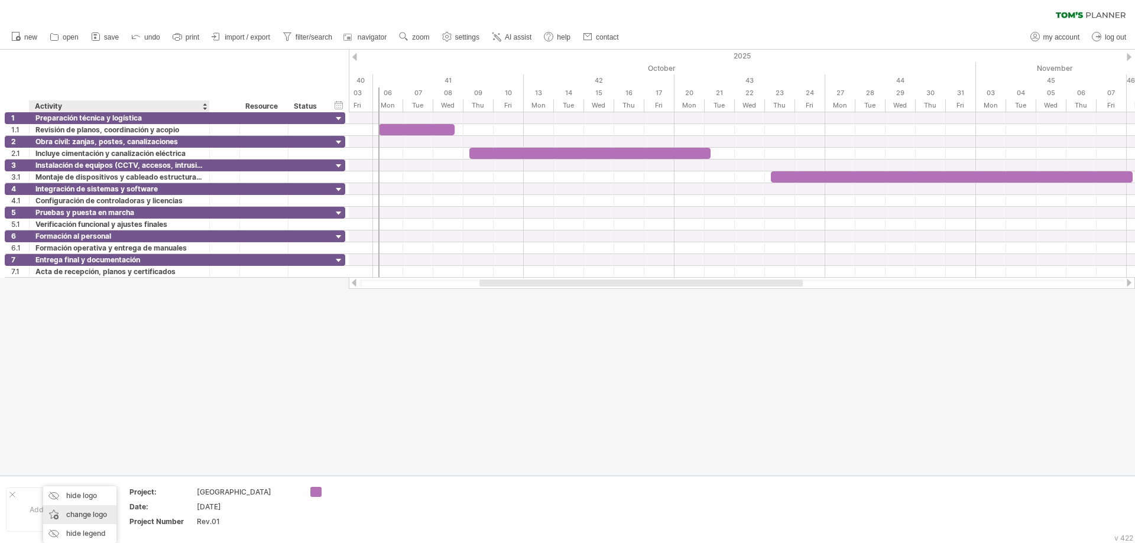
click at [69, 512] on div "change logo" at bounding box center [79, 514] width 73 height 19
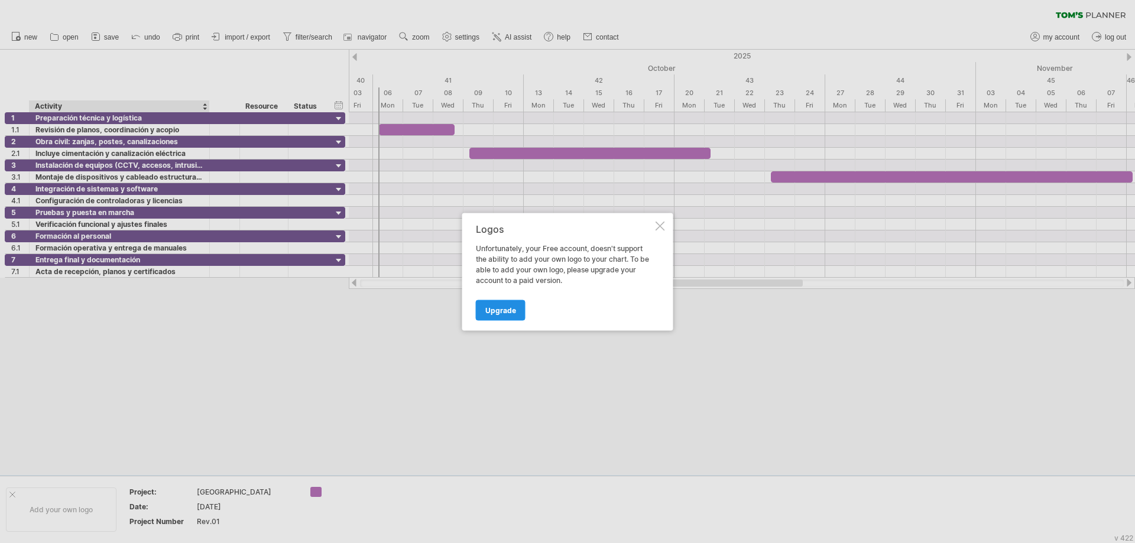
click at [513, 313] on span "Upgrade" at bounding box center [500, 309] width 31 height 9
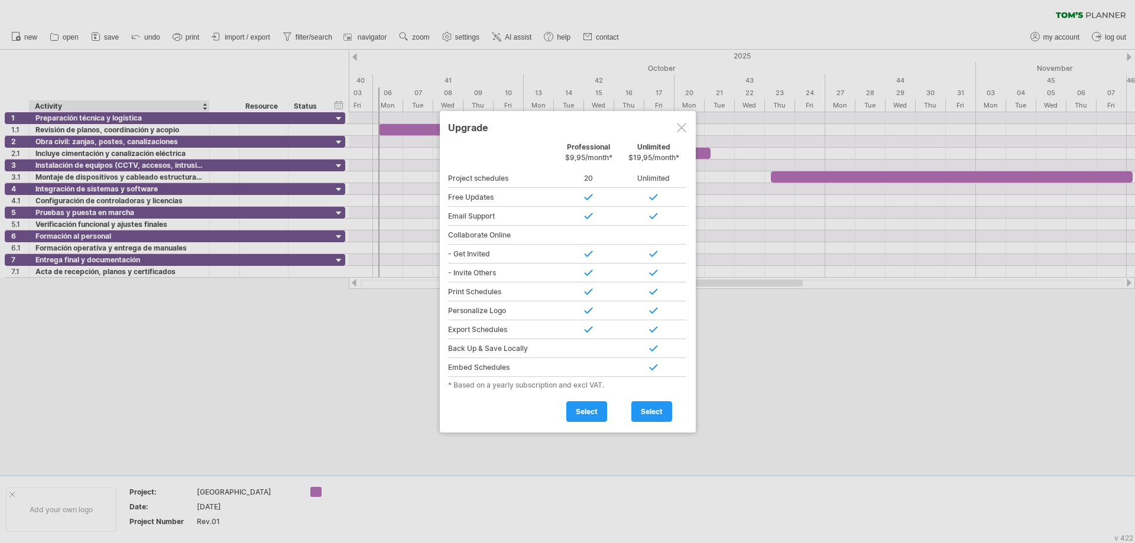
click at [682, 126] on div at bounding box center [681, 127] width 9 height 9
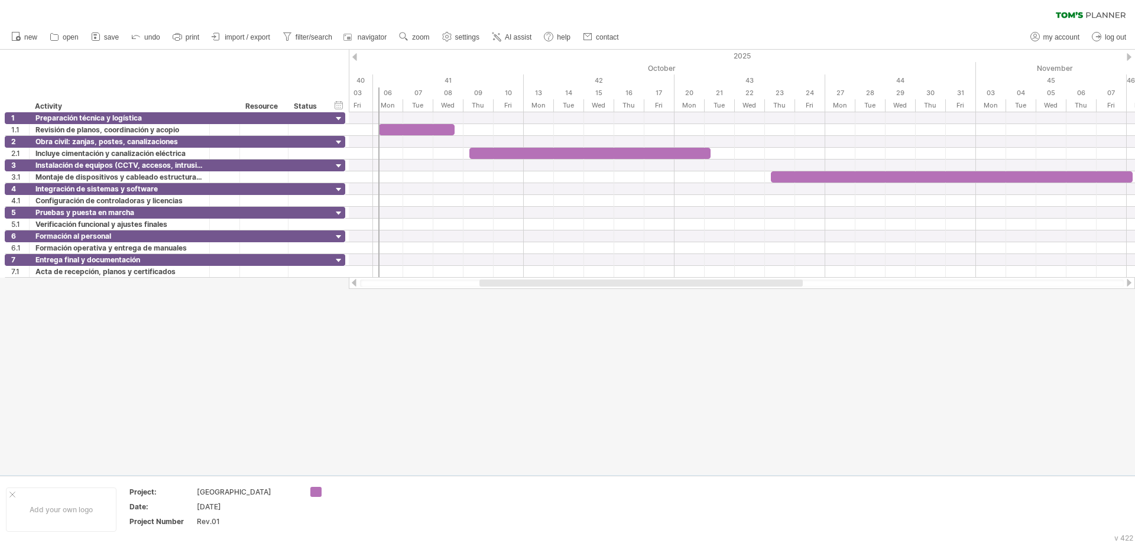
click at [405, 342] on div at bounding box center [567, 262] width 1135 height 425
click at [506, 37] on link "AI assist" at bounding box center [512, 37] width 46 height 15
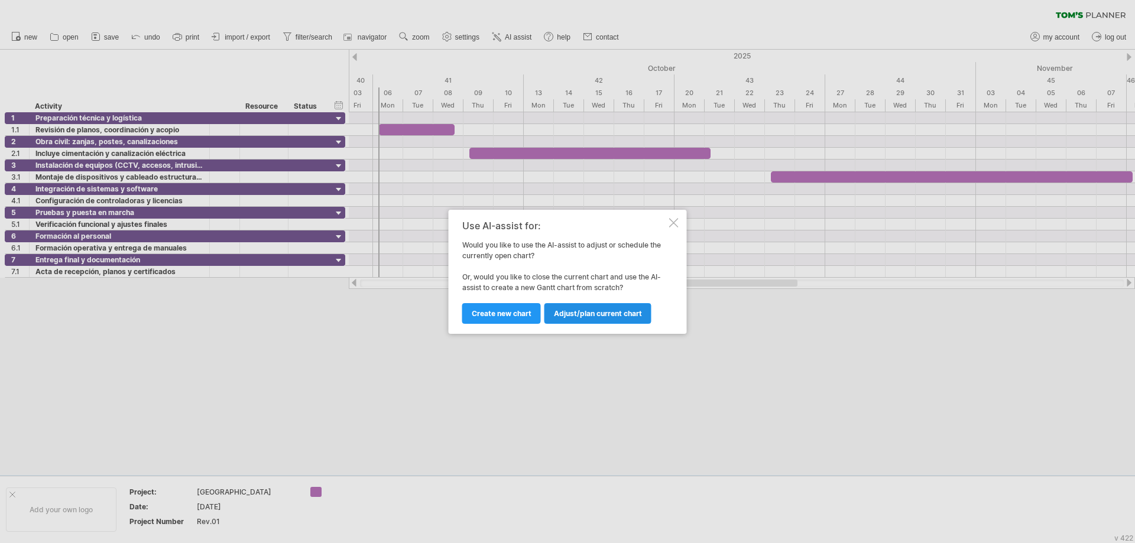
click at [583, 310] on span "Adjust/plan current chart" at bounding box center [598, 313] width 88 height 9
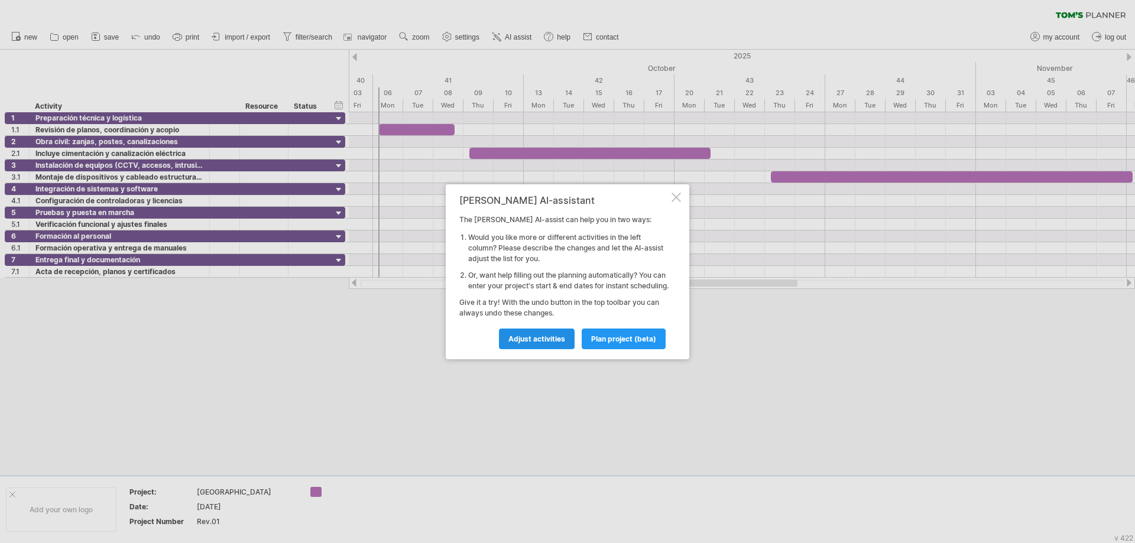
click at [534, 341] on span "Adjust activities" at bounding box center [536, 338] width 57 height 9
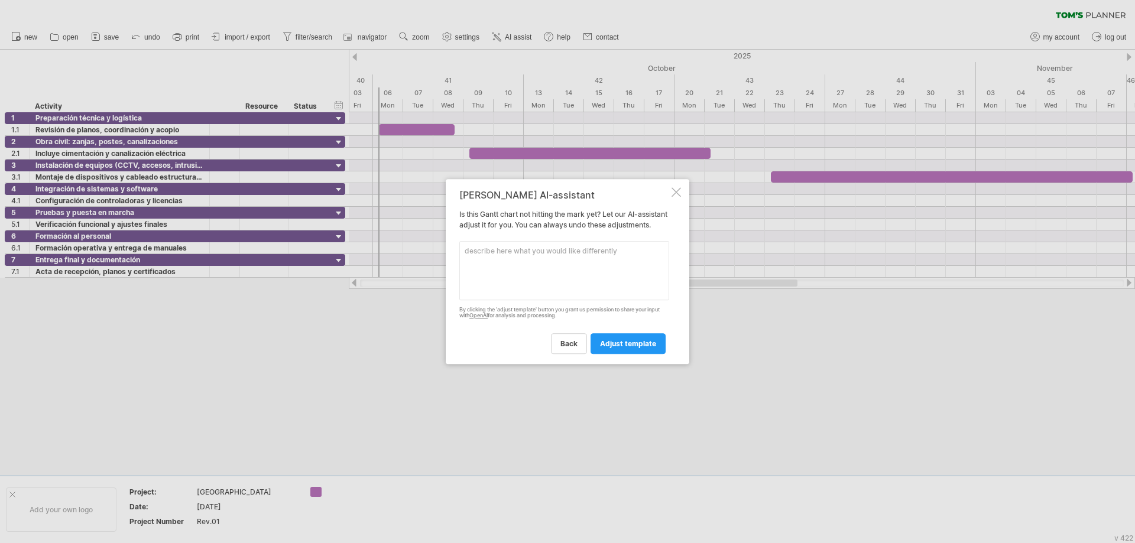
click at [526, 261] on textarea at bounding box center [564, 270] width 210 height 59
type textarea "se podria mejorar este diagrama. metiendo algun color mas?"
click at [654, 348] on span "adjust template" at bounding box center [628, 343] width 56 height 9
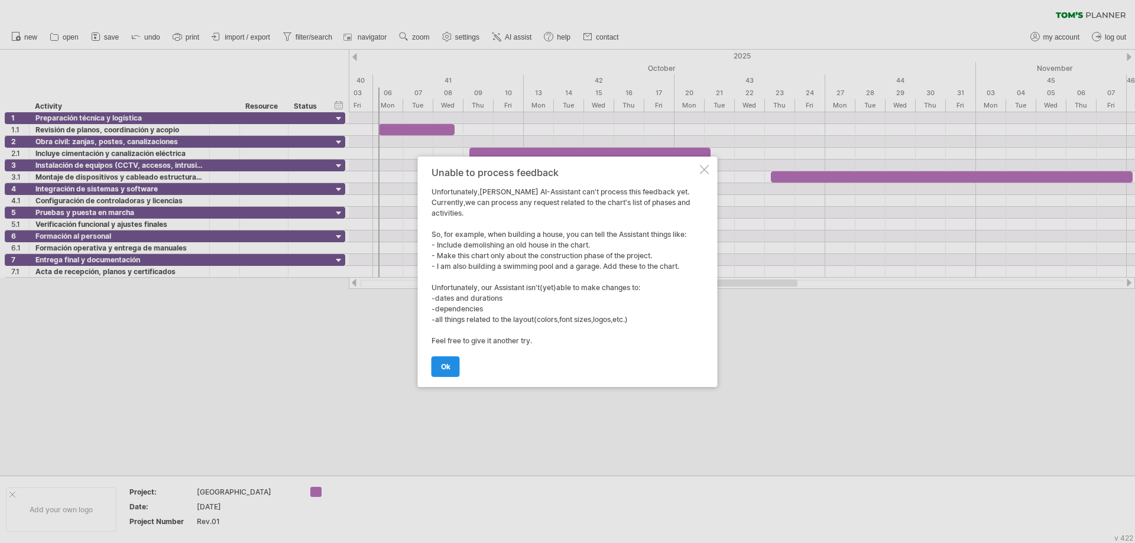
click at [452, 369] on link "ok" at bounding box center [445, 366] width 28 height 21
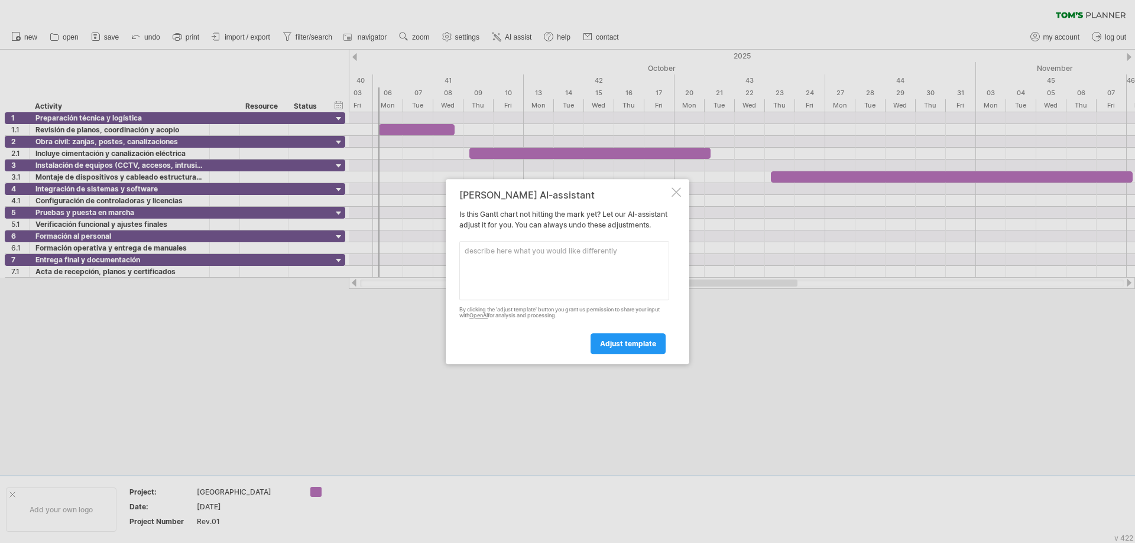
click at [676, 191] on div at bounding box center [675, 191] width 9 height 9
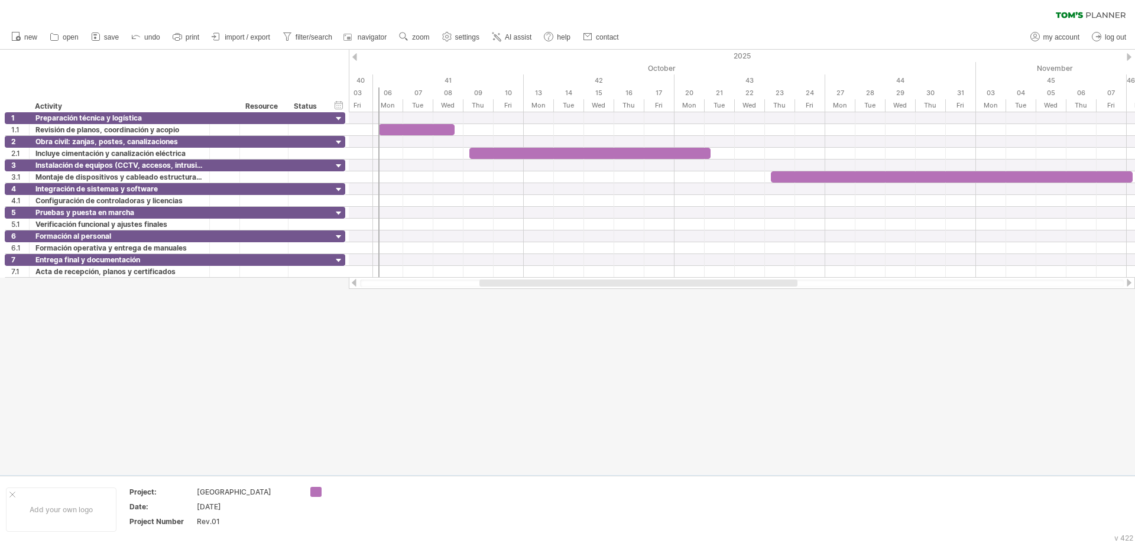
click at [694, 387] on div at bounding box center [567, 262] width 1135 height 425
click at [105, 35] on span "save" at bounding box center [111, 37] width 15 height 8
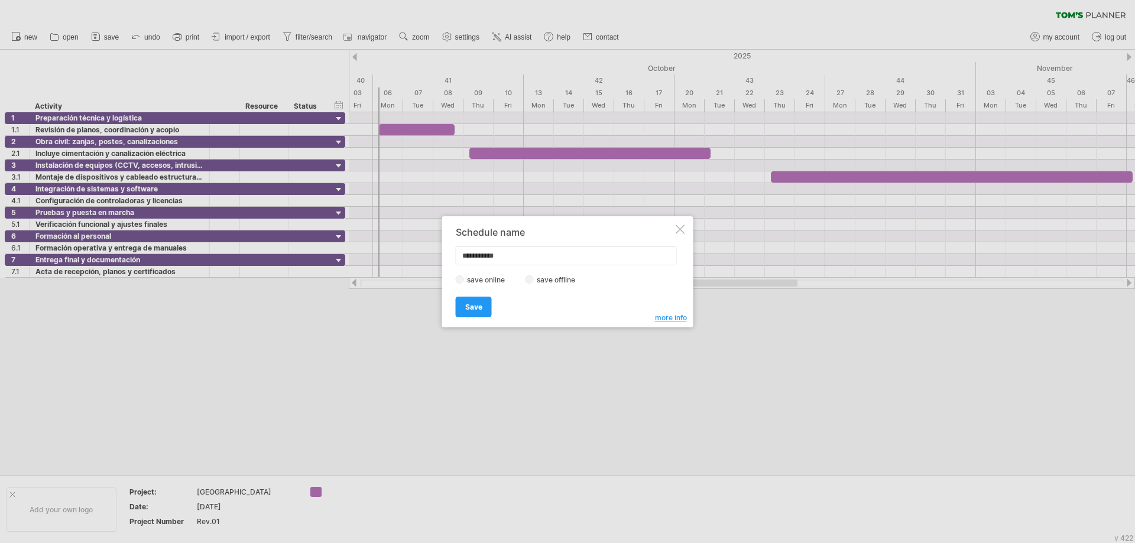
drag, startPoint x: 518, startPoint y: 255, endPoint x: 456, endPoint y: 262, distance: 62.4
click at [456, 262] on input "**********" at bounding box center [566, 255] width 221 height 19
drag, startPoint x: 515, startPoint y: 258, endPoint x: 434, endPoint y: 255, distance: 81.6
click at [434, 255] on div "Trying to reach [DOMAIN_NAME] Connected again... 0% clear filter new 1" at bounding box center [567, 271] width 1135 height 543
type input "**********"
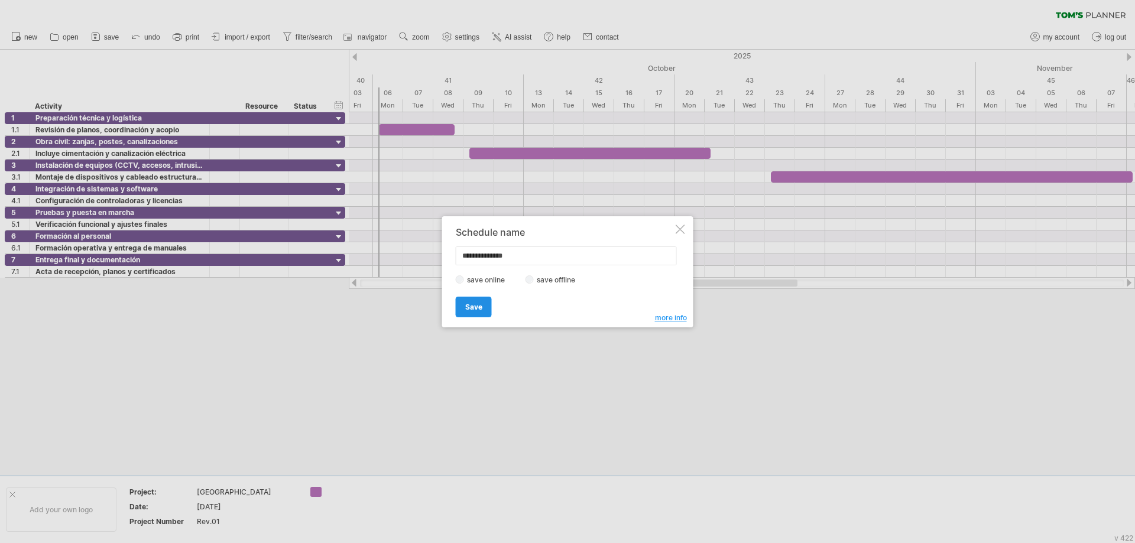
click at [472, 306] on span "Save" at bounding box center [473, 307] width 17 height 9
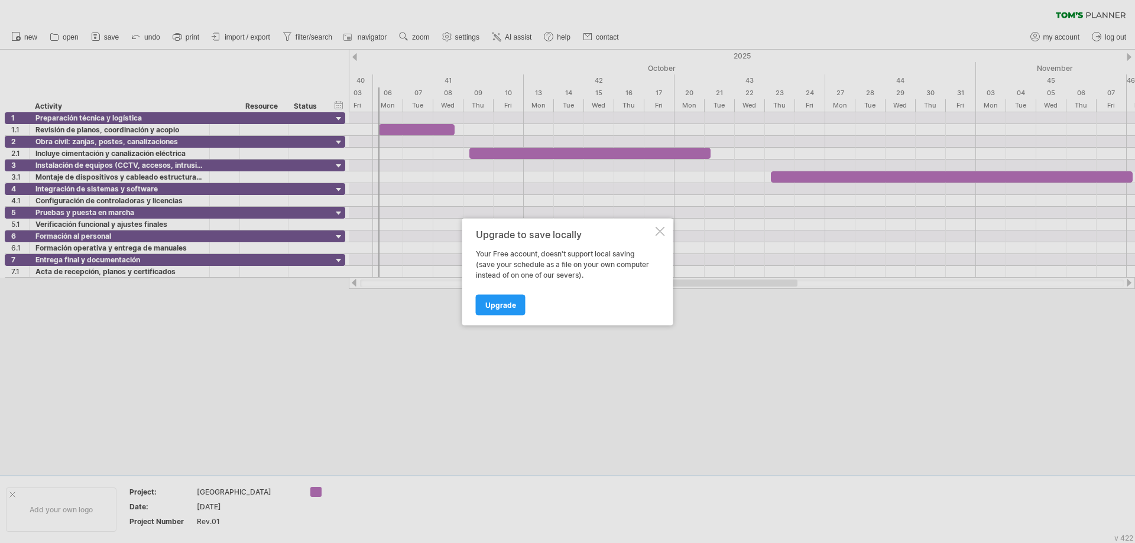
click at [658, 228] on div at bounding box center [659, 230] width 9 height 9
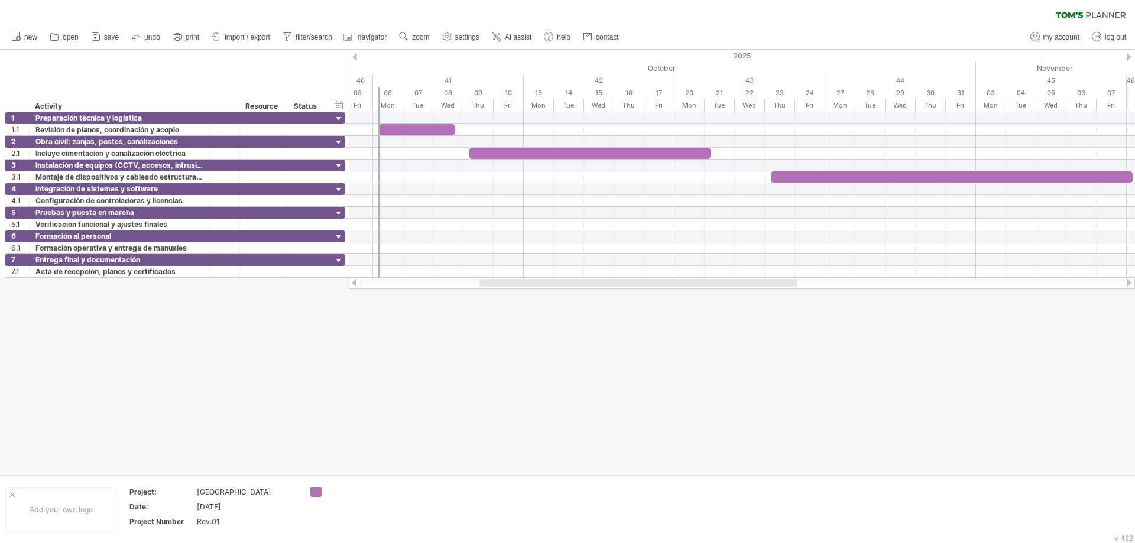
click at [193, 37] on span "print" at bounding box center [193, 37] width 14 height 8
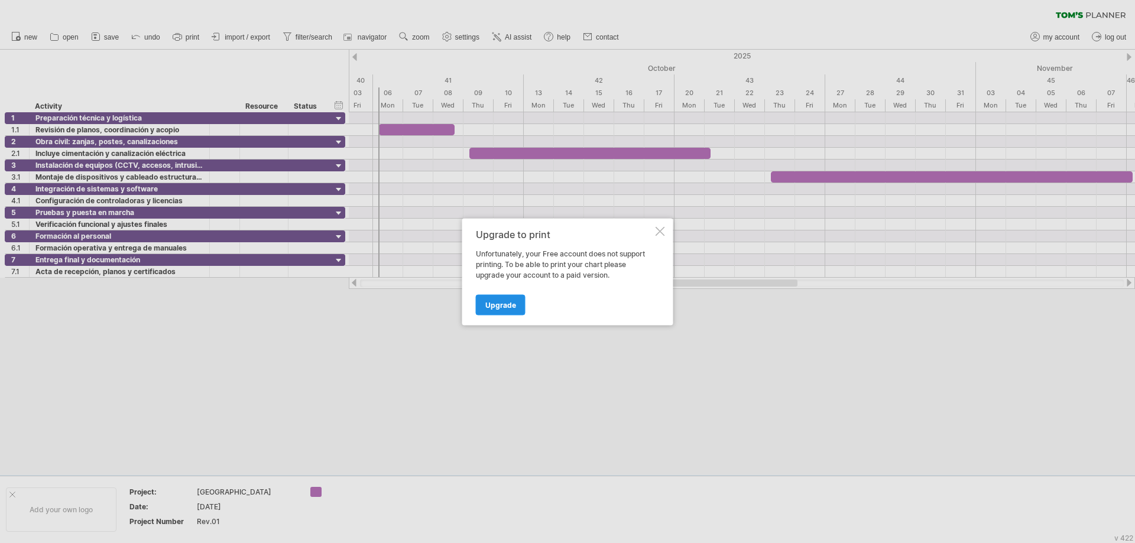
click at [495, 303] on span "Upgrade" at bounding box center [500, 304] width 31 height 9
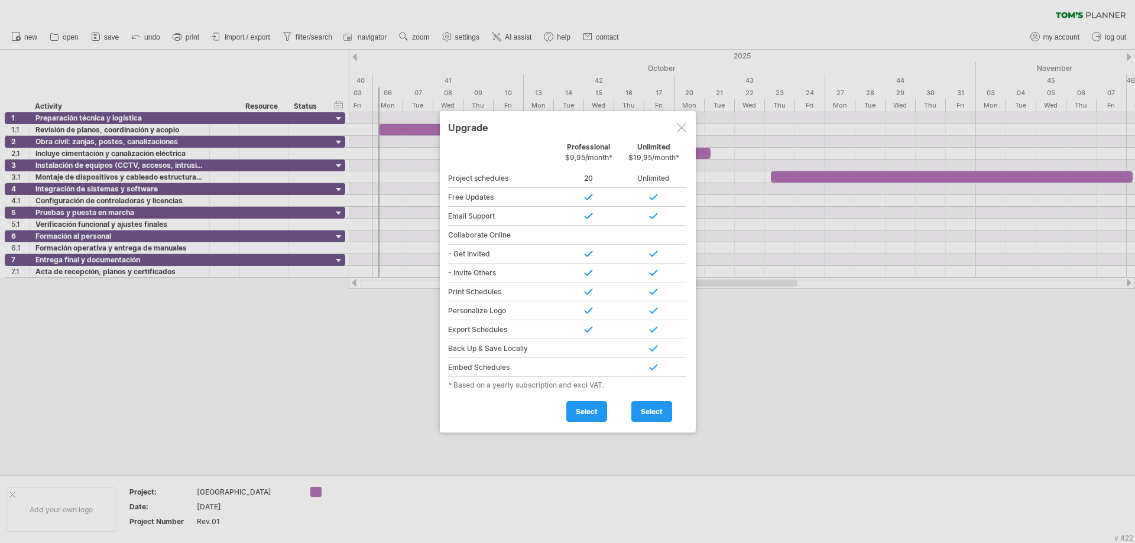
click at [683, 125] on div at bounding box center [681, 127] width 9 height 9
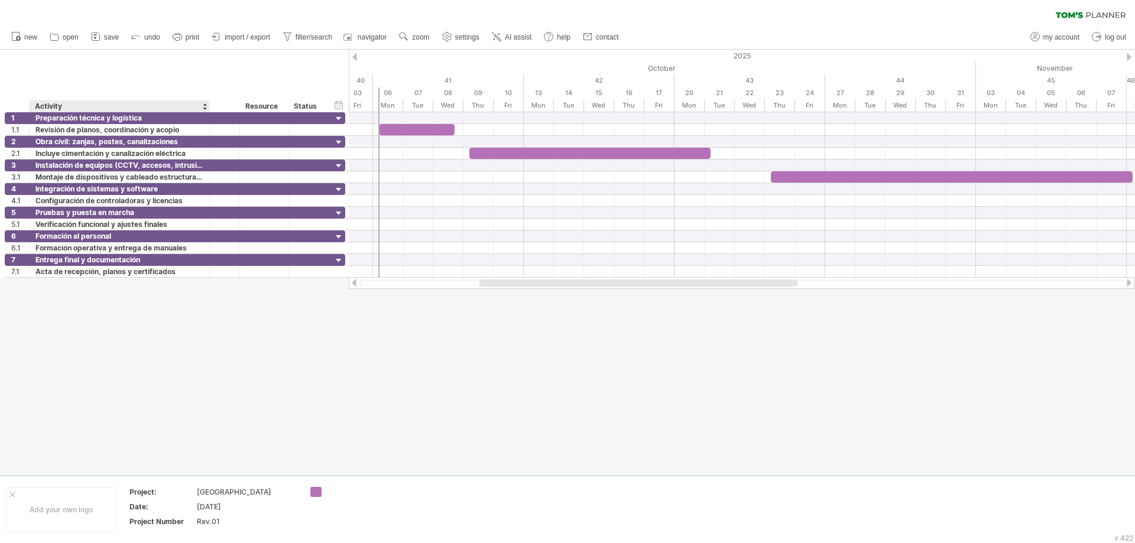
drag, startPoint x: 11, startPoint y: 74, endPoint x: 51, endPoint y: 70, distance: 39.7
click at [51, 70] on div "hide start/end/duration show start/end/duration ******** Activity ******** Reso…" at bounding box center [174, 81] width 349 height 63
click at [188, 36] on span "print" at bounding box center [193, 37] width 14 height 8
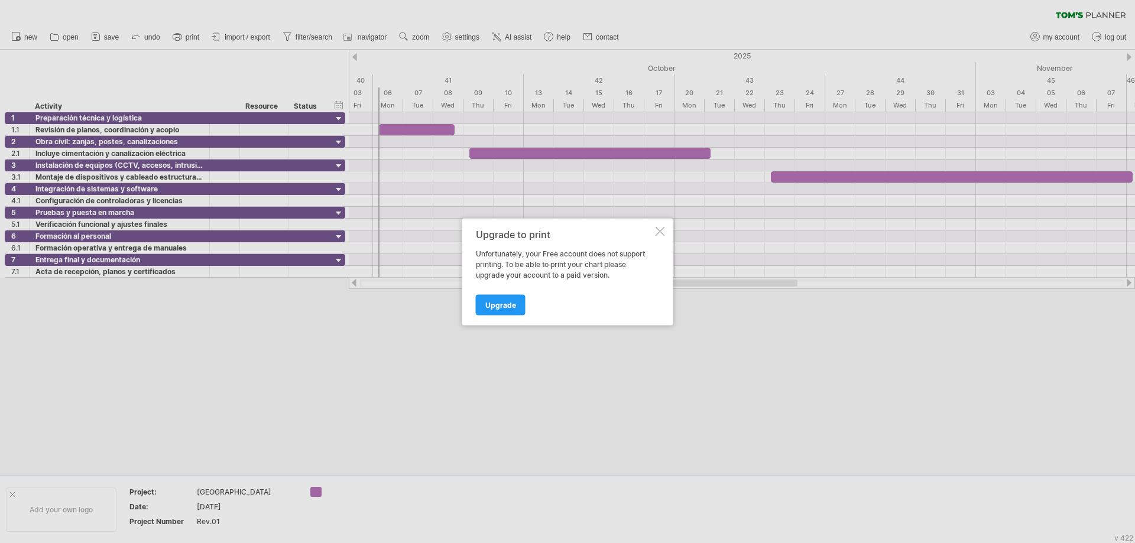
click at [657, 235] on div at bounding box center [659, 230] width 9 height 9
